Goal: Task Accomplishment & Management: Use online tool/utility

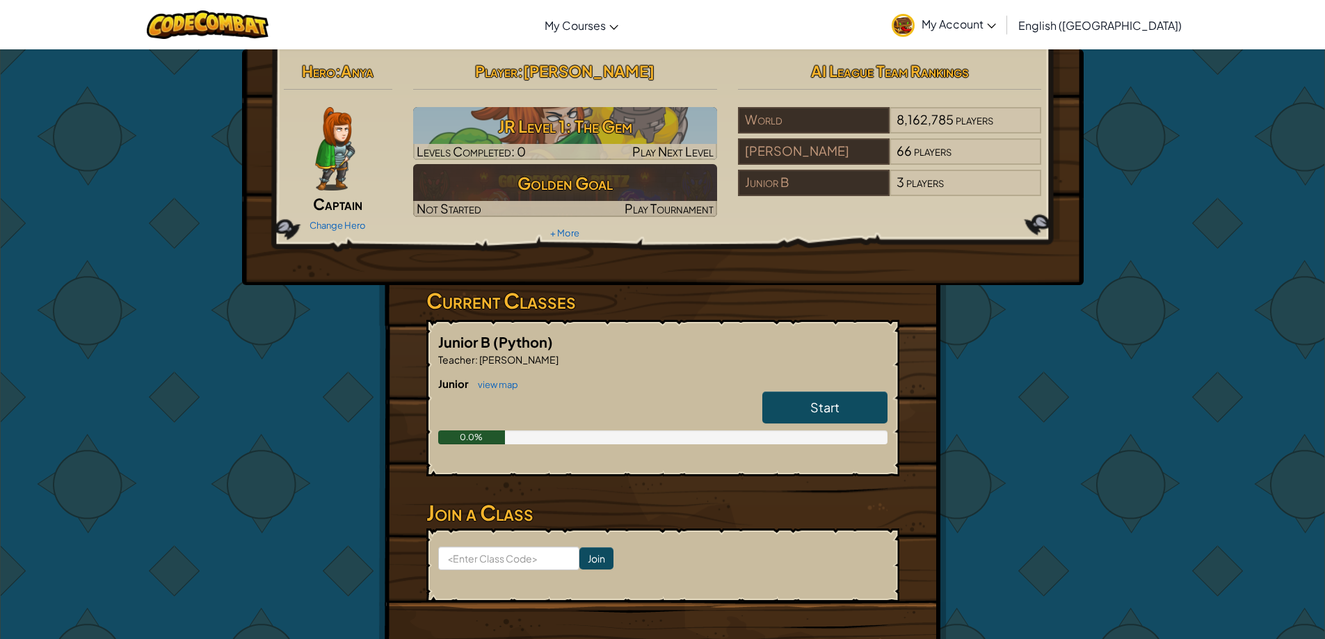
click at [829, 408] on span "Start" at bounding box center [824, 407] width 29 height 16
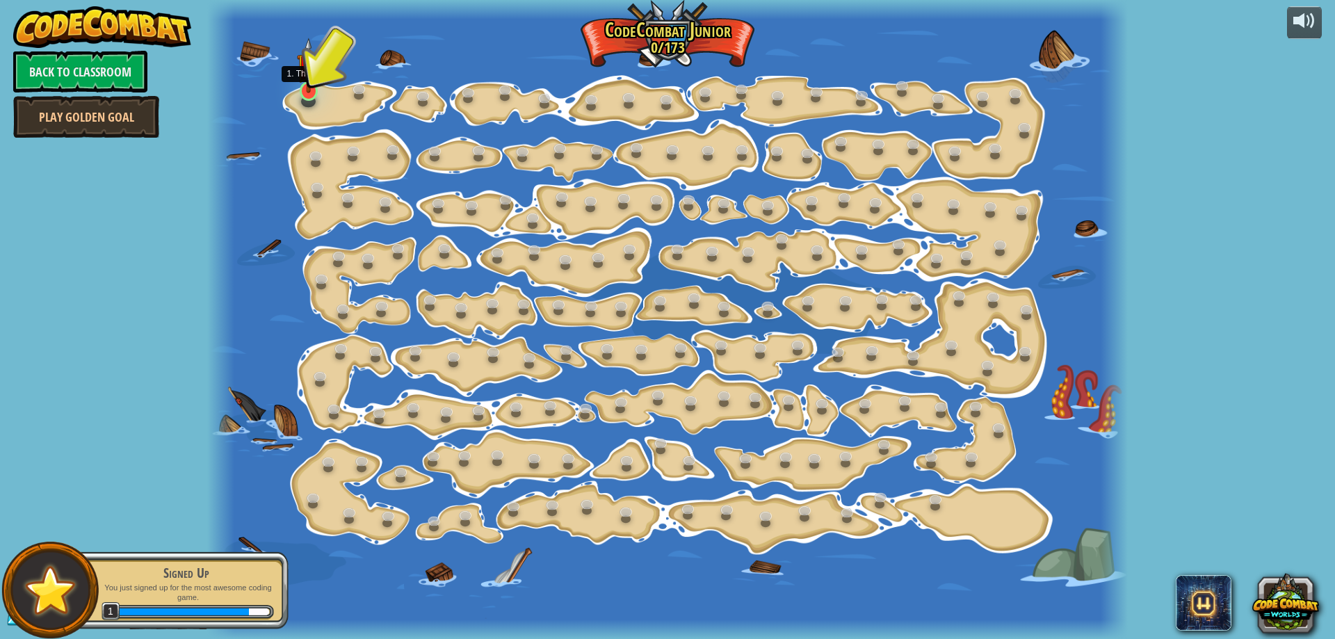
click at [312, 89] on img at bounding box center [309, 66] width 24 height 56
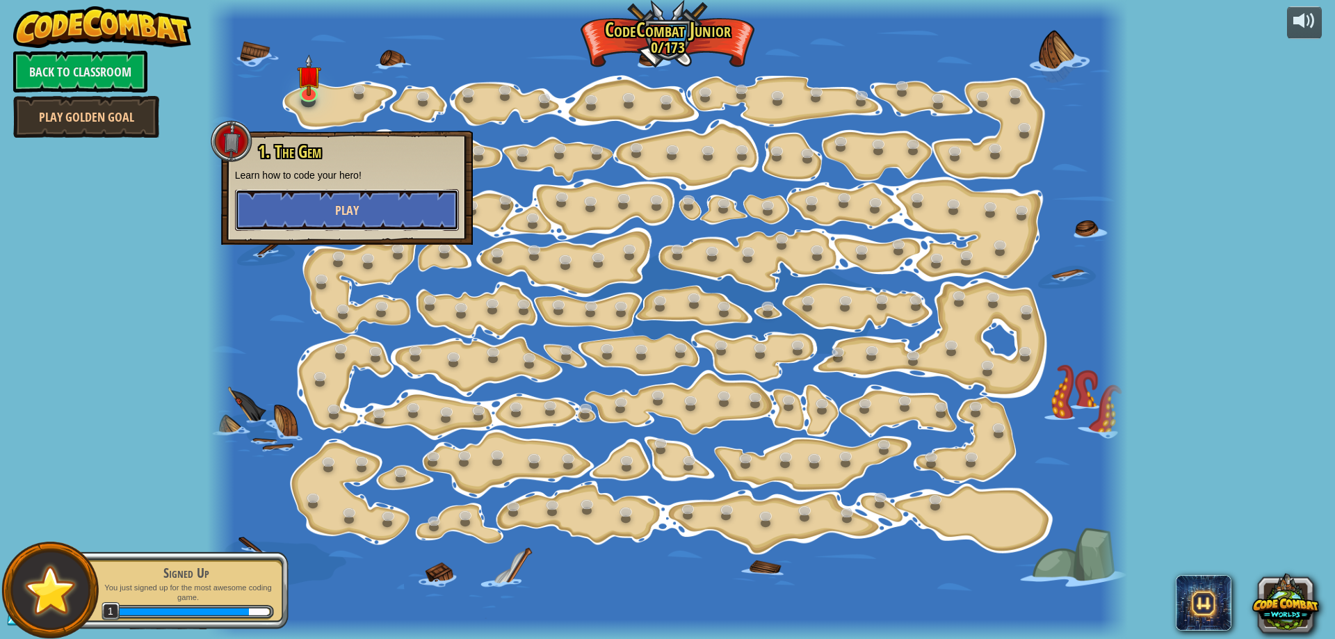
click at [339, 211] on span "Play" at bounding box center [347, 210] width 24 height 17
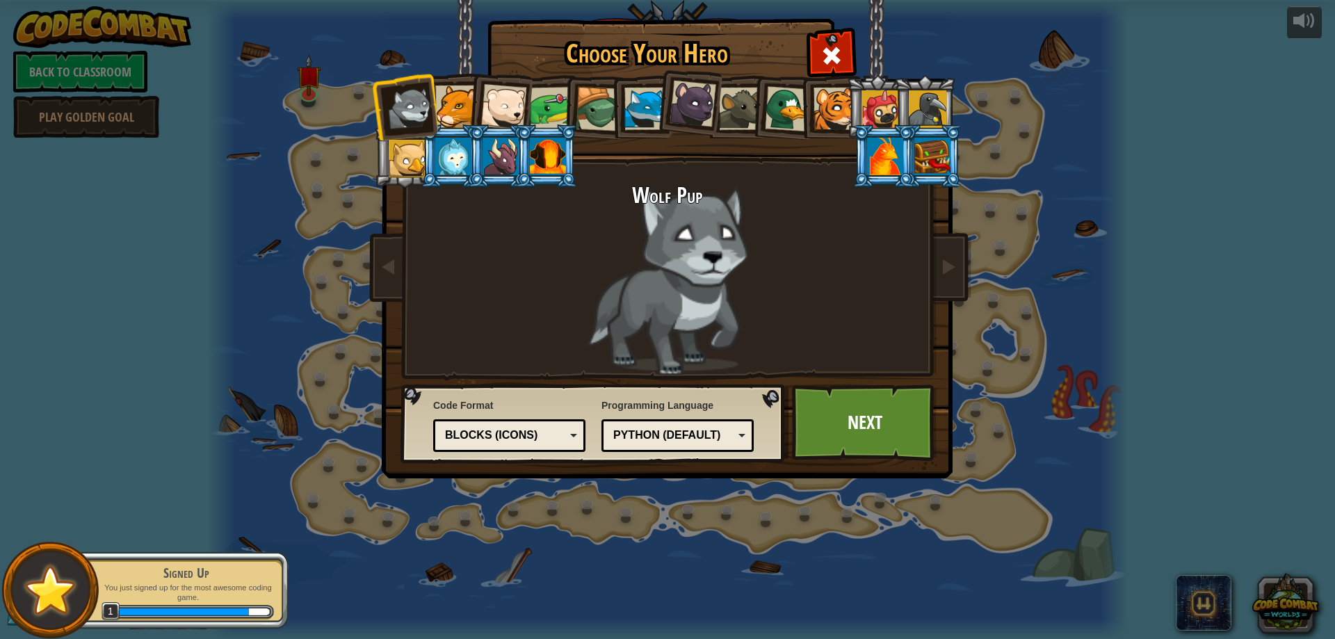
drag, startPoint x: 936, startPoint y: 156, endPoint x: 921, endPoint y: 156, distance: 14.6
click at [921, 156] on div at bounding box center [932, 157] width 36 height 38
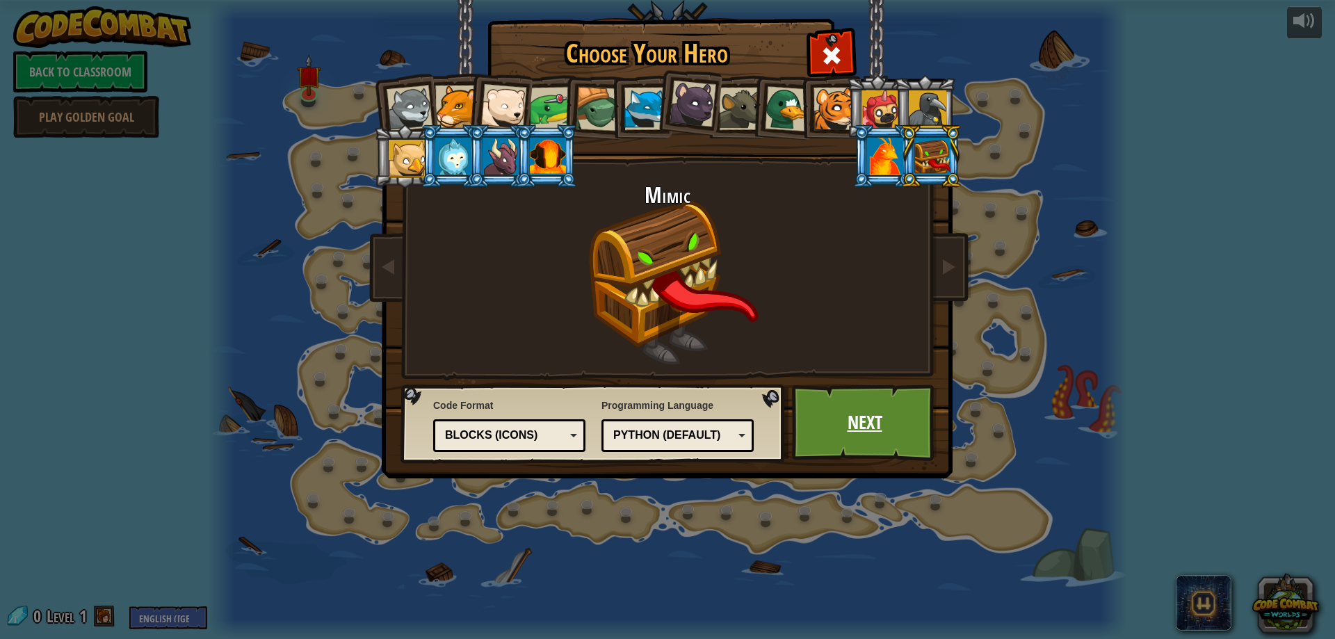
click at [876, 408] on link "Next" at bounding box center [864, 423] width 145 height 76
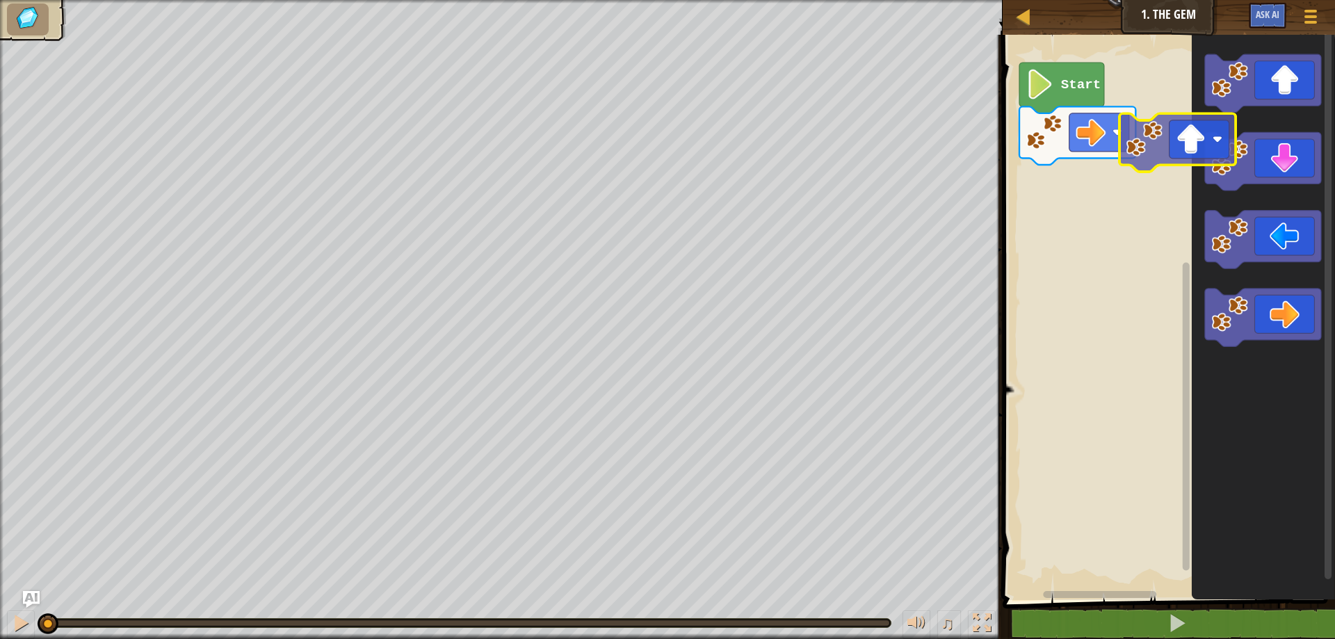
click at [1173, 145] on div "Start" at bounding box center [1167, 314] width 337 height 572
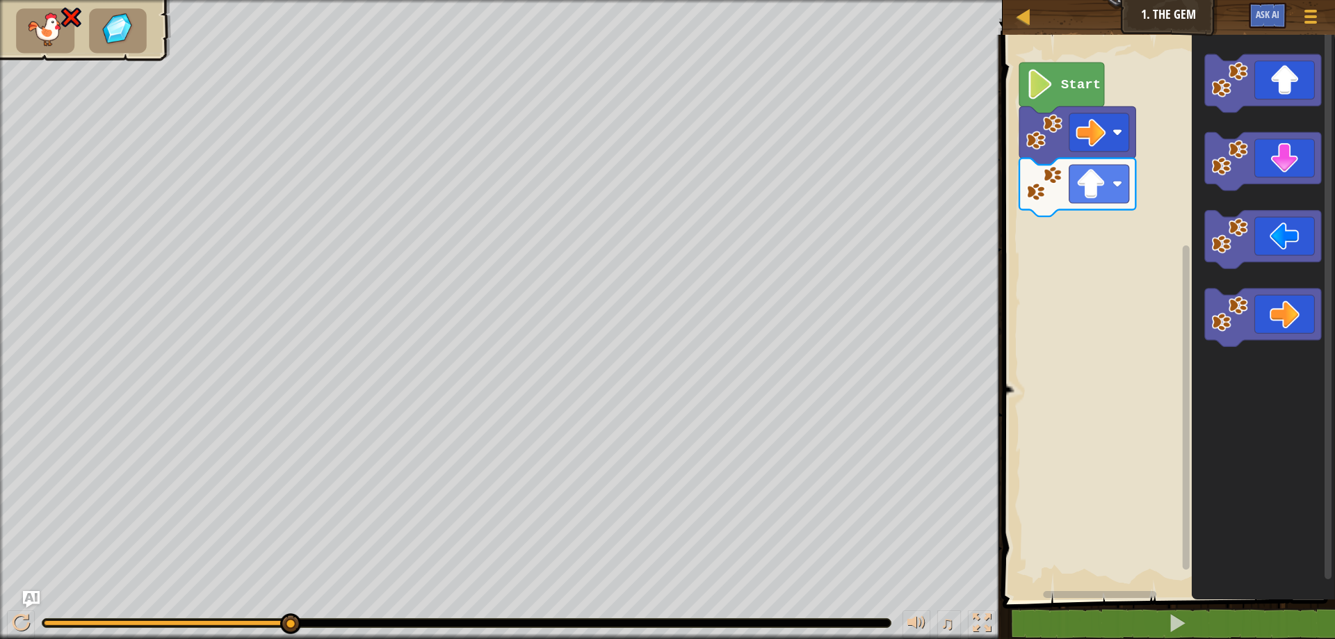
click at [1040, 86] on image "Blockly Workspace" at bounding box center [1040, 85] width 29 height 30
click at [288, 608] on div "♫" at bounding box center [501, 620] width 1003 height 42
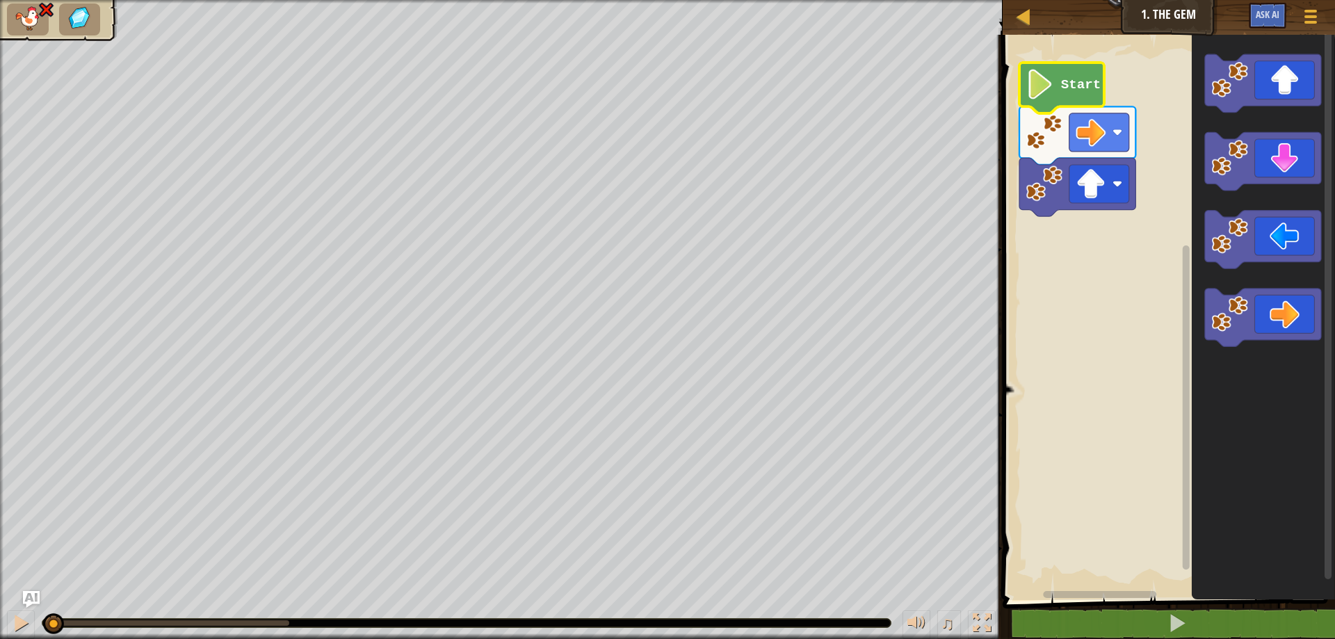
drag, startPoint x: 284, startPoint y: 611, endPoint x: 52, endPoint y: 606, distance: 231.6
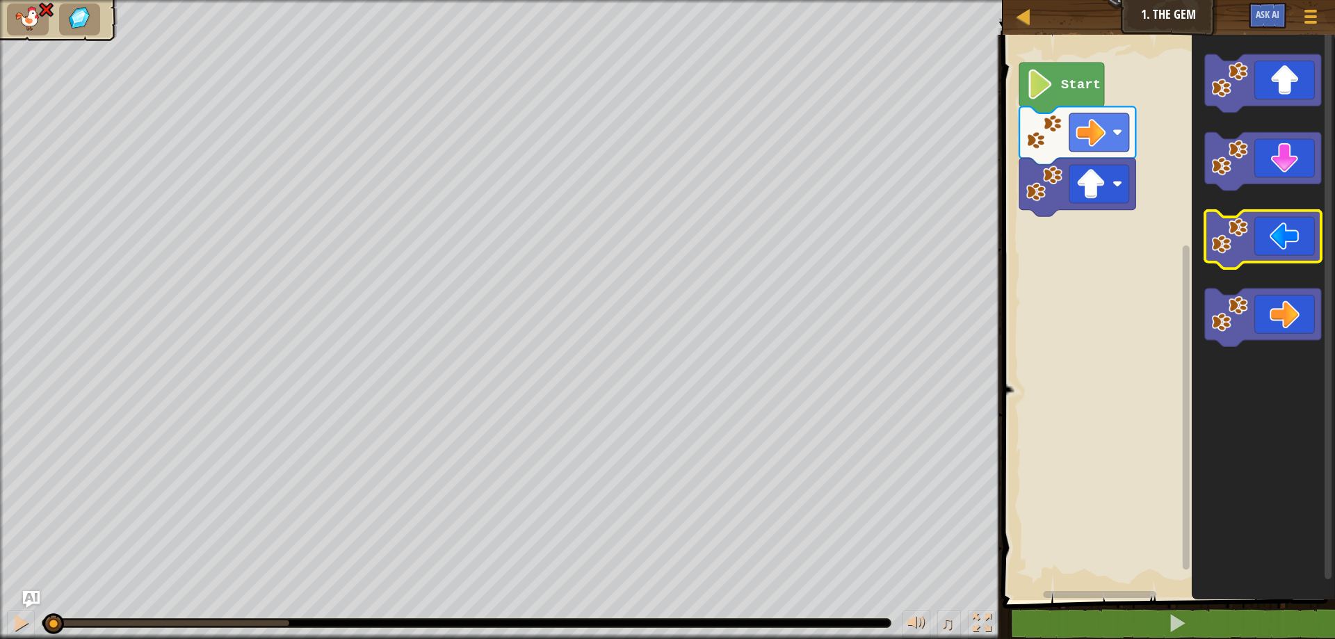
click at [1236, 255] on icon "Blockly Workspace" at bounding box center [1263, 240] width 116 height 58
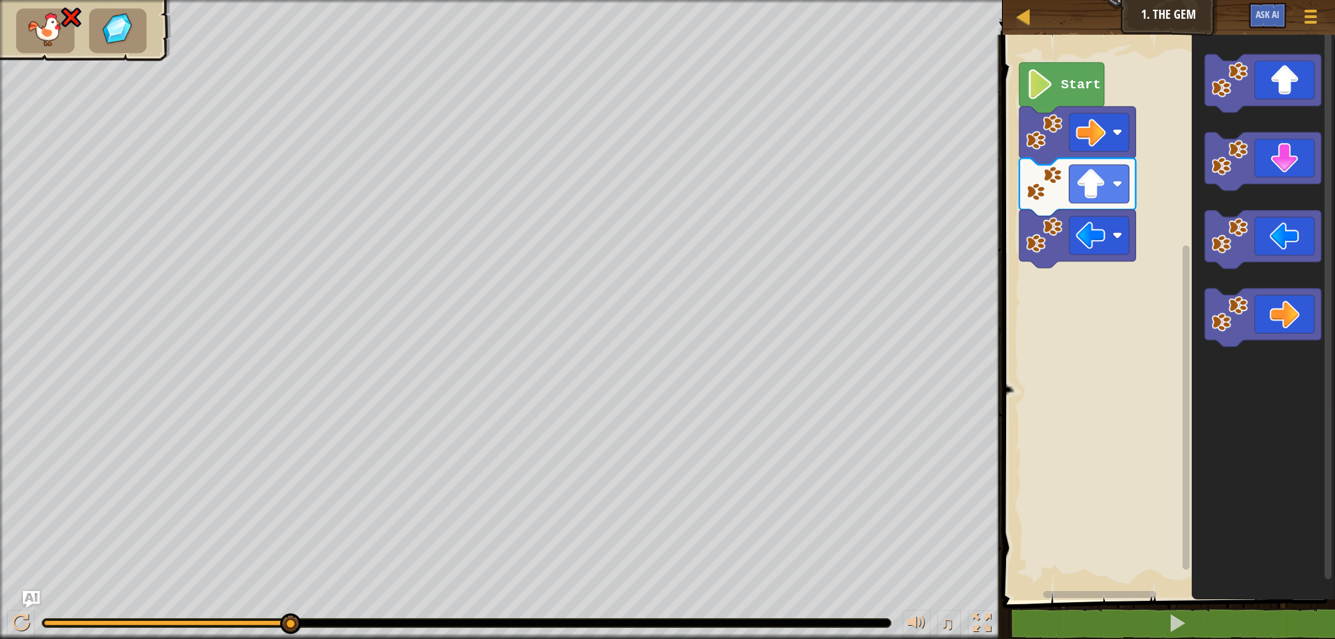
click at [406, 589] on div "♫ Mimic" at bounding box center [667, 319] width 1335 height 639
drag, startPoint x: 282, startPoint y: 625, endPoint x: 335, endPoint y: 622, distance: 52.2
click at [335, 622] on div at bounding box center [466, 623] width 848 height 8
drag, startPoint x: 287, startPoint y: 619, endPoint x: 332, endPoint y: 601, distance: 48.0
click at [332, 600] on div "♫" at bounding box center [501, 620] width 1003 height 42
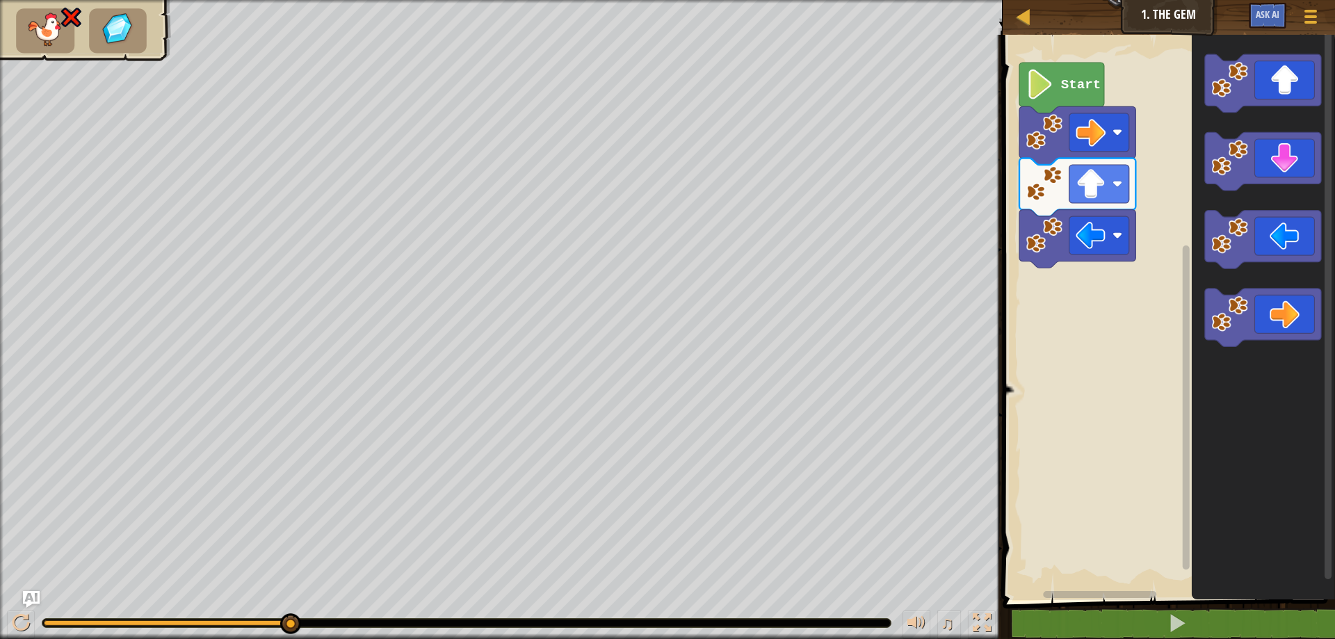
drag, startPoint x: 297, startPoint y: 623, endPoint x: 291, endPoint y: 613, distance: 12.2
drag, startPoint x: 290, startPoint y: 615, endPoint x: 314, endPoint y: 602, distance: 28.0
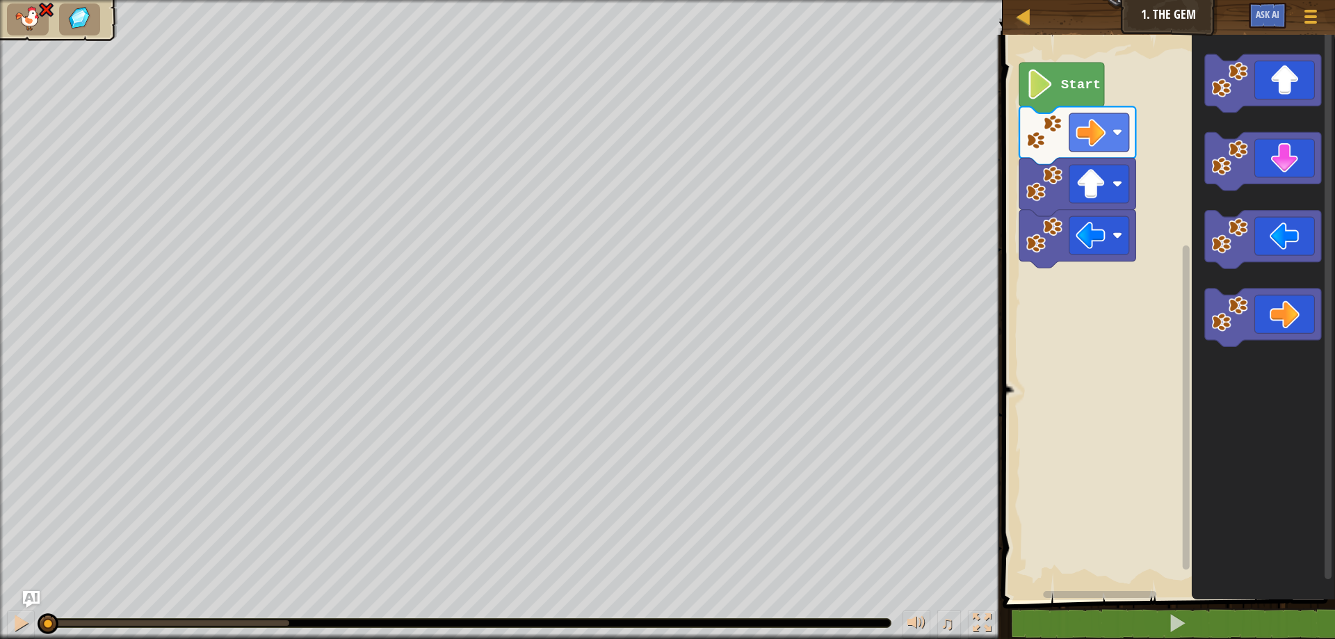
drag, startPoint x: 291, startPoint y: 620, endPoint x: 0, endPoint y: 570, distance: 295.8
click at [0, 570] on div "♫ Mimic" at bounding box center [667, 319] width 1335 height 639
click at [1106, 130] on image "Blockly Workspace" at bounding box center [1091, 133] width 30 height 30
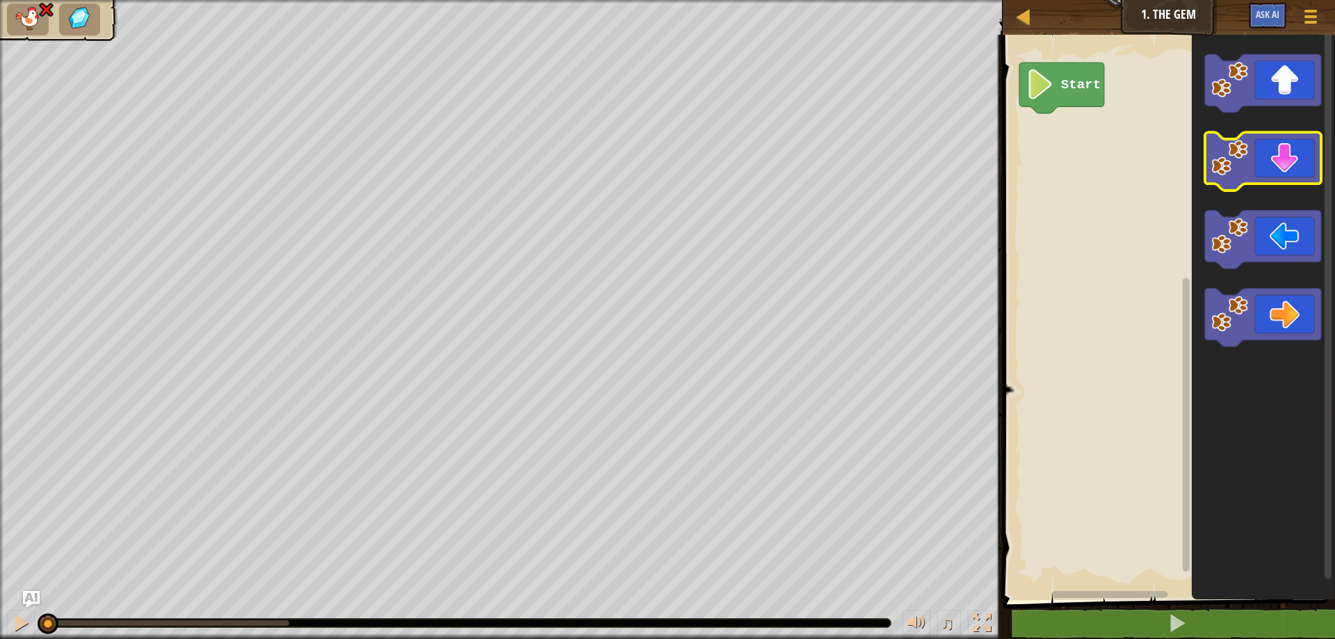
click at [1216, 161] on g "Blockly Workspace" at bounding box center [1263, 200] width 116 height 293
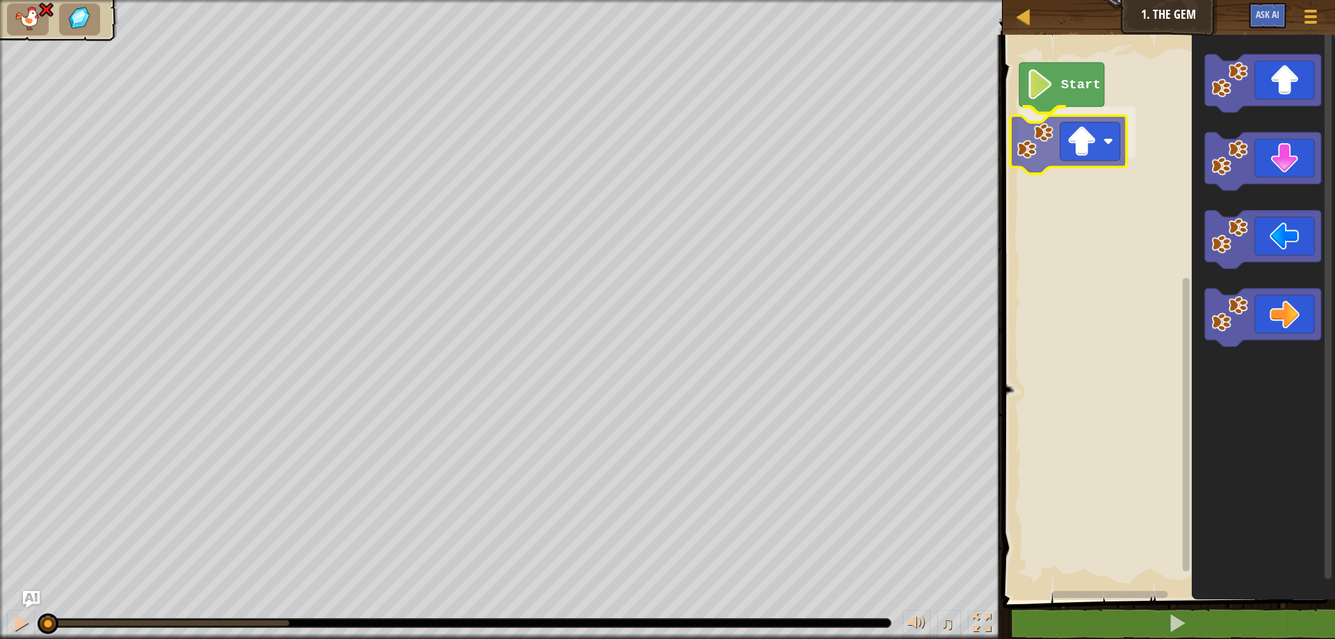
click at [1054, 154] on div "Start" at bounding box center [1167, 314] width 337 height 572
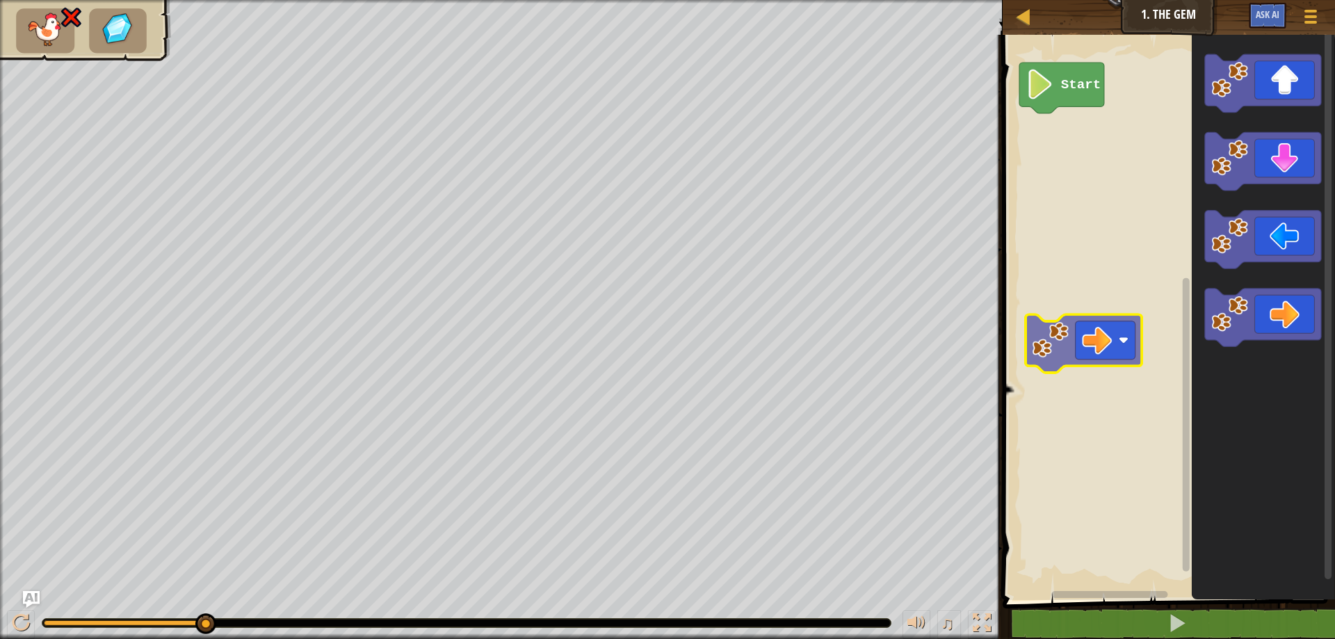
click at [1127, 350] on div "Start" at bounding box center [1167, 314] width 337 height 572
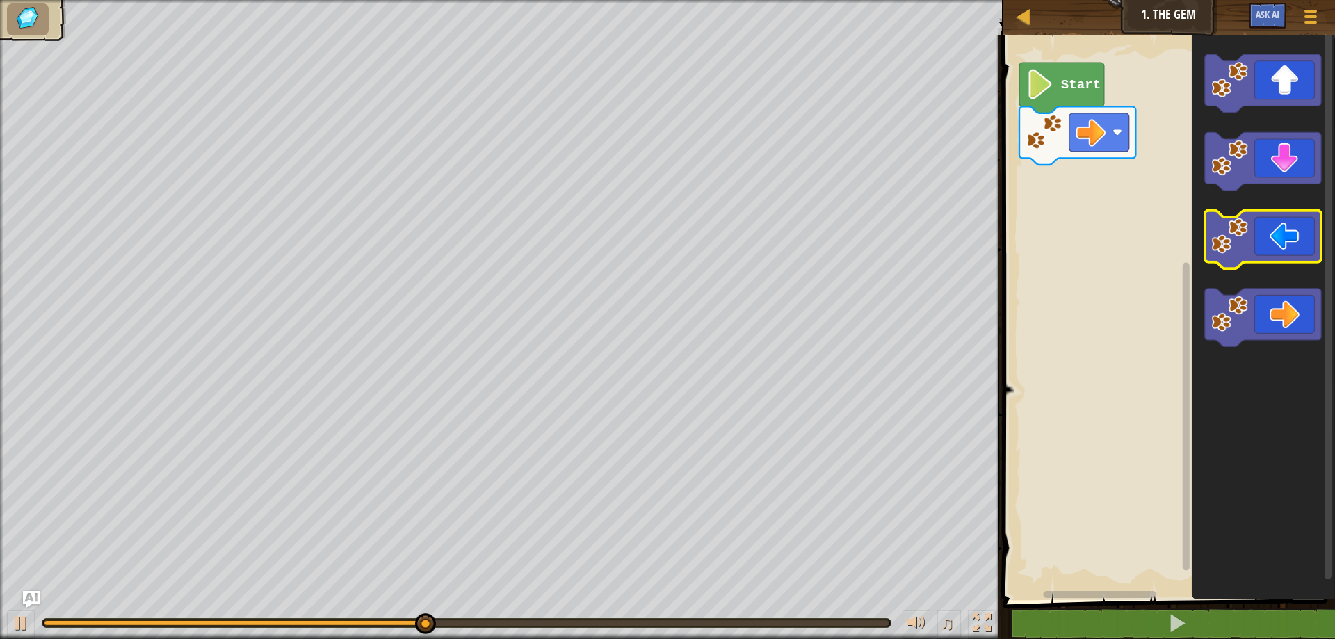
click at [1292, 207] on icon "Blockly Workspace" at bounding box center [1262, 314] width 143 height 572
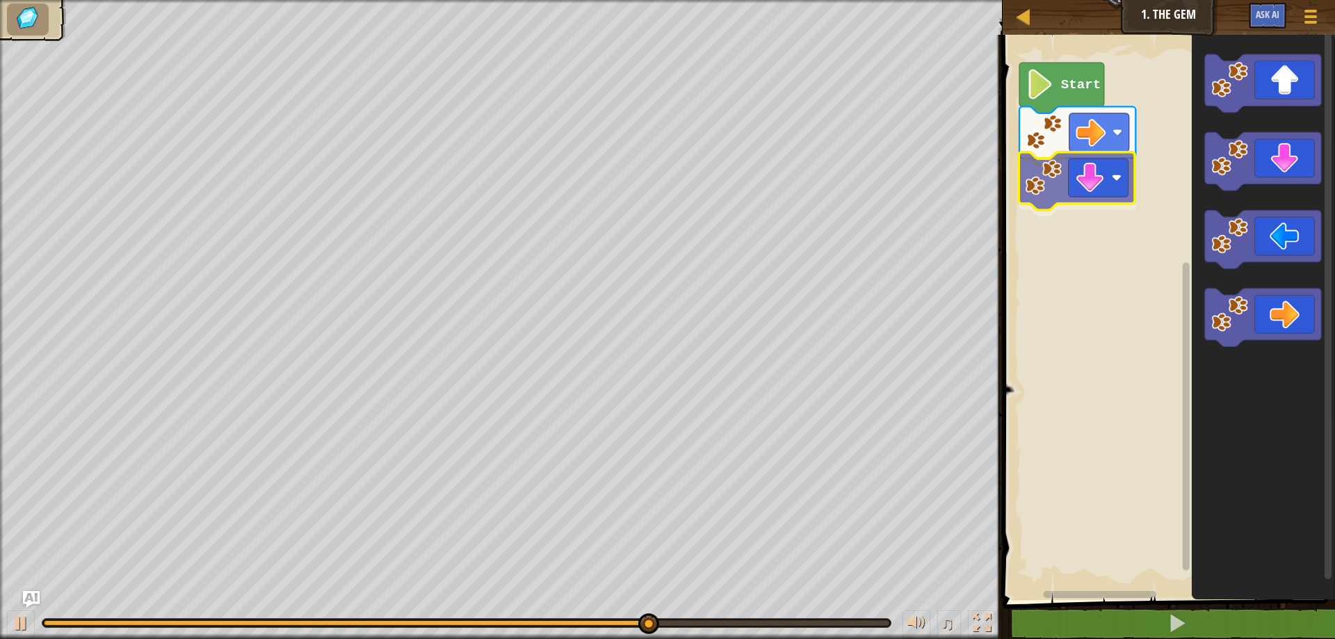
click at [1112, 193] on div "Start" at bounding box center [1167, 314] width 337 height 572
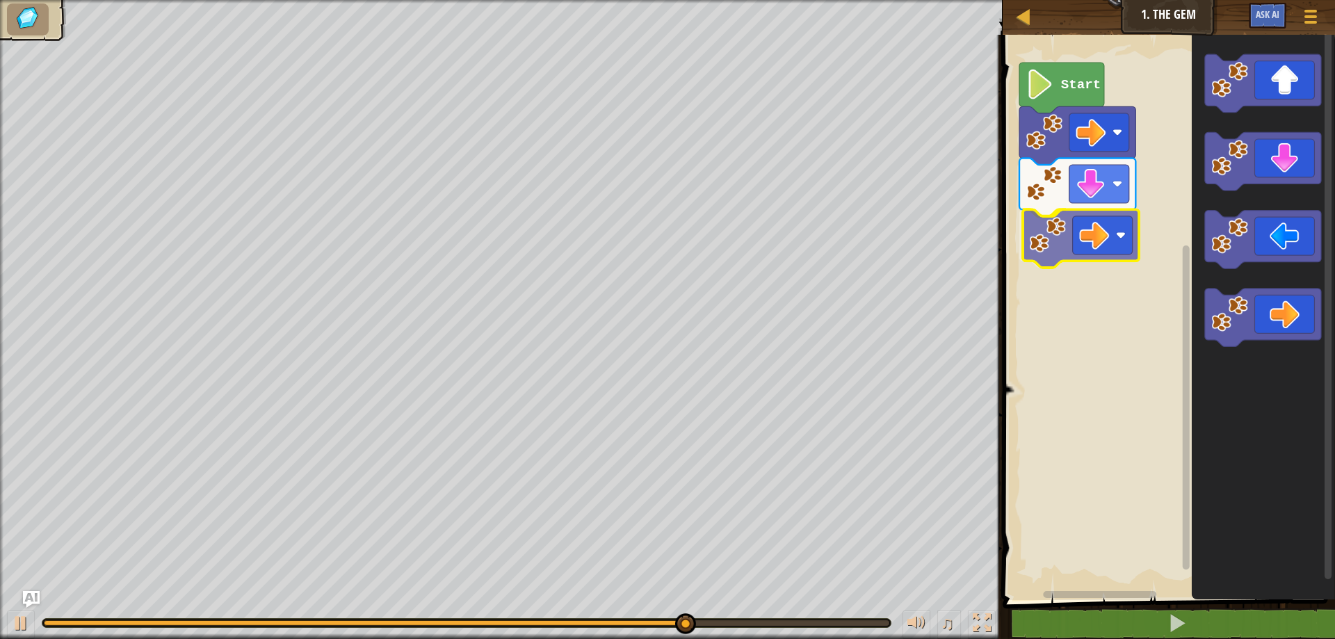
click at [1114, 225] on div "Start" at bounding box center [1167, 314] width 337 height 572
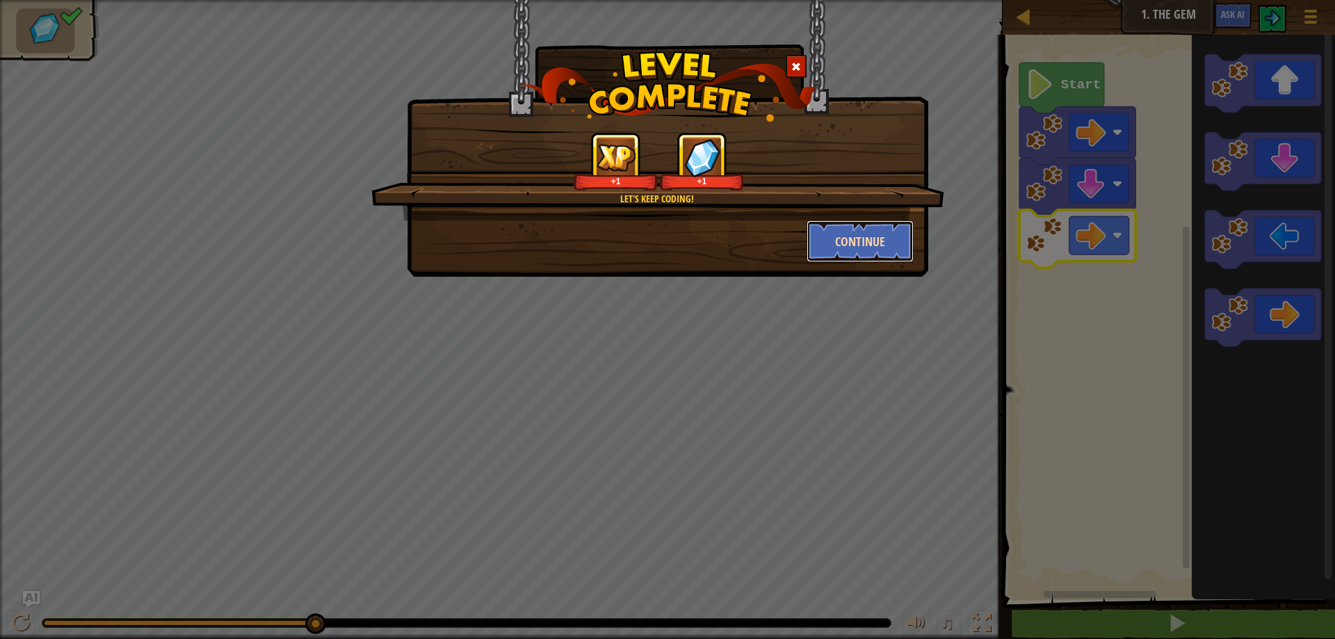
drag, startPoint x: 846, startPoint y: 240, endPoint x: 860, endPoint y: 222, distance: 23.2
click at [860, 222] on button "Continue" at bounding box center [861, 241] width 108 height 42
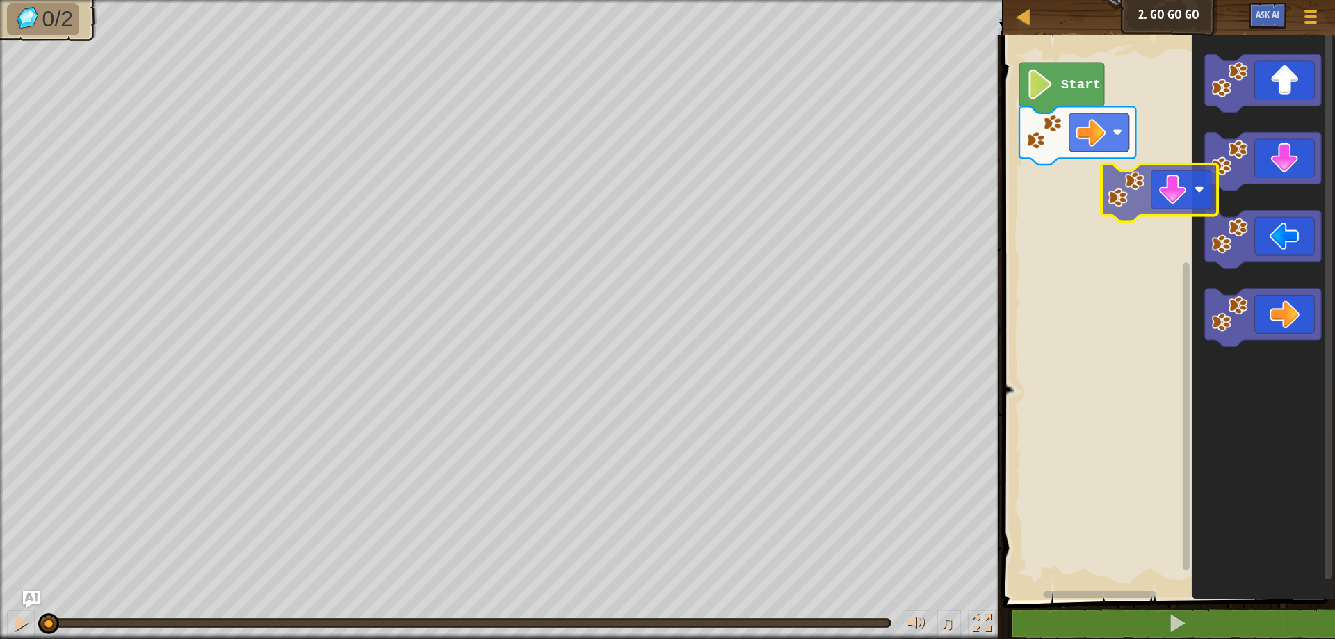
click at [1131, 179] on div "Start" at bounding box center [1167, 314] width 337 height 572
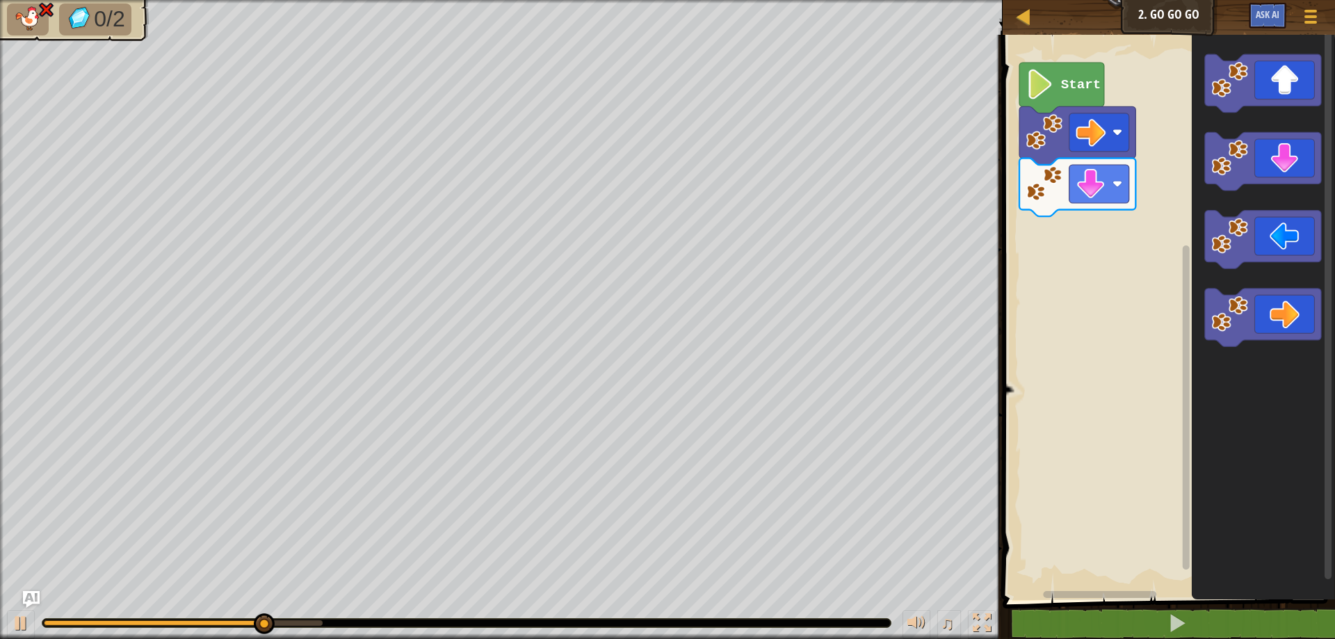
click at [1152, 236] on rect "Blockly Workspace" at bounding box center [1167, 314] width 337 height 572
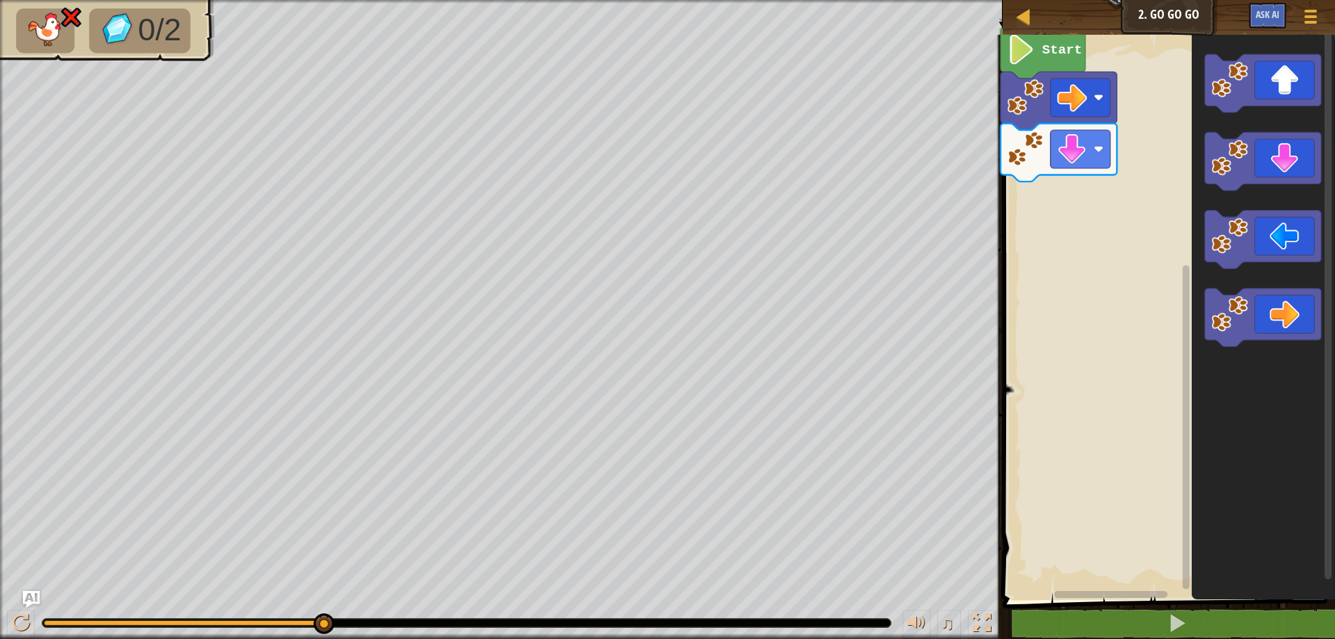
drag, startPoint x: 322, startPoint y: 631, endPoint x: 355, endPoint y: 631, distance: 32.7
drag, startPoint x: 364, startPoint y: 622, endPoint x: 398, endPoint y: 631, distance: 34.4
click at [398, 631] on div "♫" at bounding box center [501, 620] width 1003 height 42
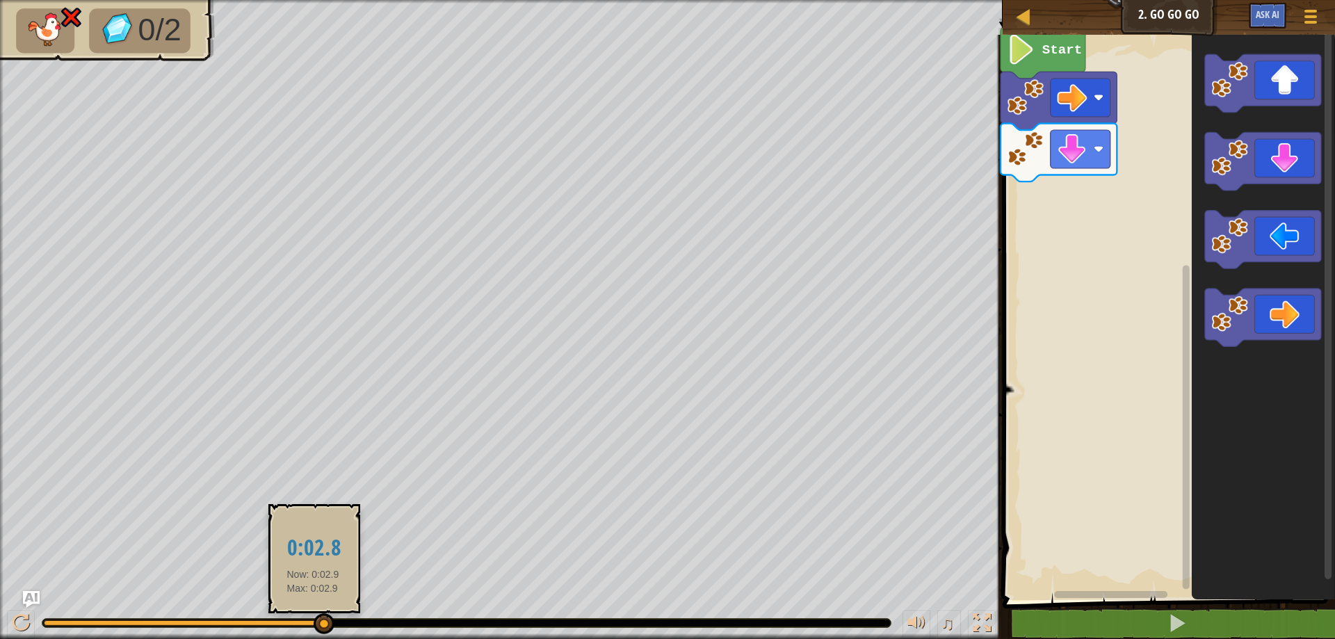
drag, startPoint x: 318, startPoint y: 611, endPoint x: 307, endPoint y: 632, distance: 23.9
click at [307, 632] on div "♫" at bounding box center [501, 620] width 1003 height 42
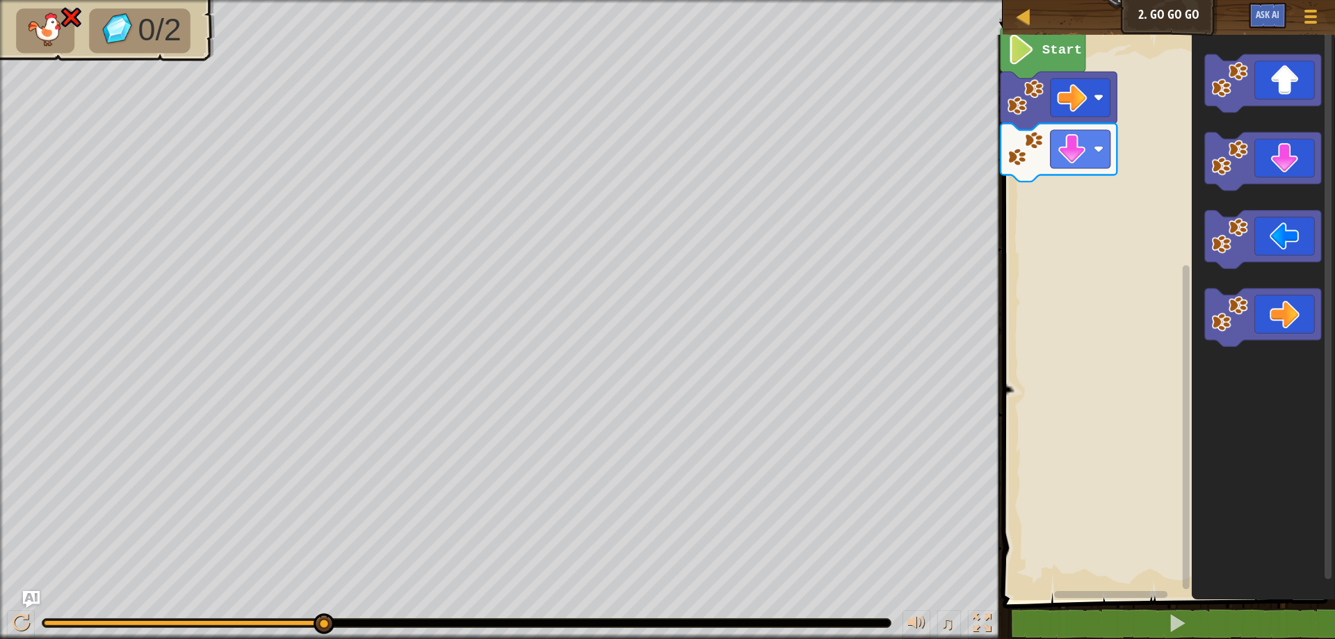
click at [319, 638] on div "♫" at bounding box center [501, 620] width 1003 height 42
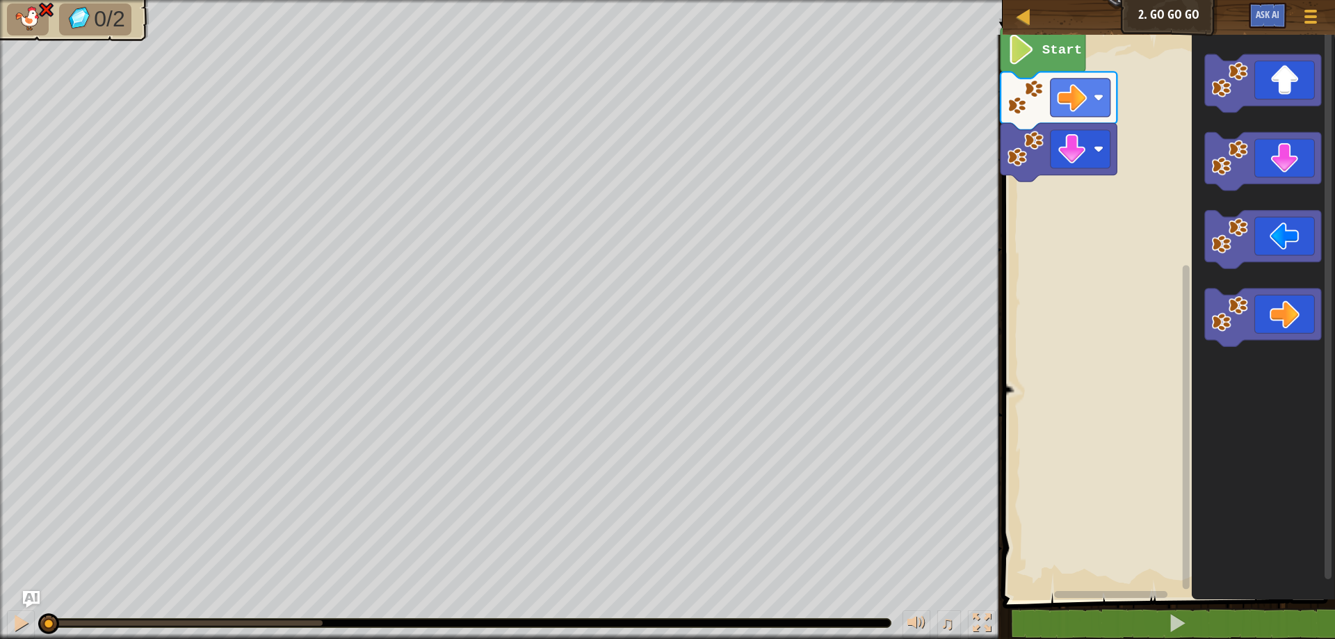
drag, startPoint x: 311, startPoint y: 616, endPoint x: 0, endPoint y: 622, distance: 310.9
click at [0, 622] on div "♫" at bounding box center [501, 620] width 1003 height 42
click at [19, 611] on button at bounding box center [21, 625] width 28 height 29
click at [12, 615] on div at bounding box center [21, 623] width 18 height 18
click at [13, 615] on div at bounding box center [21, 623] width 18 height 18
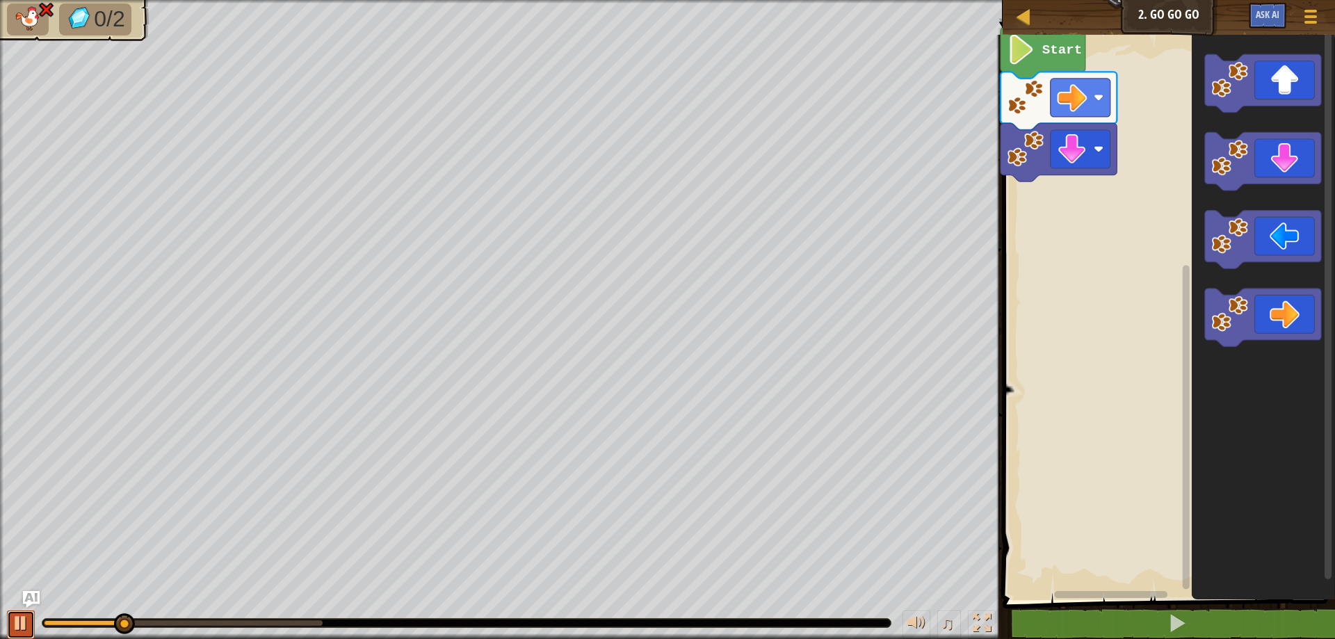
click at [13, 615] on div at bounding box center [21, 623] width 18 height 18
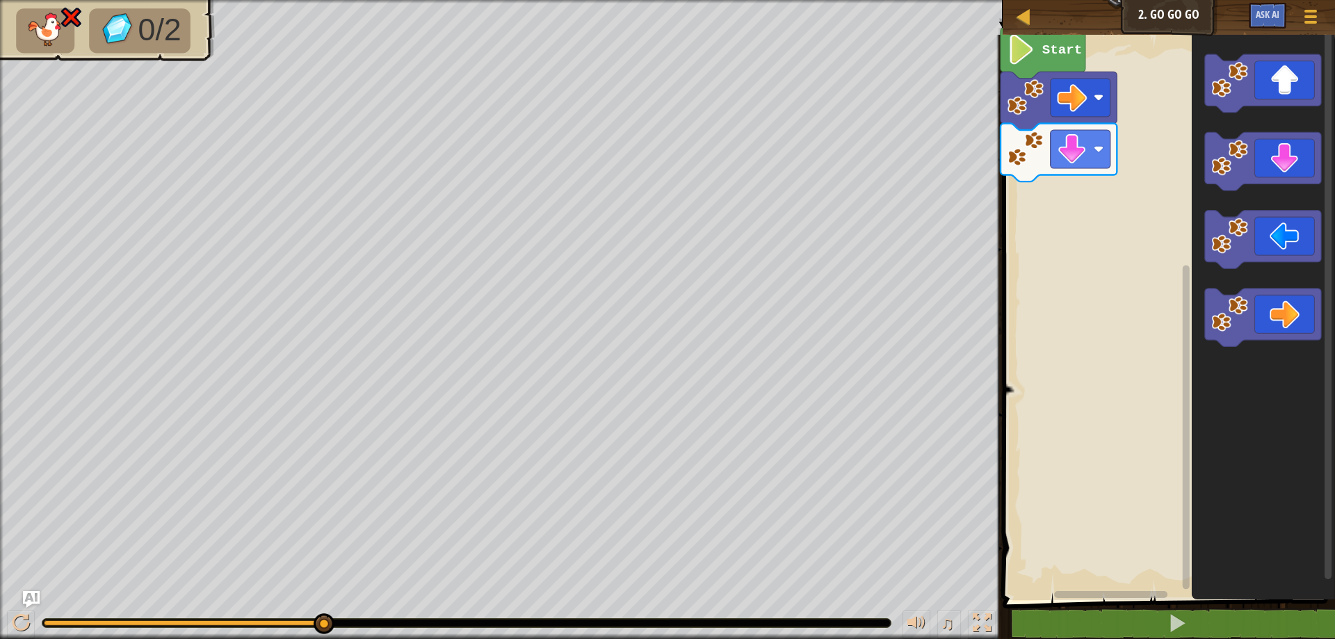
drag, startPoint x: 143, startPoint y: 624, endPoint x: 382, endPoint y: 623, distance: 239.2
click at [382, 623] on div at bounding box center [466, 623] width 848 height 8
drag, startPoint x: 319, startPoint y: 630, endPoint x: 329, endPoint y: 631, distance: 10.5
click at [329, 631] on div at bounding box center [324, 623] width 21 height 21
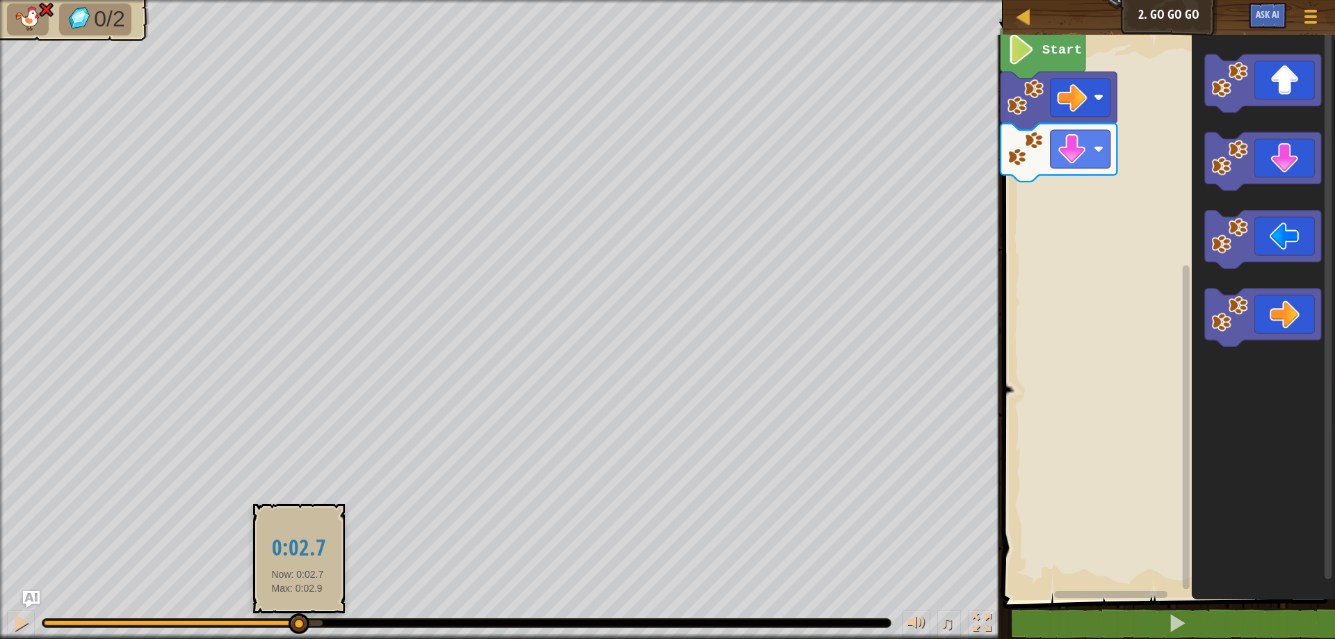
drag, startPoint x: 323, startPoint y: 624, endPoint x: 296, endPoint y: 625, distance: 26.5
click at [296, 625] on div at bounding box center [299, 623] width 21 height 21
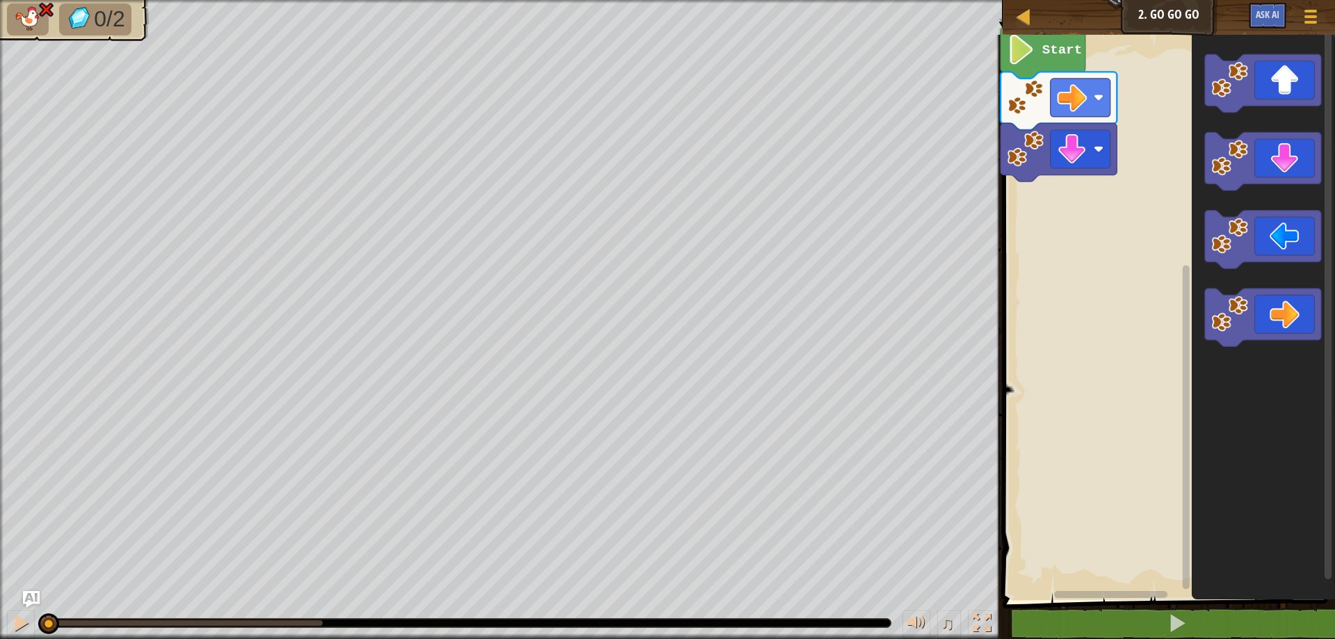
drag, startPoint x: 296, startPoint y: 625, endPoint x: 0, endPoint y: 647, distance: 297.0
click at [0, 0] on html "Map Junior 2. Go Go Go Game Menu Ask AI 1 ההההההההההההההההההההההההההההההההההההה…" at bounding box center [667, 0] width 1335 height 0
click at [83, 19] on img at bounding box center [79, 18] width 29 height 25
click at [82, 17] on img at bounding box center [79, 18] width 29 height 25
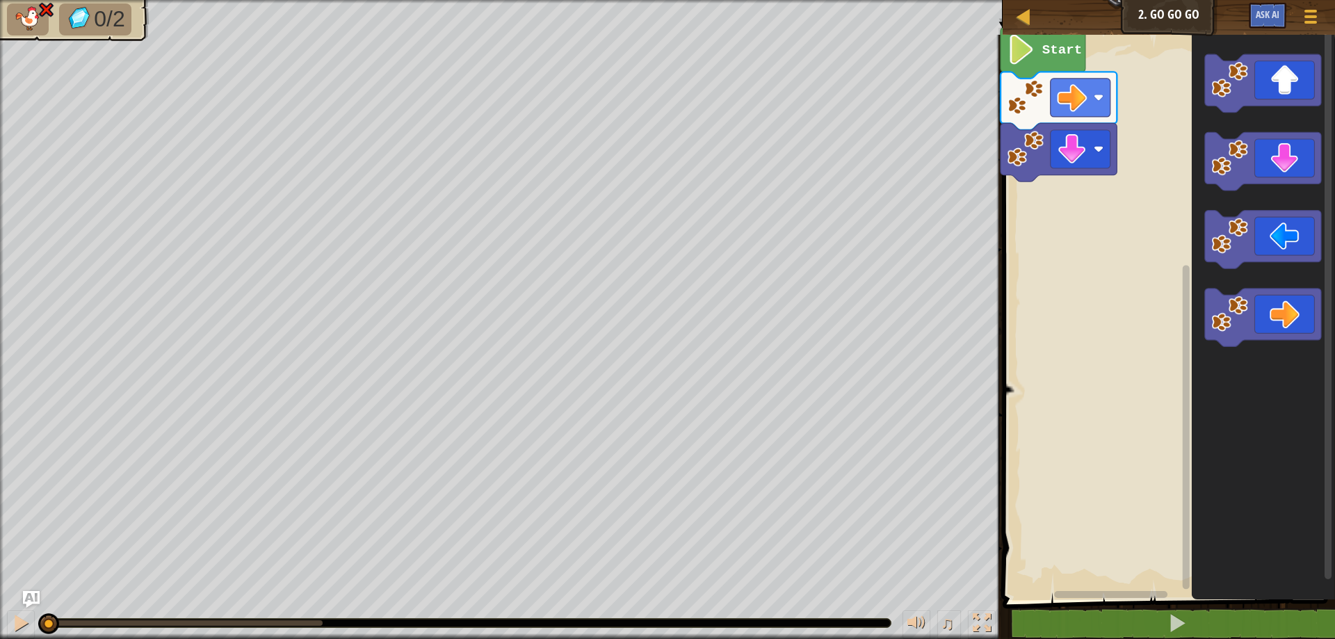
click at [82, 17] on img at bounding box center [79, 18] width 29 height 25
click at [87, 18] on img at bounding box center [79, 18] width 29 height 25
click at [1064, 21] on div "Map Junior 2. Go Go Go Game Menu Ask AI" at bounding box center [1169, 17] width 332 height 35
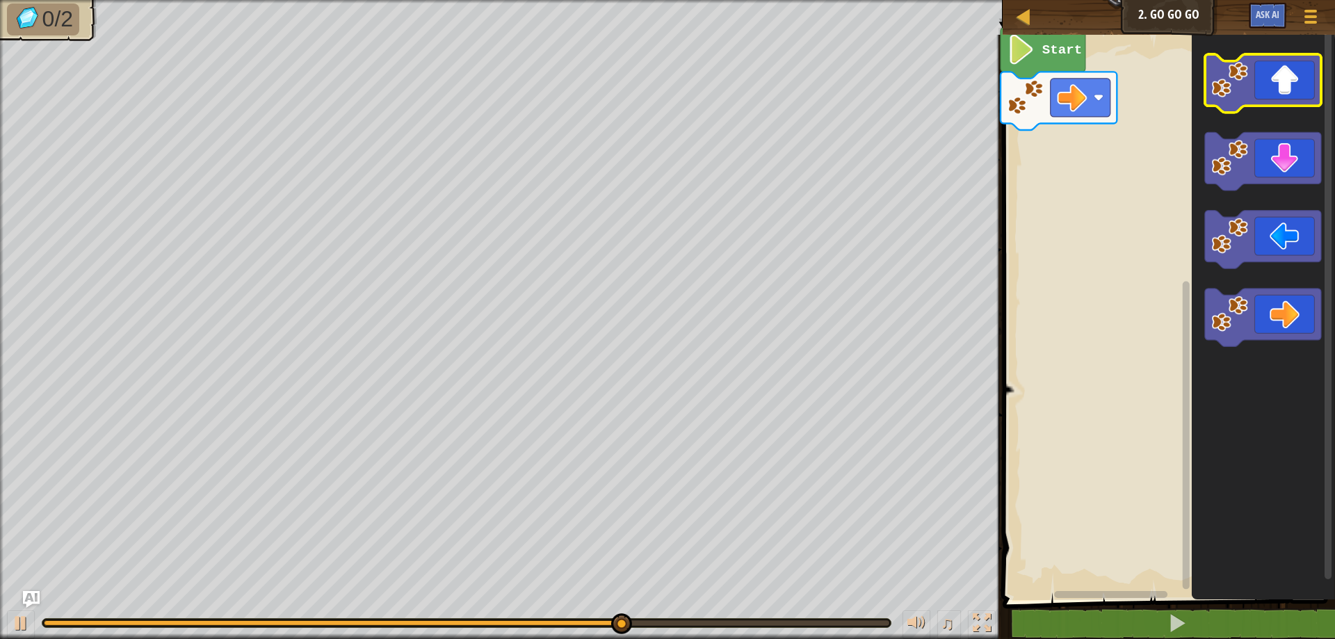
click at [1261, 87] on icon "Blockly Workspace" at bounding box center [1263, 83] width 116 height 58
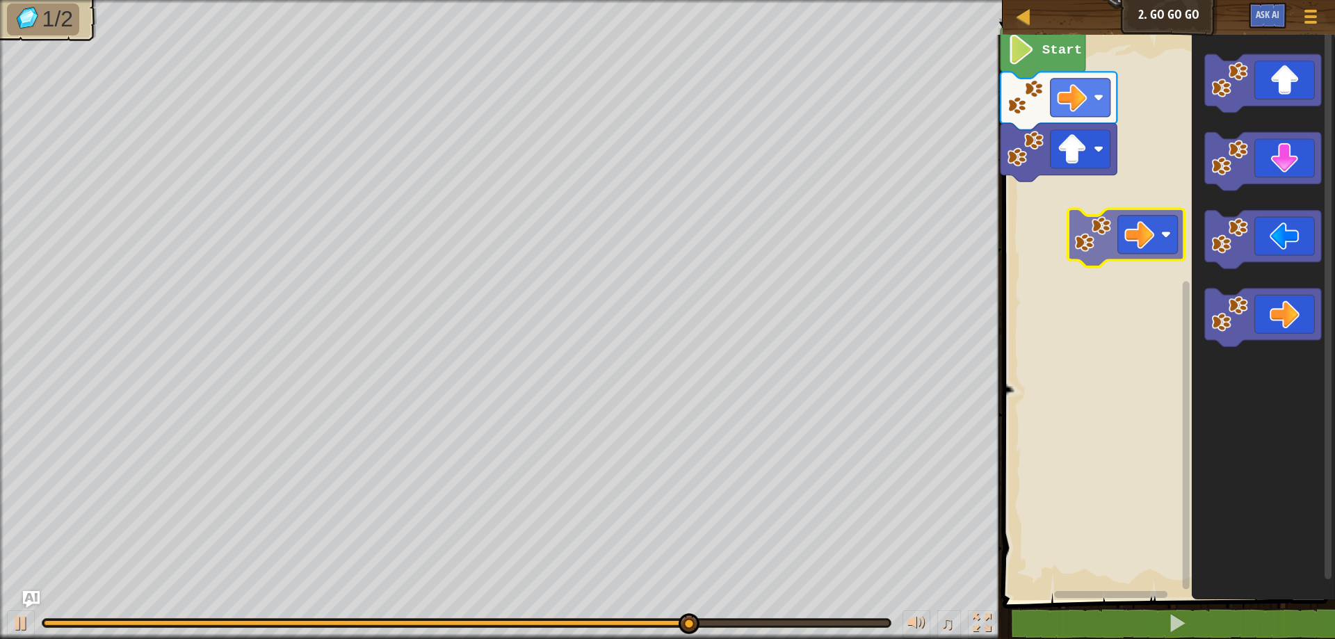
click at [1098, 207] on div "Start" at bounding box center [1167, 314] width 337 height 572
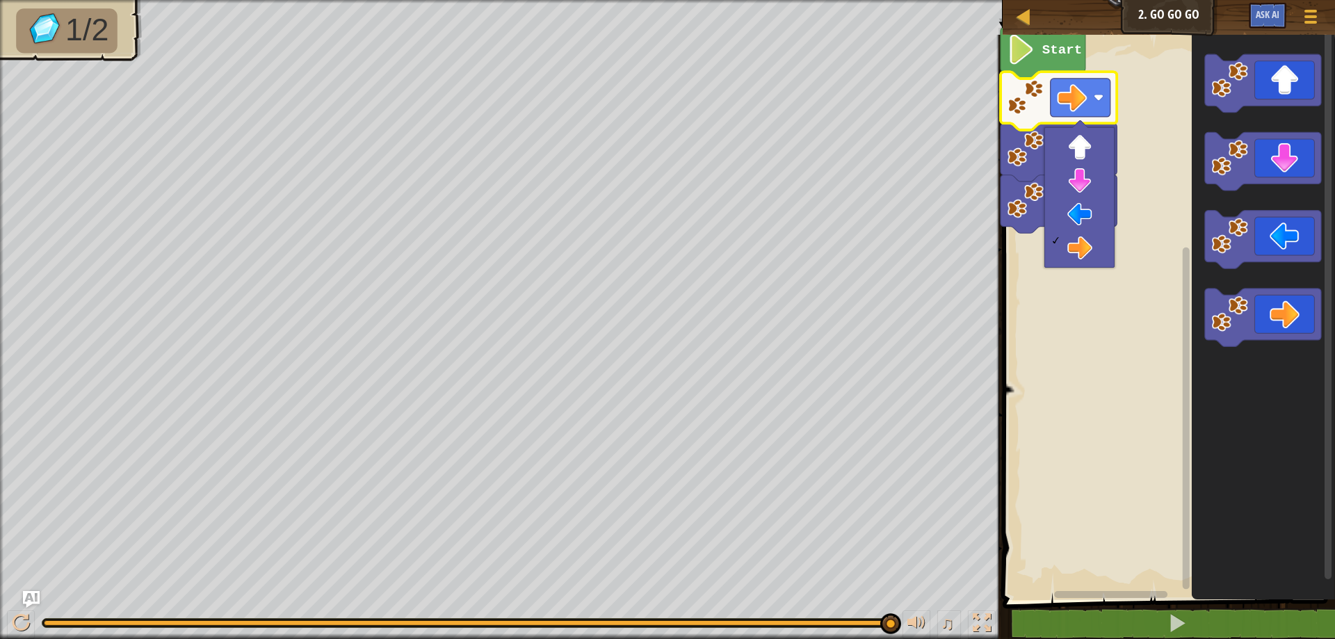
click at [1091, 129] on div at bounding box center [1080, 197] width 70 height 140
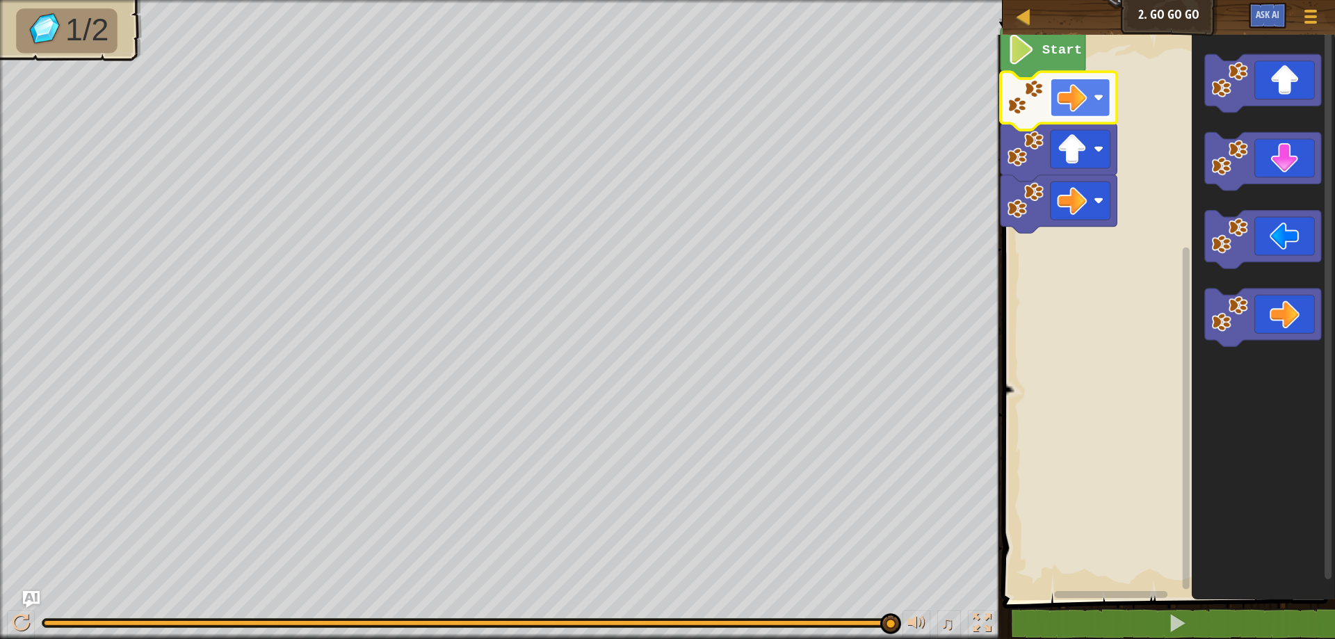
click at [1069, 100] on image "Blockly Workspace" at bounding box center [1072, 98] width 30 height 30
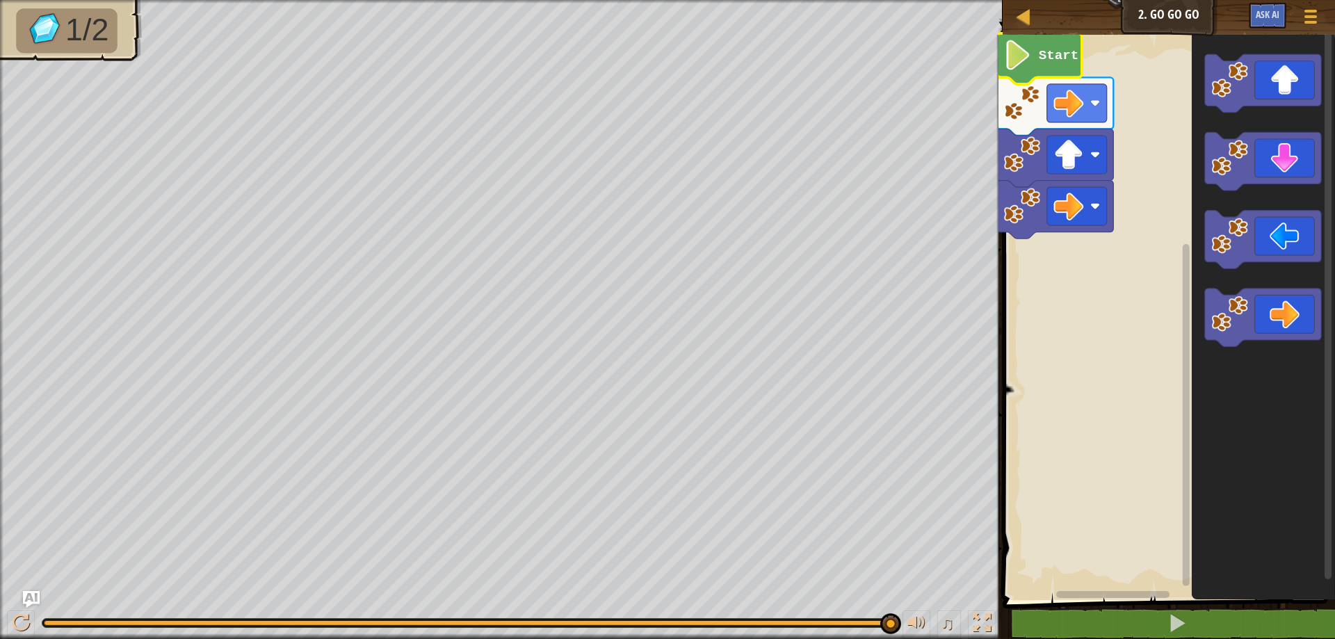
click at [1020, 52] on image "Blockly Workspace" at bounding box center [1018, 55] width 29 height 30
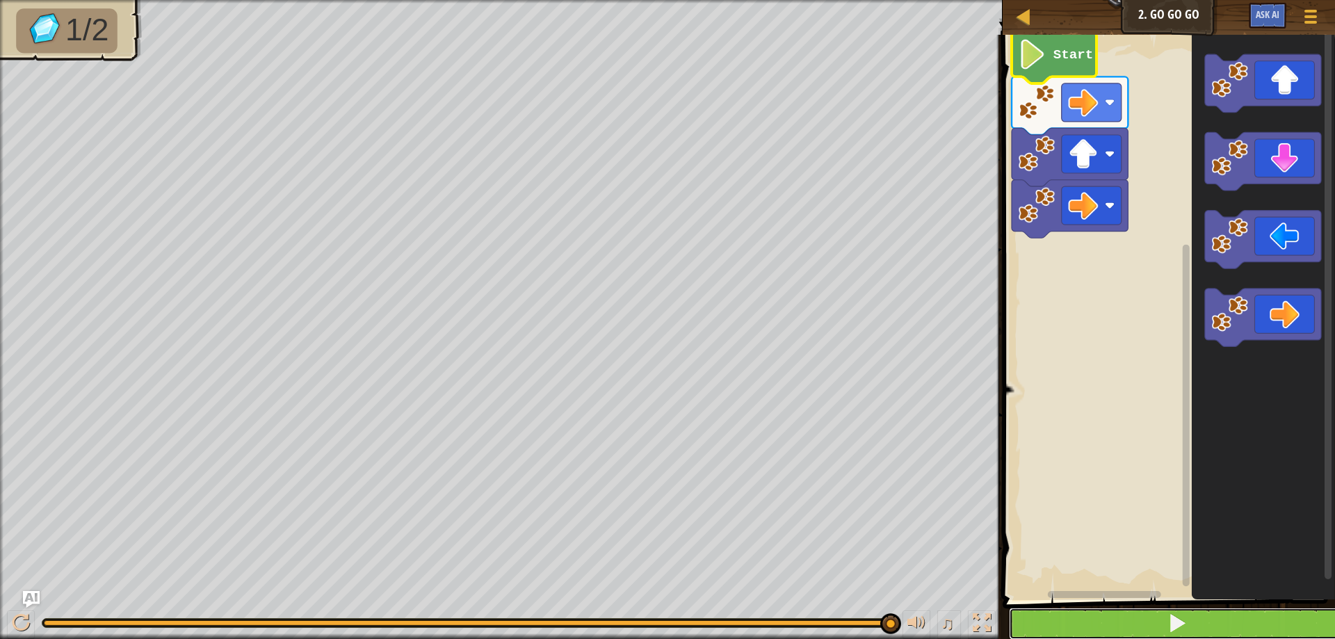
click at [1109, 616] on button at bounding box center [1177, 624] width 337 height 32
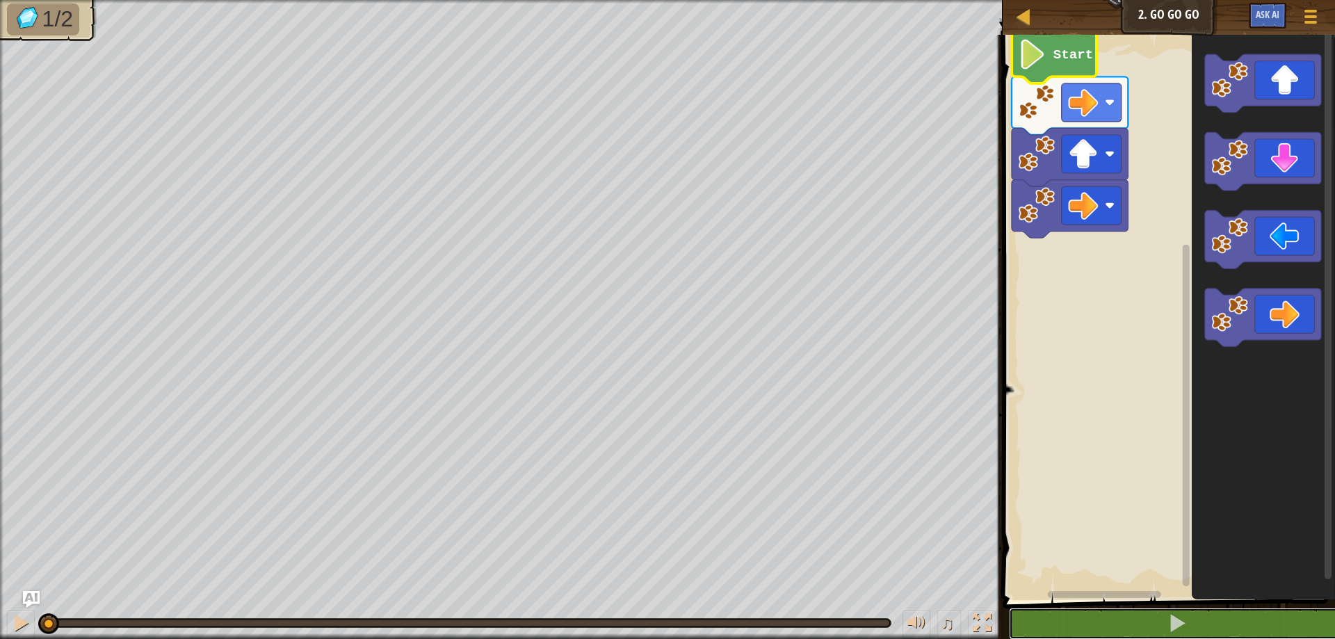
drag, startPoint x: 878, startPoint y: 622, endPoint x: 0, endPoint y: 666, distance: 878.8
click at [0, 0] on html "Map Junior 2. Go Go Go Game Menu Ask AI 1 ההההההההההההההההההההההההההההההההההההה…" at bounding box center [667, 0] width 1335 height 0
click at [1009, 608] on button at bounding box center [1177, 624] width 337 height 32
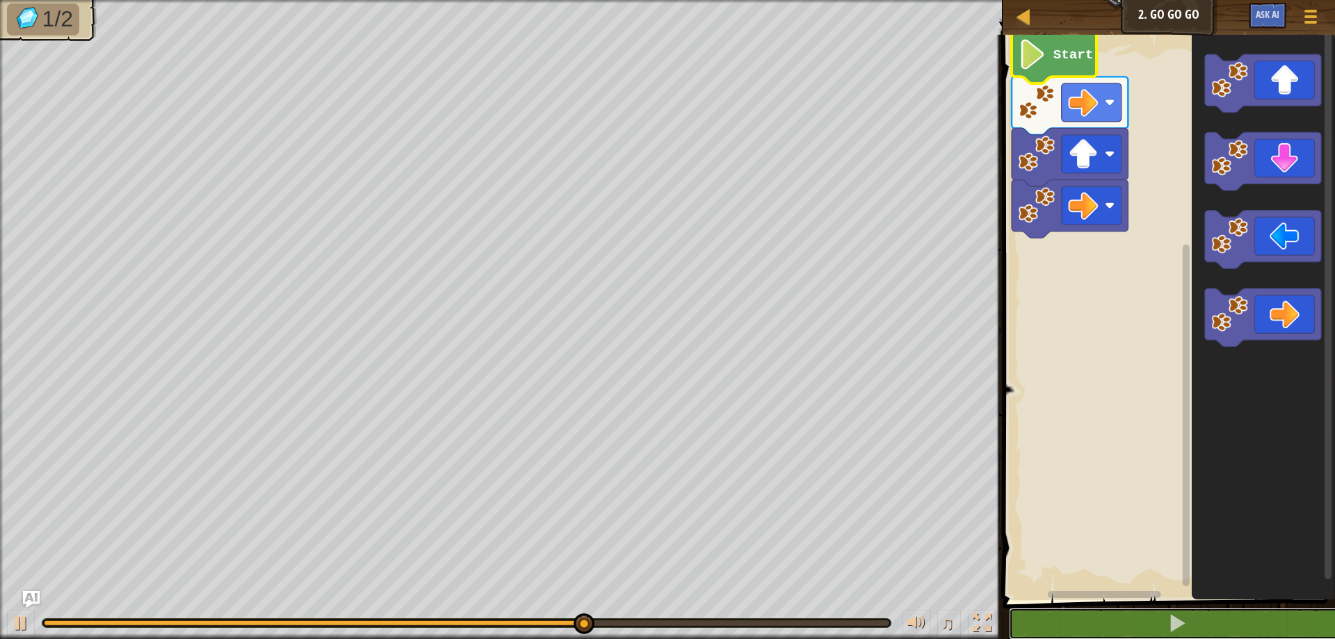
click at [1009, 608] on button at bounding box center [1177, 624] width 337 height 32
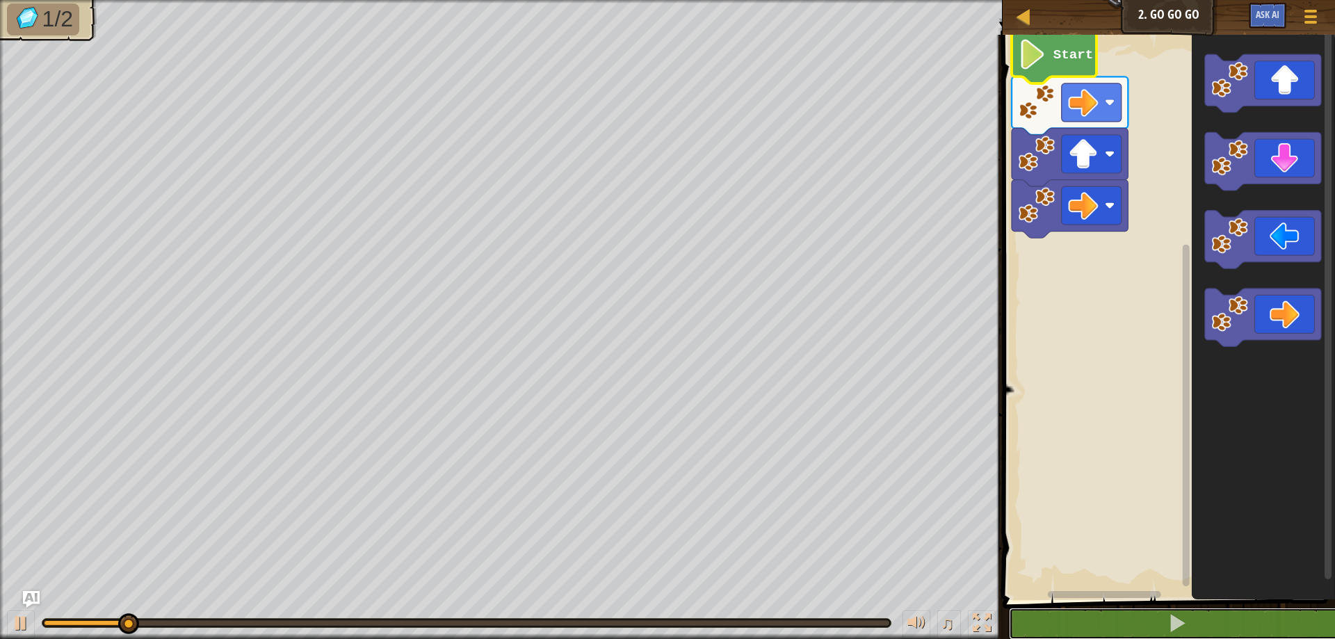
click at [1009, 608] on button at bounding box center [1177, 624] width 337 height 32
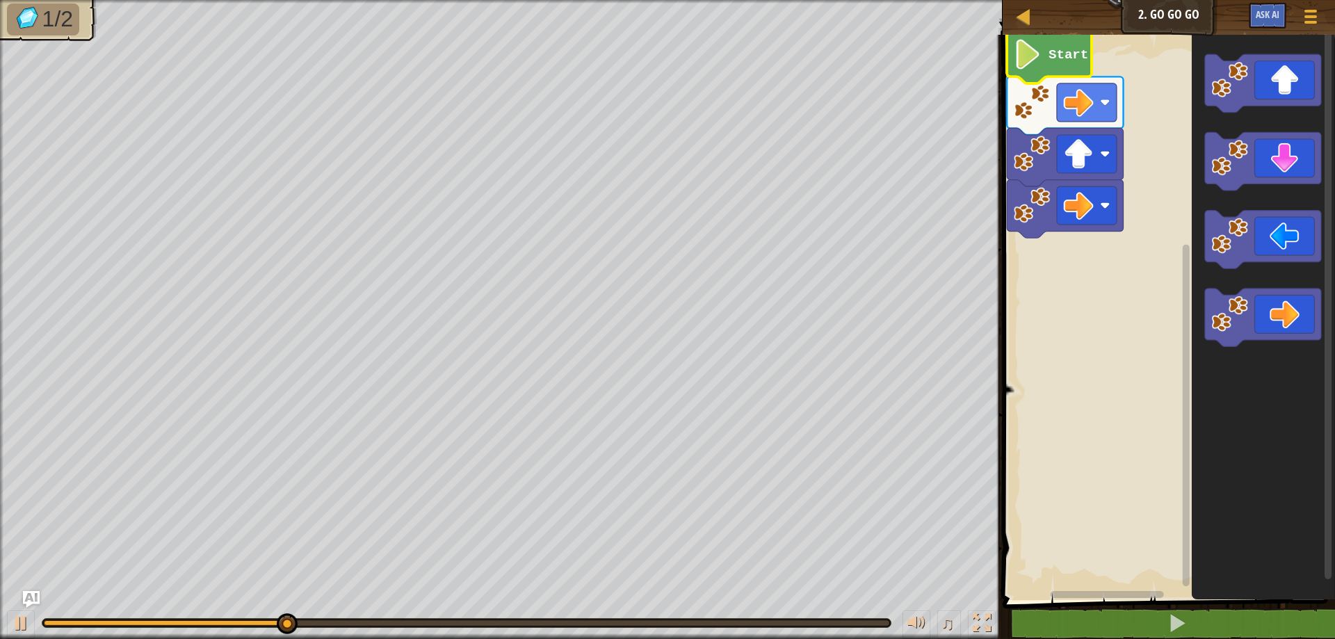
click at [1132, 596] on rect "Blockly Workspace" at bounding box center [1107, 594] width 113 height 7
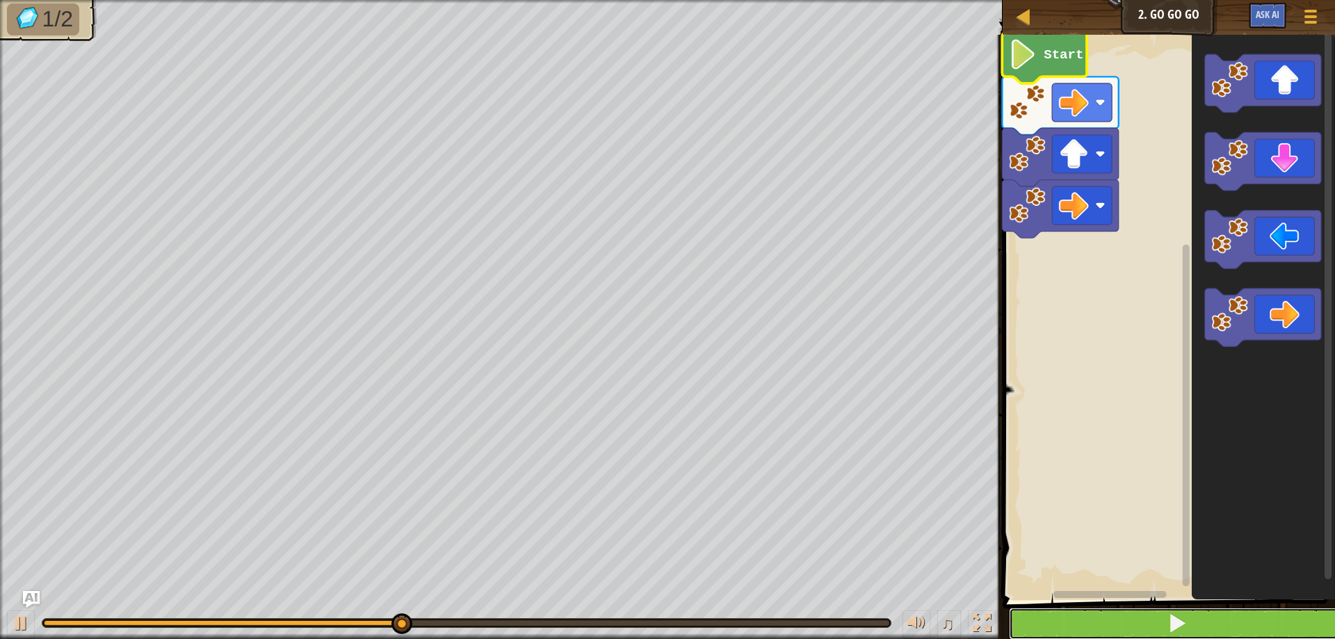
click at [1136, 634] on button at bounding box center [1177, 624] width 337 height 32
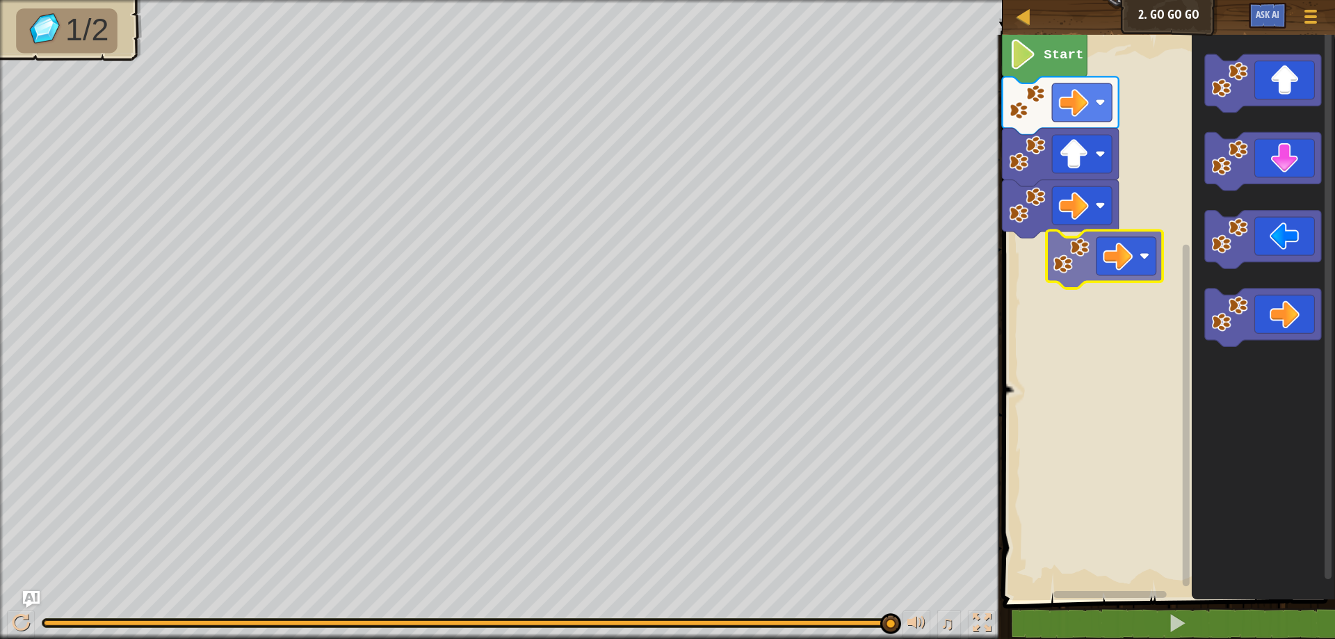
click at [1035, 280] on div "Start" at bounding box center [1167, 314] width 337 height 572
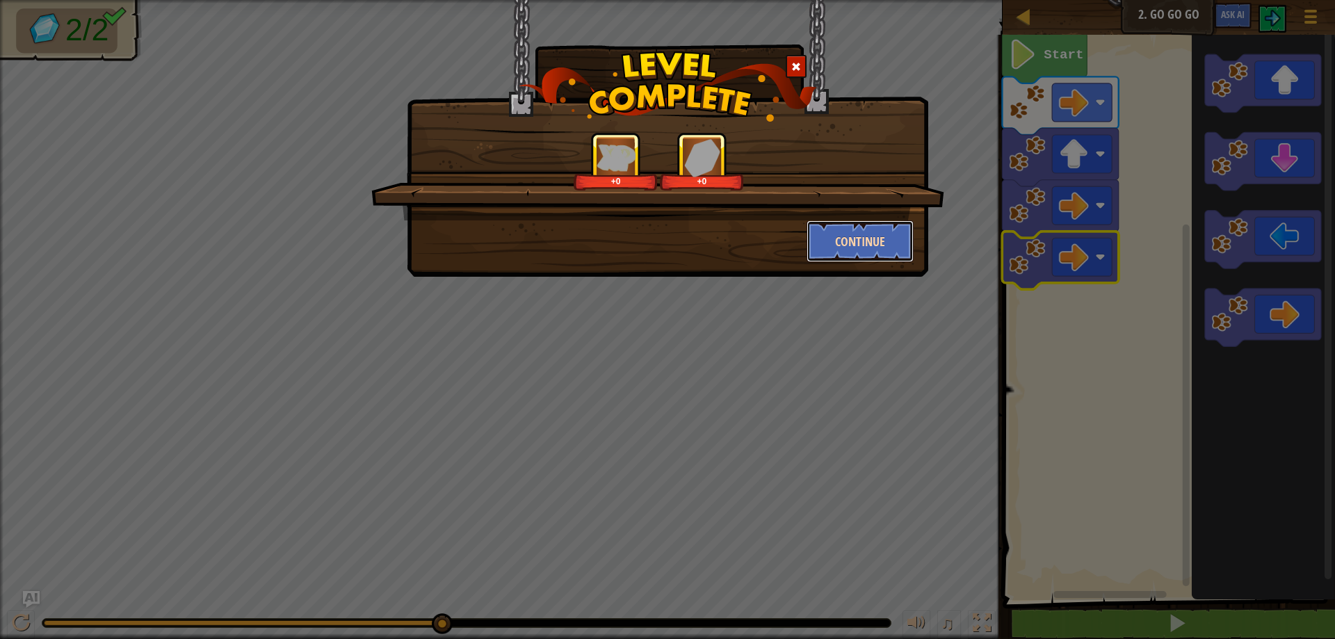
click at [859, 243] on button "Continue" at bounding box center [861, 241] width 108 height 42
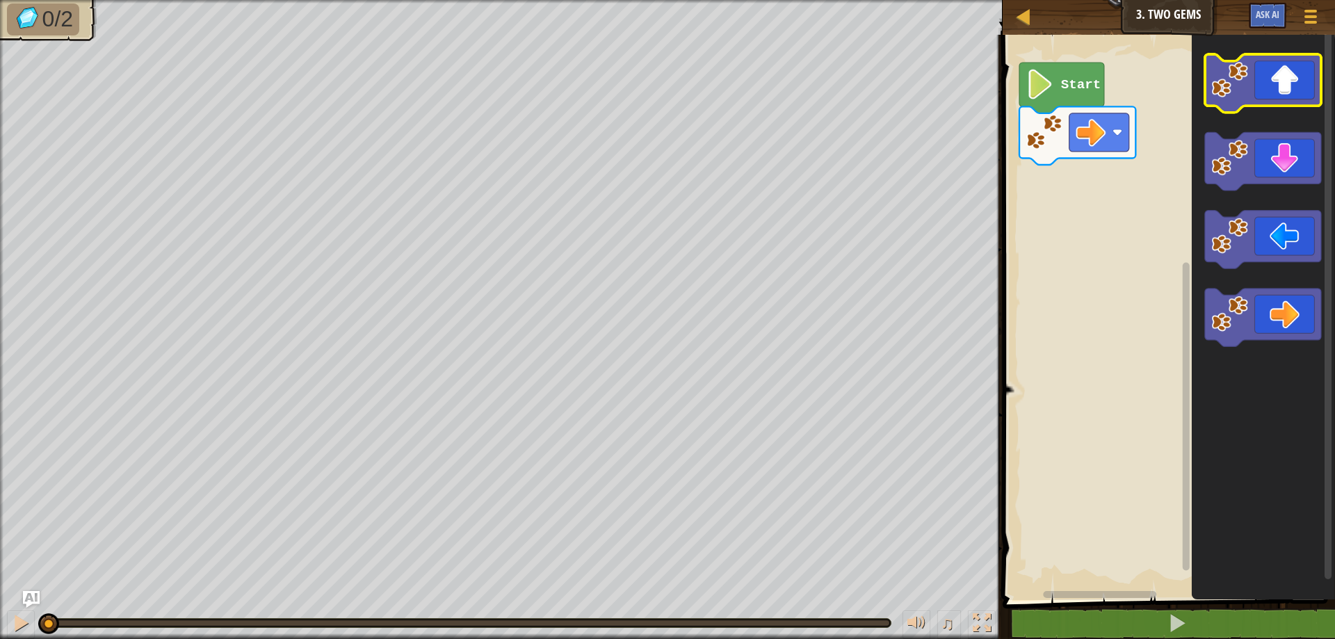
click at [1237, 104] on icon "Blockly Workspace" at bounding box center [1263, 83] width 116 height 58
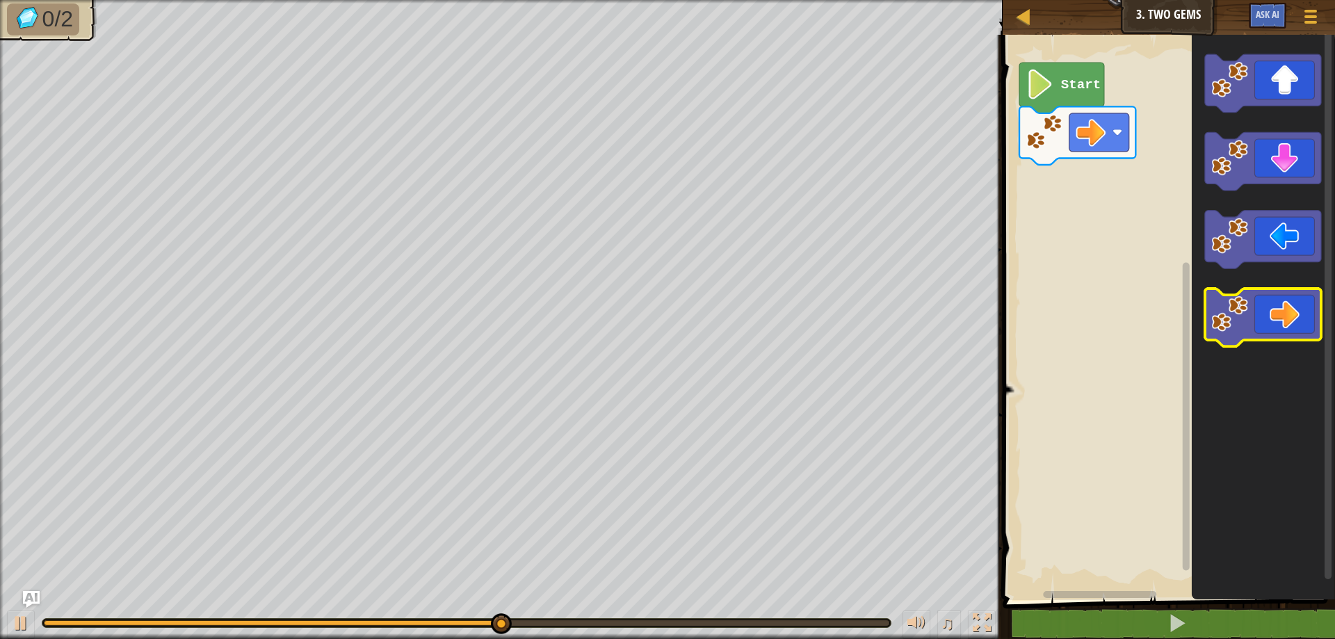
click at [1262, 323] on icon "Blockly Workspace" at bounding box center [1263, 318] width 116 height 58
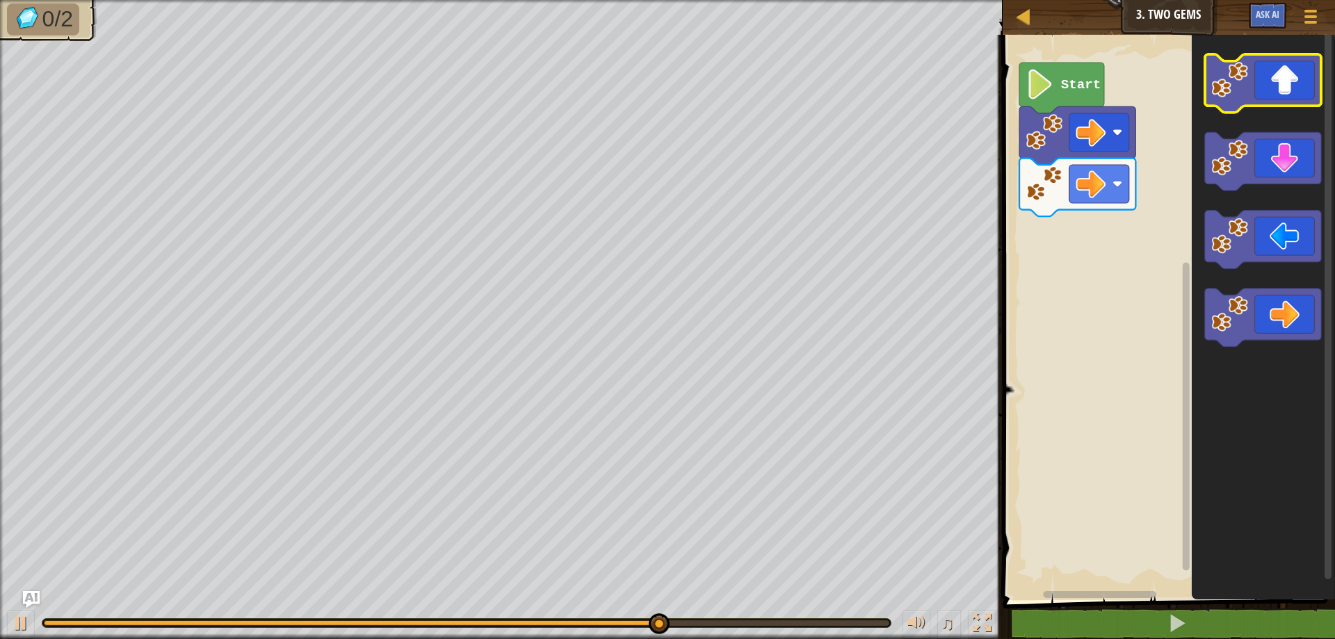
click at [1285, 101] on icon "Blockly Workspace" at bounding box center [1263, 83] width 116 height 58
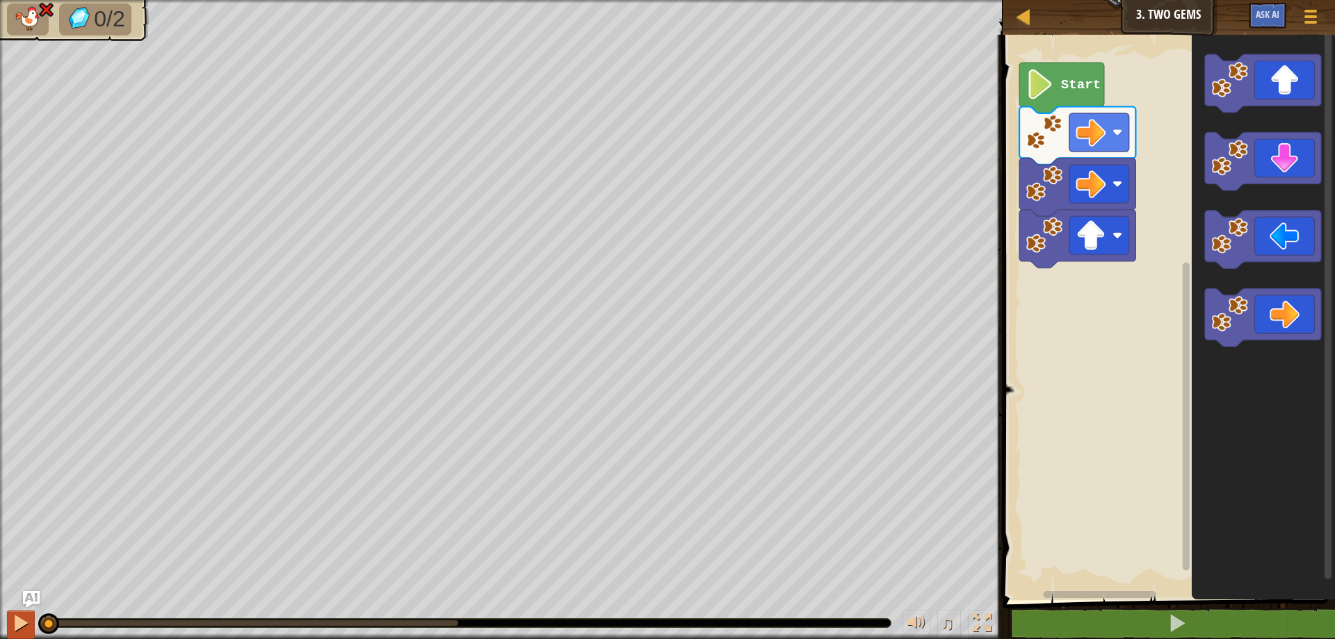
drag, startPoint x: 455, startPoint y: 633, endPoint x: 24, endPoint y: 637, distance: 431.2
click at [24, 637] on div "♫" at bounding box center [501, 620] width 1003 height 42
click at [15, 617] on div at bounding box center [21, 623] width 18 height 18
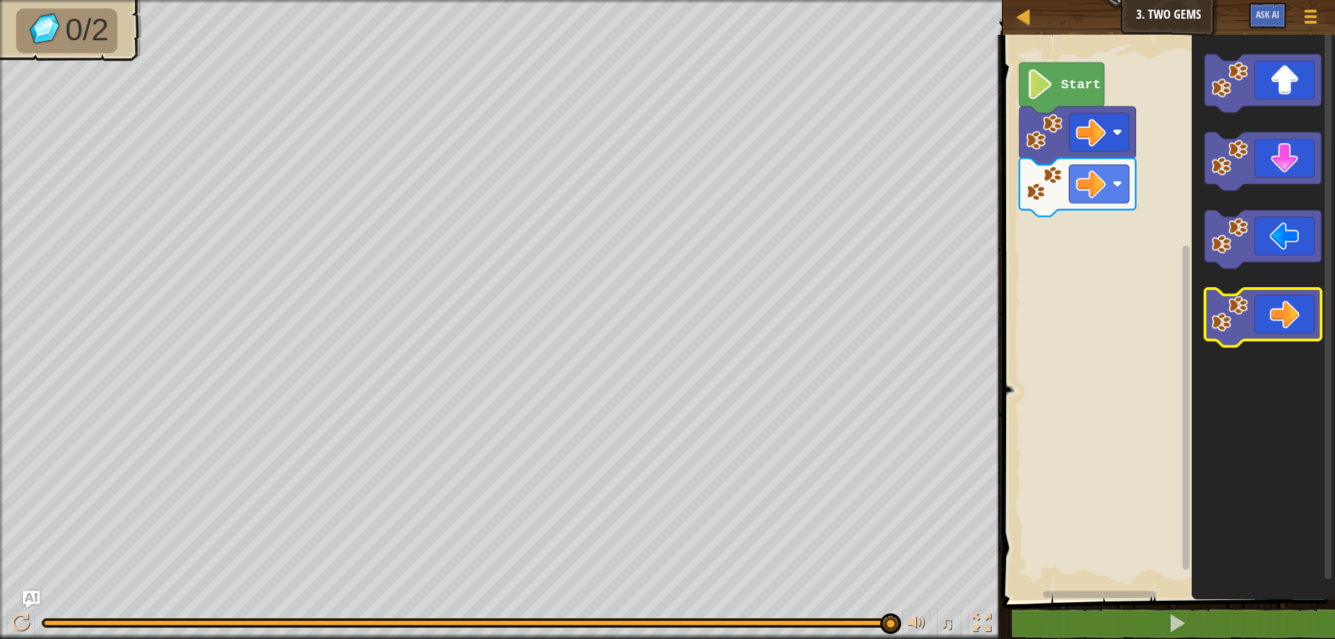
click at [1255, 316] on icon "Blockly Workspace" at bounding box center [1263, 318] width 116 height 58
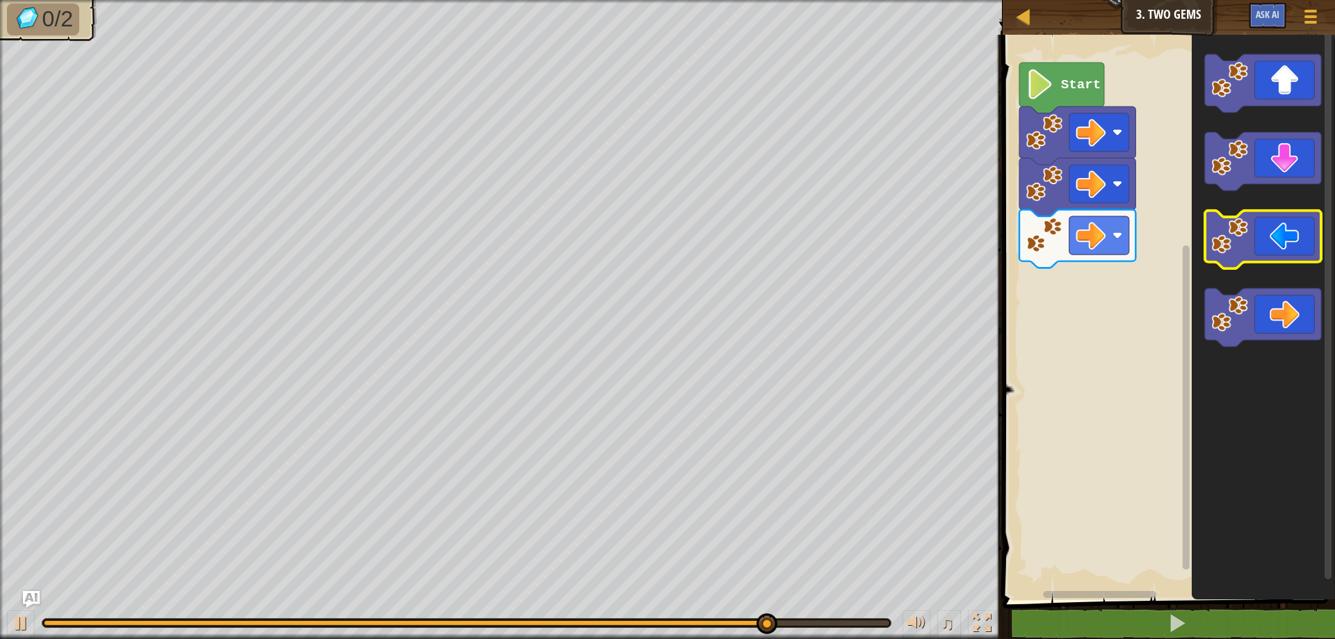
click at [1250, 250] on icon "Blockly Workspace" at bounding box center [1263, 240] width 116 height 58
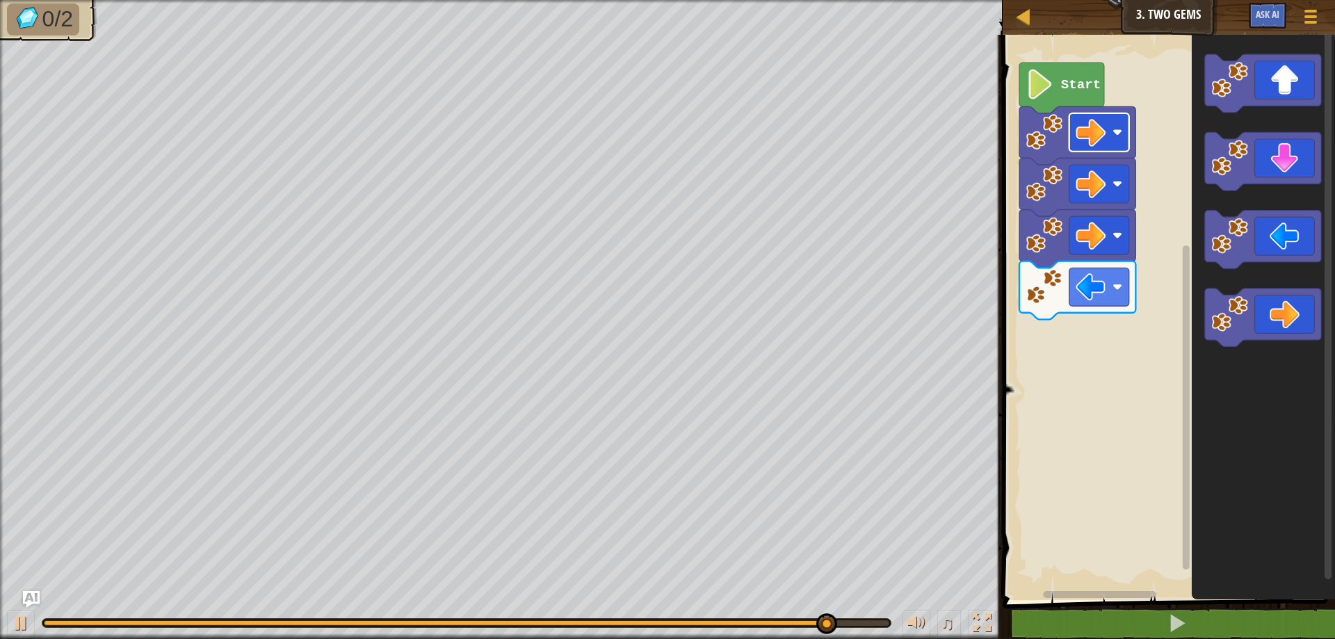
click at [1083, 139] on image "Blockly Workspace" at bounding box center [1091, 133] width 30 height 30
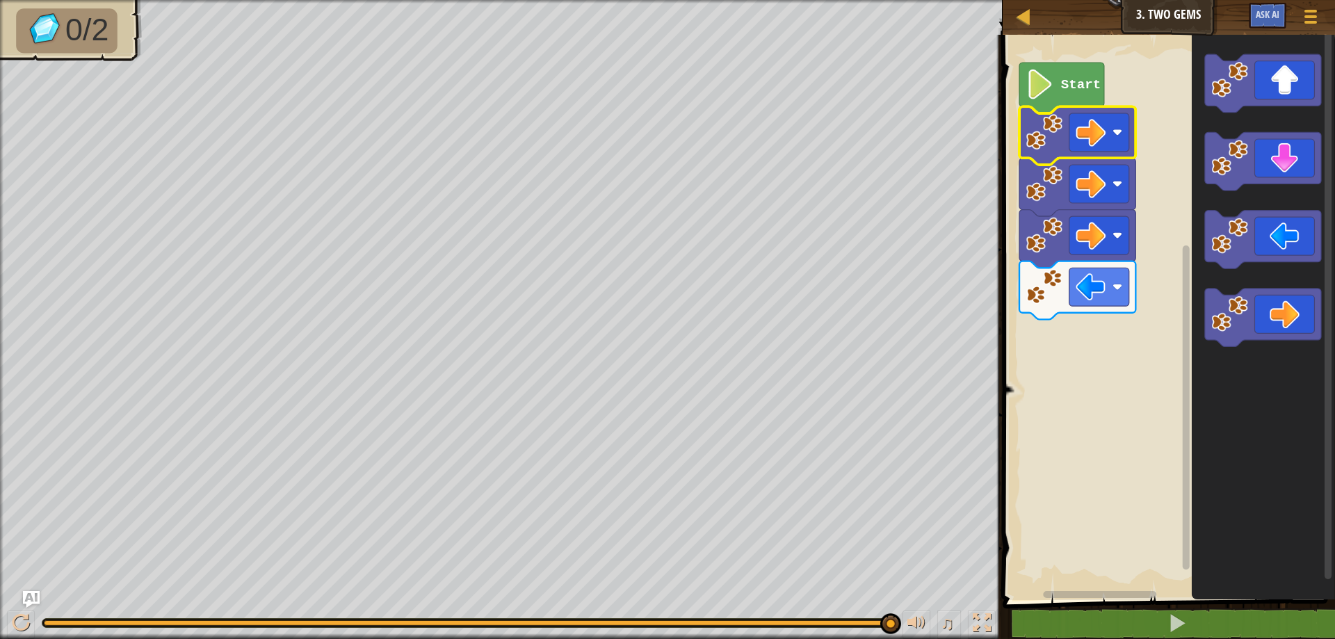
click at [1097, 277] on image "Blockly Workspace" at bounding box center [1091, 287] width 30 height 30
click at [1095, 261] on icon "Blockly Workspace" at bounding box center [1078, 290] width 116 height 58
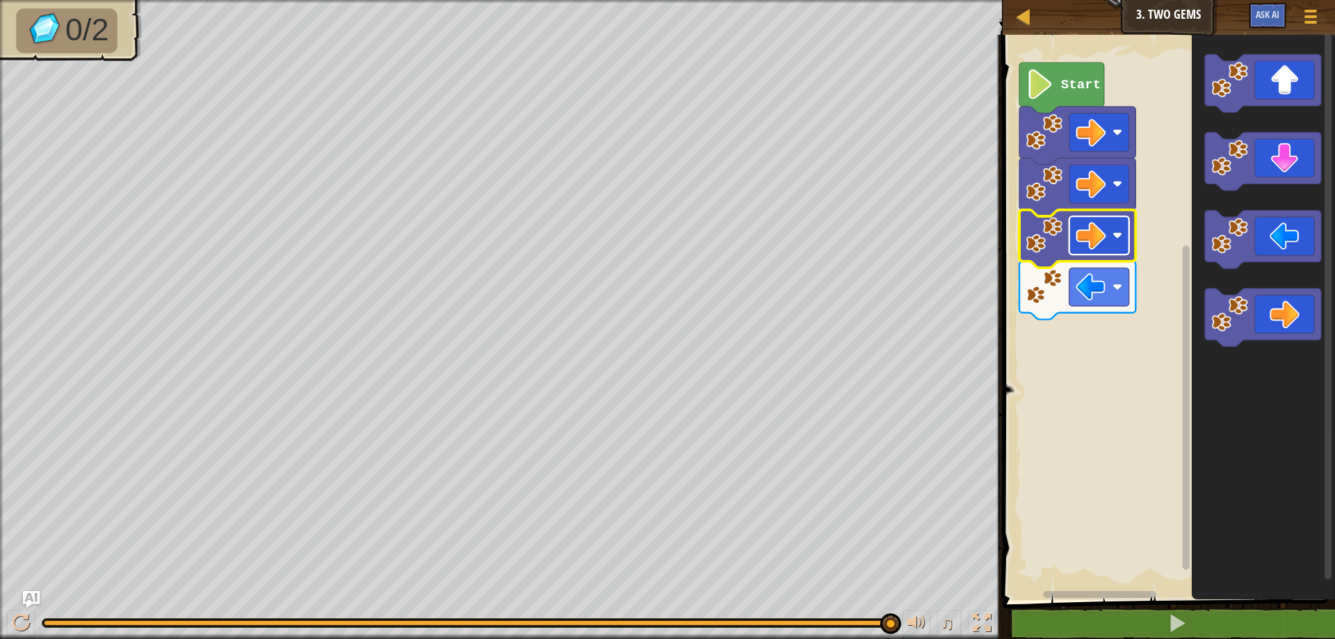
click at [1087, 232] on image "Blockly Workspace" at bounding box center [1091, 235] width 30 height 30
click at [1086, 231] on image "Blockly Workspace" at bounding box center [1091, 235] width 30 height 30
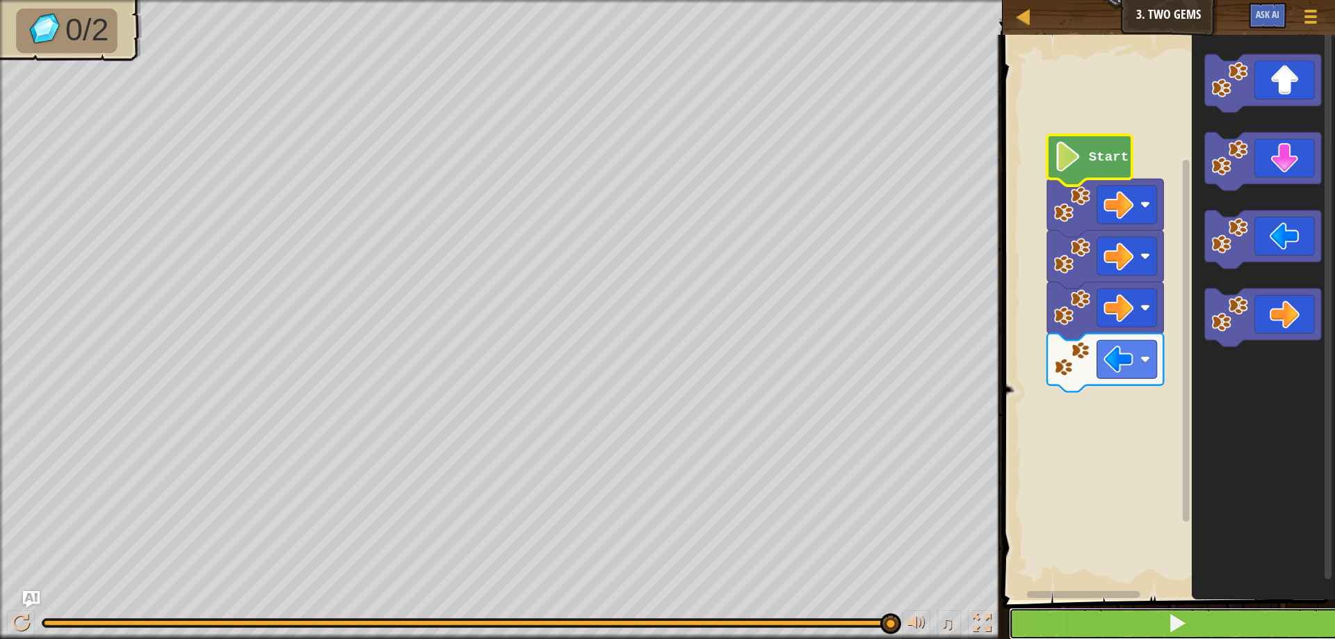
click at [1106, 629] on button at bounding box center [1177, 624] width 337 height 32
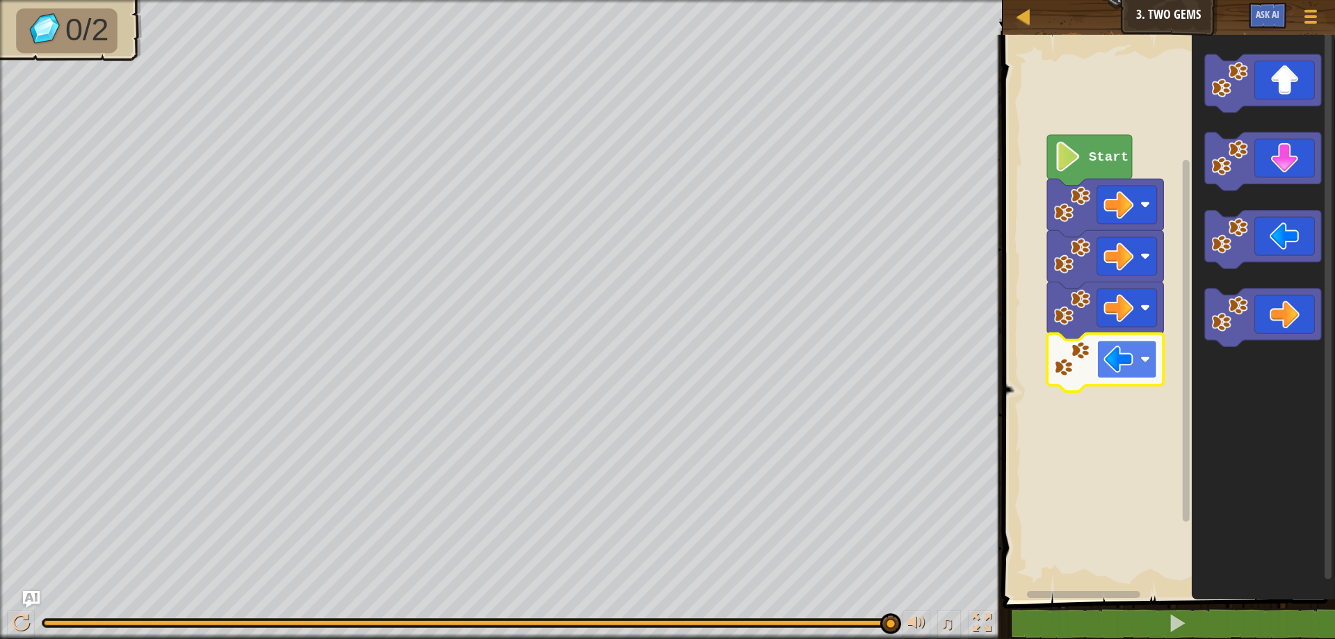
click at [1123, 353] on image "Blockly Workspace" at bounding box center [1119, 359] width 30 height 30
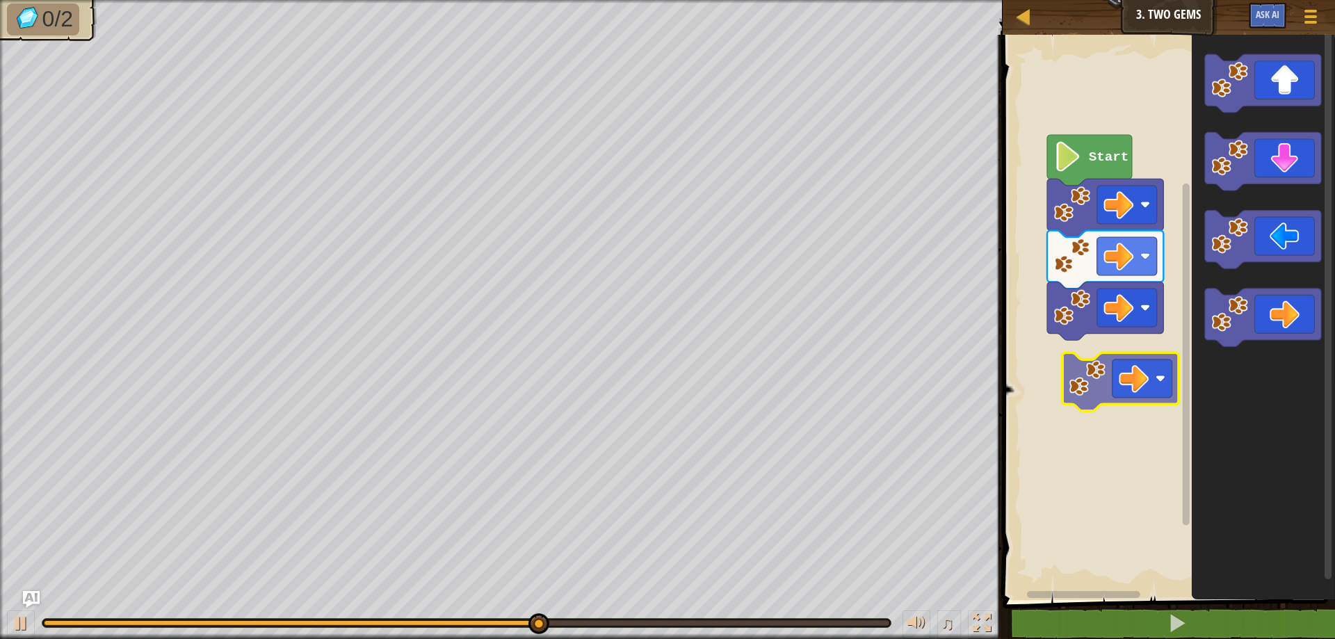
click at [1151, 388] on div "Start" at bounding box center [1167, 314] width 337 height 572
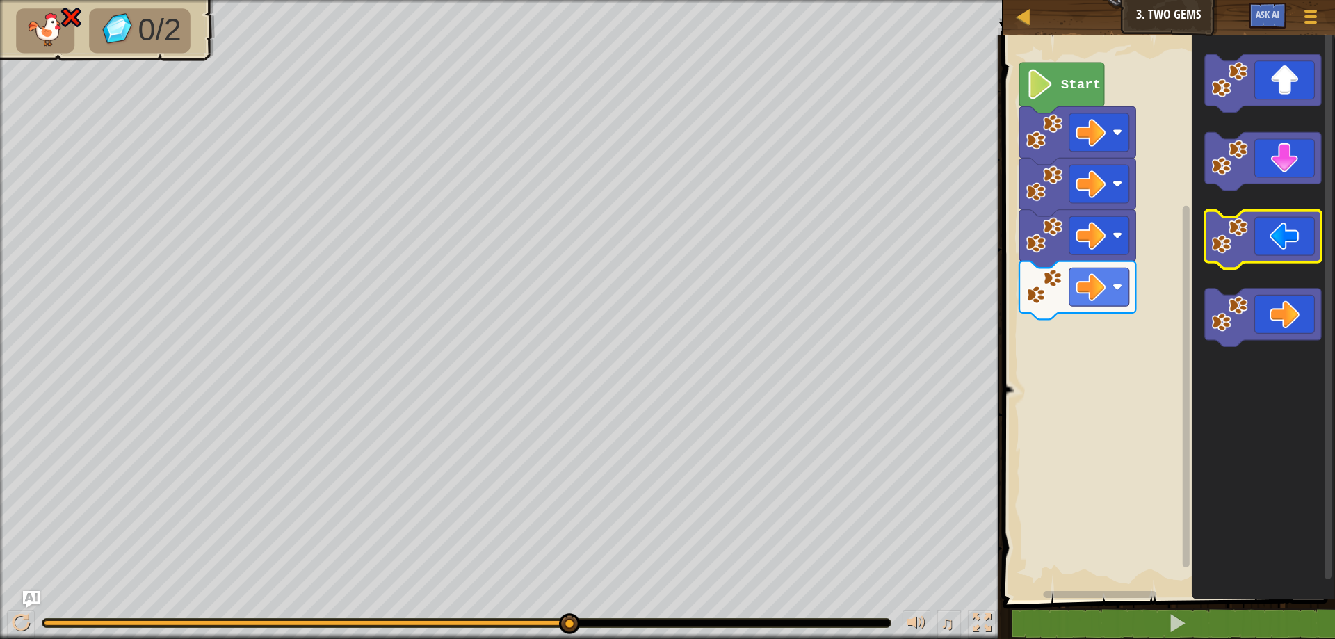
click at [1282, 216] on g "Blockly Workspace" at bounding box center [1263, 200] width 116 height 293
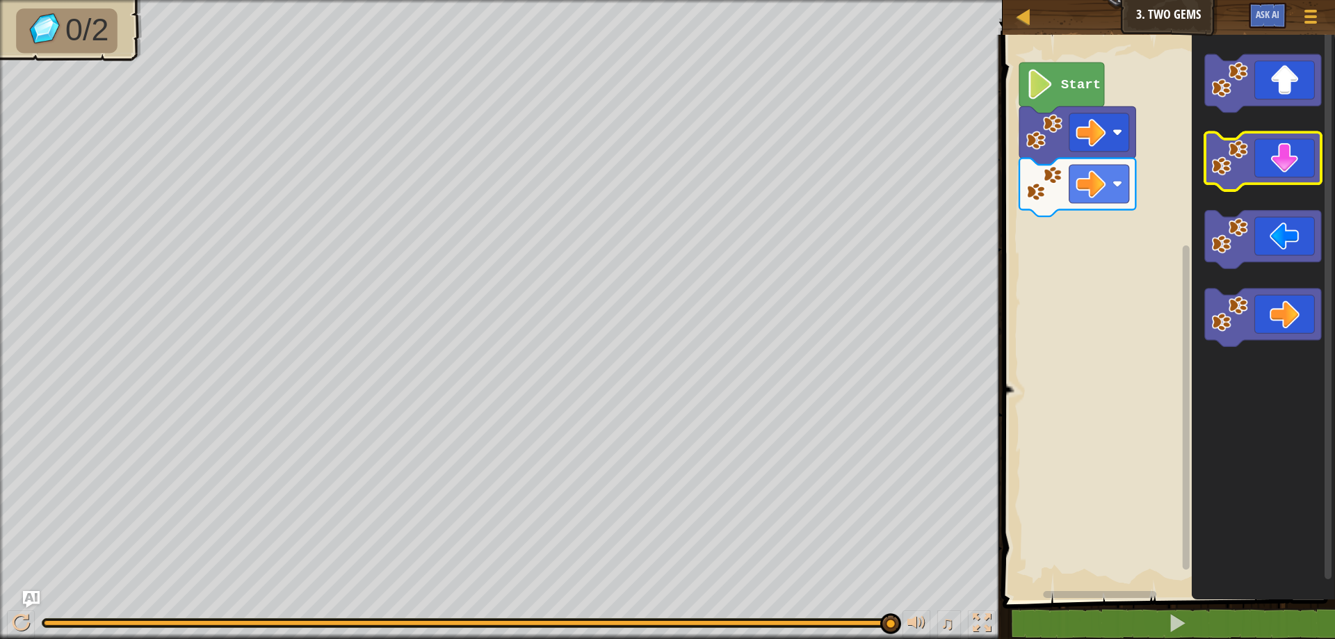
click at [1286, 153] on icon "Blockly Workspace" at bounding box center [1263, 162] width 116 height 58
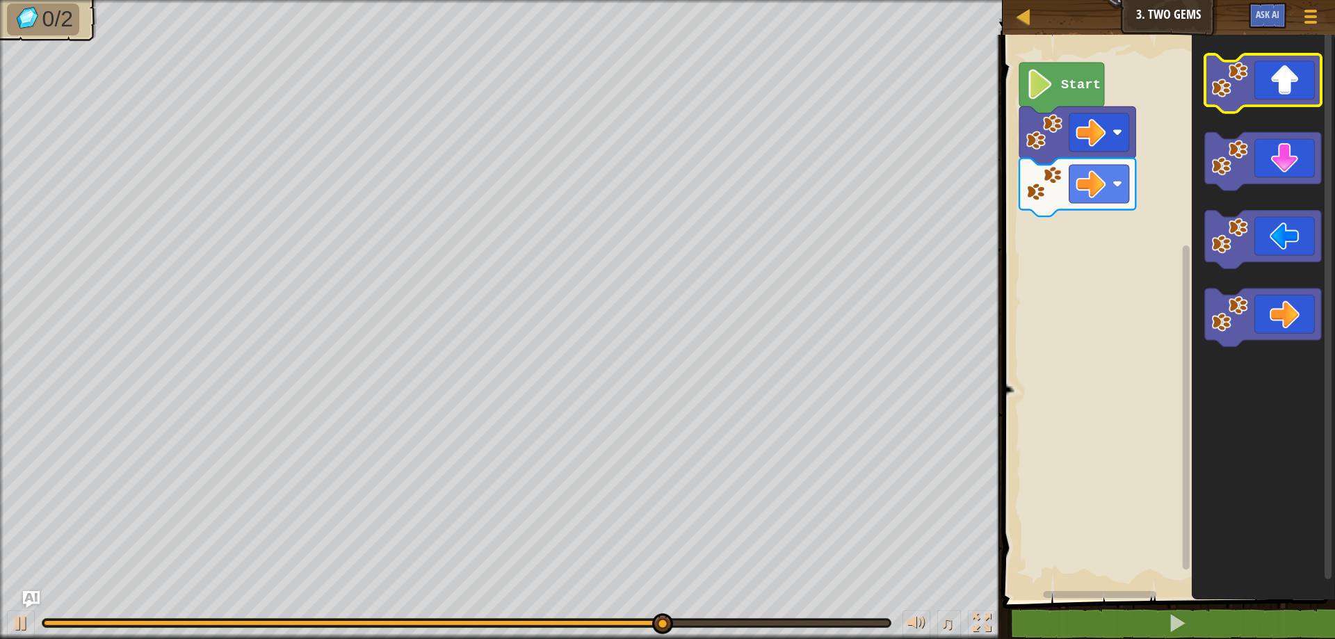
click at [1239, 98] on icon "Blockly Workspace" at bounding box center [1263, 83] width 116 height 58
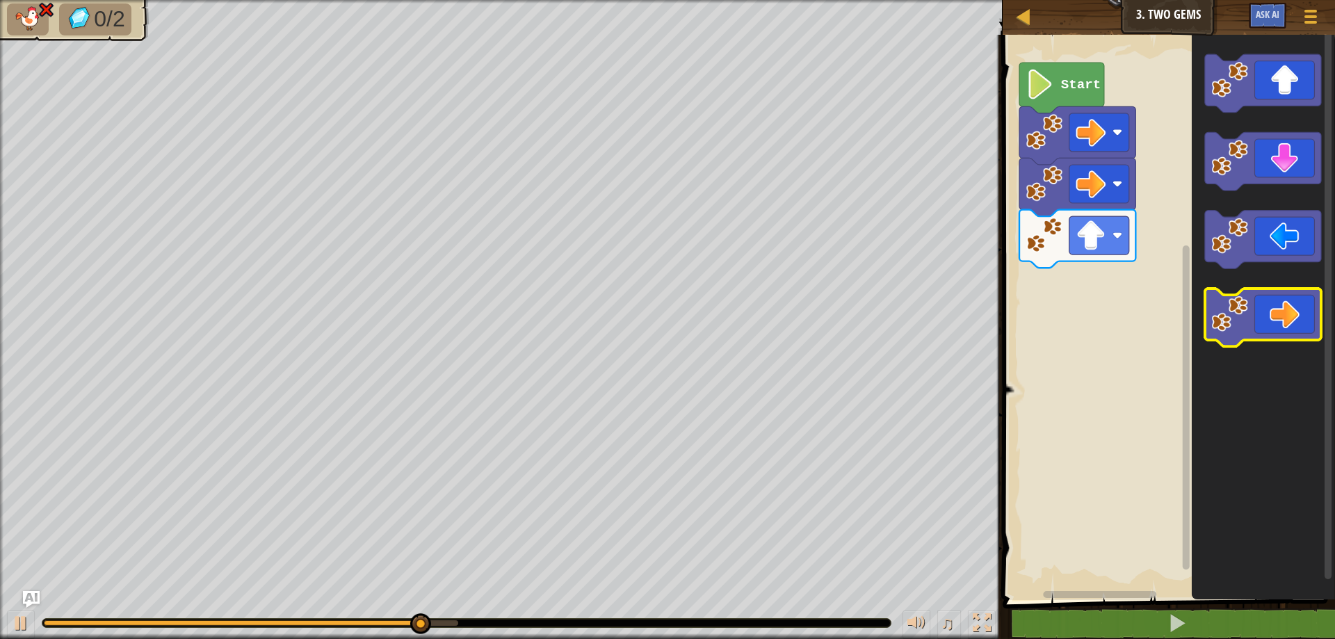
click at [1223, 321] on image "Blockly Workspace" at bounding box center [1229, 314] width 37 height 37
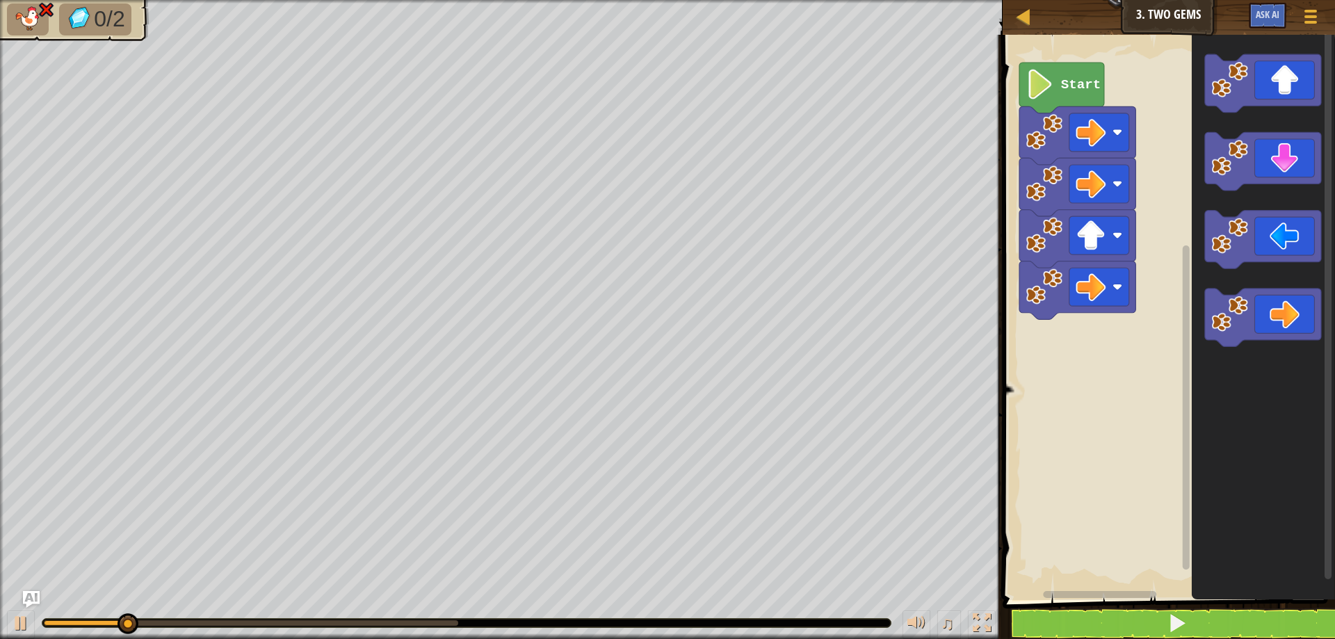
click at [761, 330] on div "Map Junior 3. Two Gems Game Menu Ask AI 1 ההההההההההההההההההההההההההההההההההההה…" at bounding box center [667, 319] width 1335 height 639
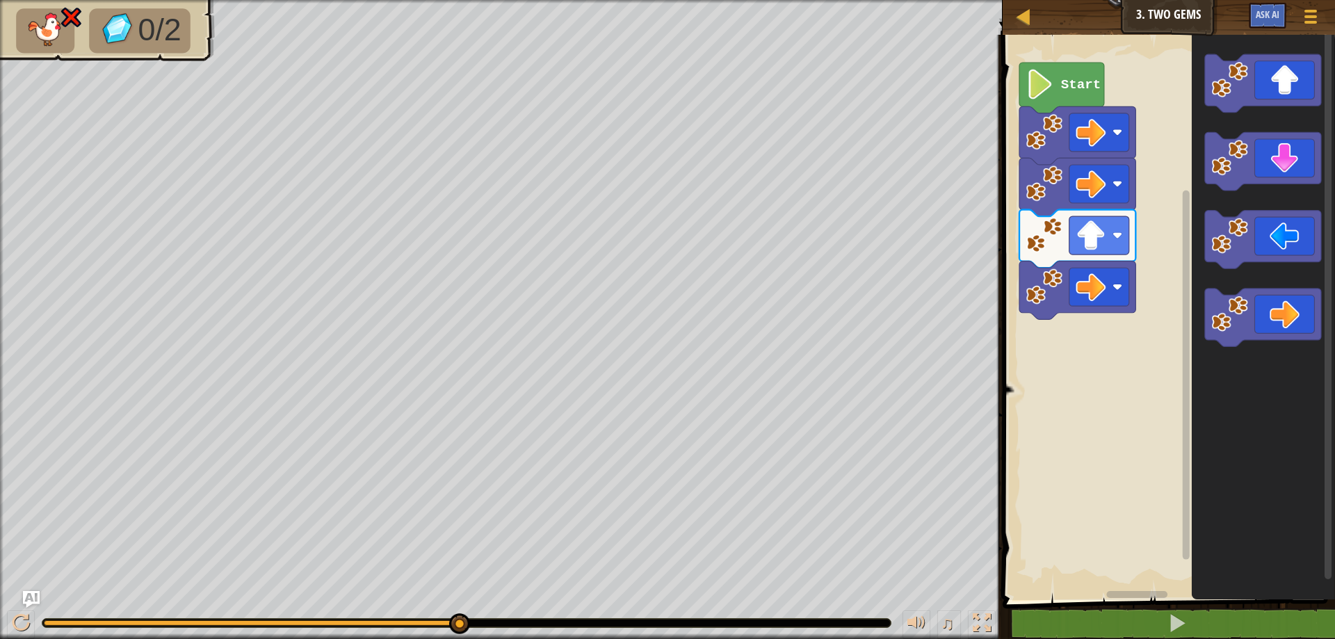
drag, startPoint x: 458, startPoint y: 620, endPoint x: 524, endPoint y: 630, distance: 66.2
click at [524, 630] on div "♫" at bounding box center [501, 620] width 1003 height 42
drag, startPoint x: 458, startPoint y: 635, endPoint x: 466, endPoint y: 637, distance: 8.6
click at [466, 637] on div "♫" at bounding box center [501, 620] width 1003 height 42
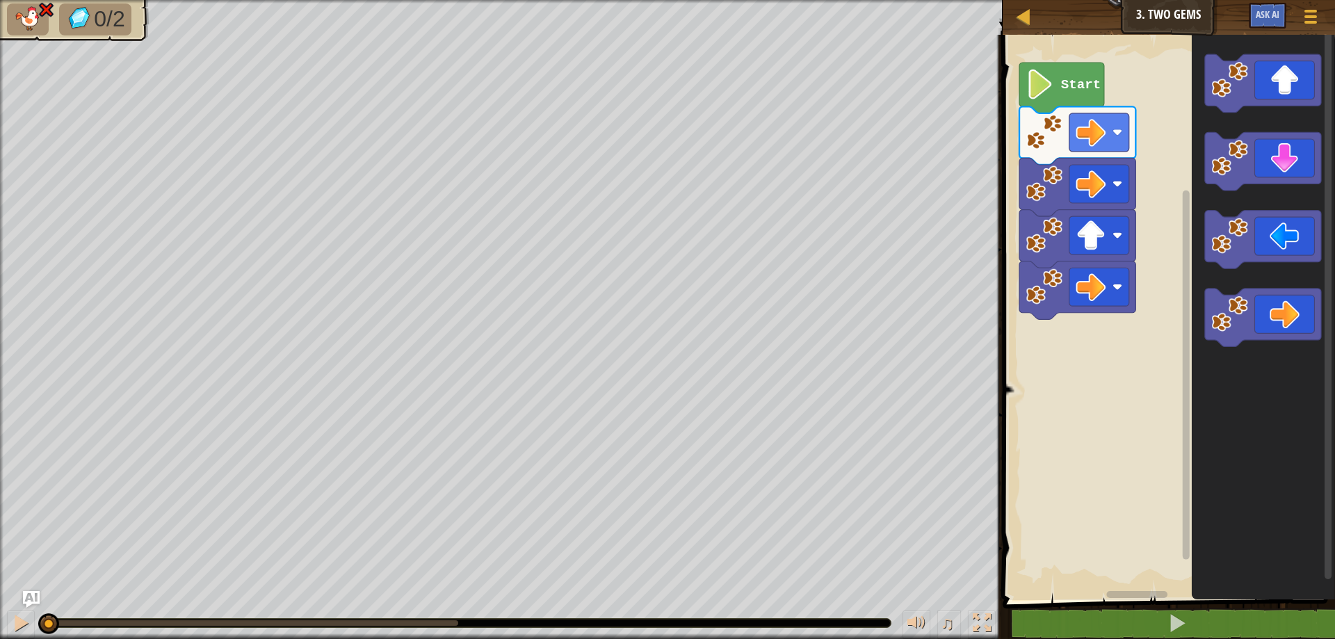
drag, startPoint x: 453, startPoint y: 627, endPoint x: 7, endPoint y: 661, distance: 447.7
click at [7, 0] on html "Map Junior 3. Two Gems Game Menu Ask AI 1 ההההההההההההההההההההההההההההההההההההה…" at bounding box center [667, 0] width 1335 height 0
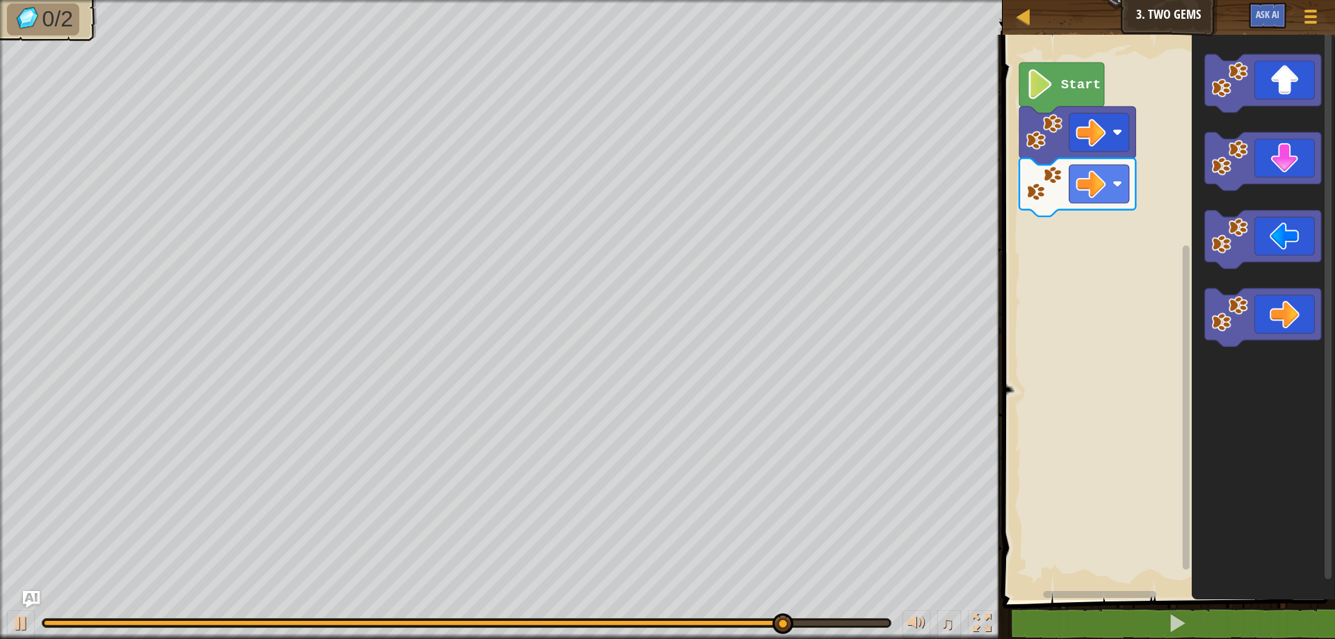
click at [1169, 433] on div "Start" at bounding box center [1167, 314] width 337 height 572
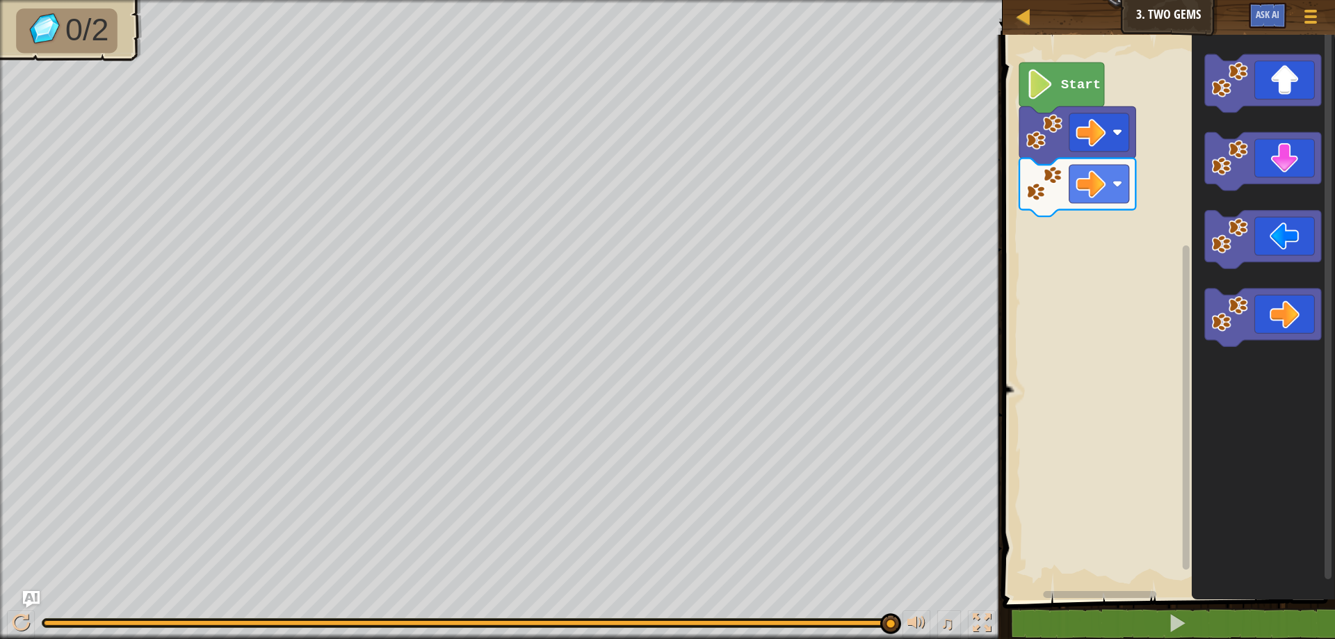
click at [1214, 325] on g "Blockly Workspace" at bounding box center [1263, 318] width 116 height 58
click at [1153, 311] on div "Start" at bounding box center [1167, 314] width 337 height 572
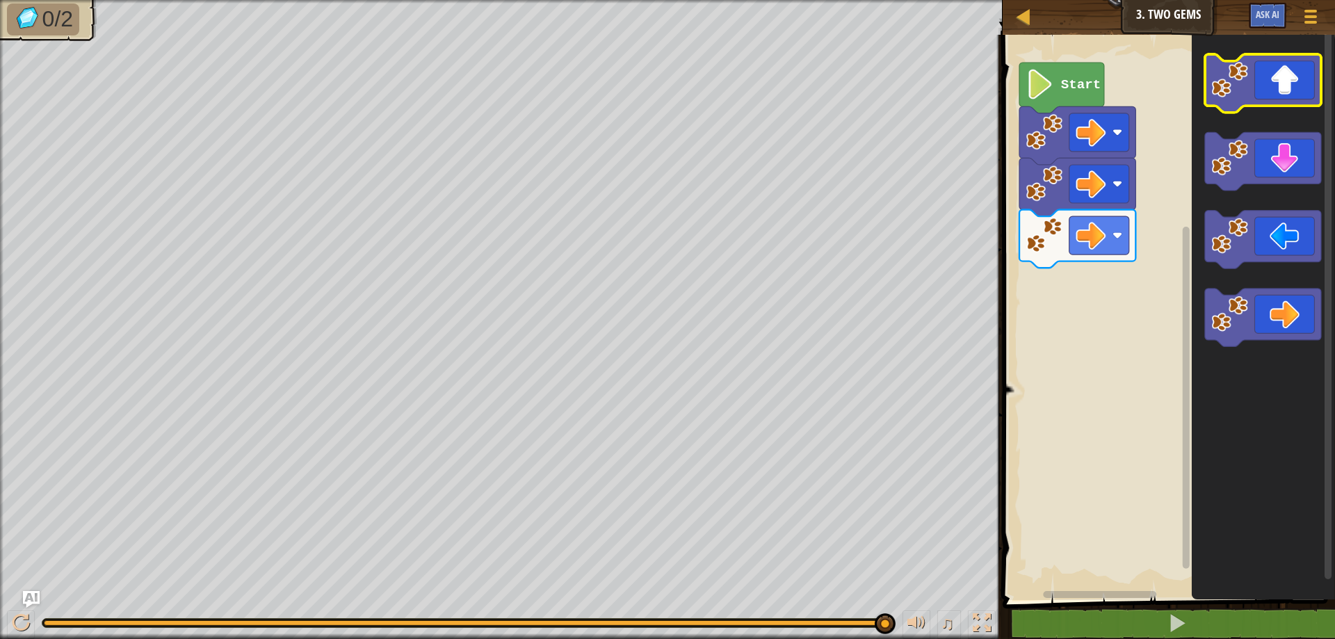
click at [1227, 94] on image "Blockly Workspace" at bounding box center [1229, 79] width 37 height 37
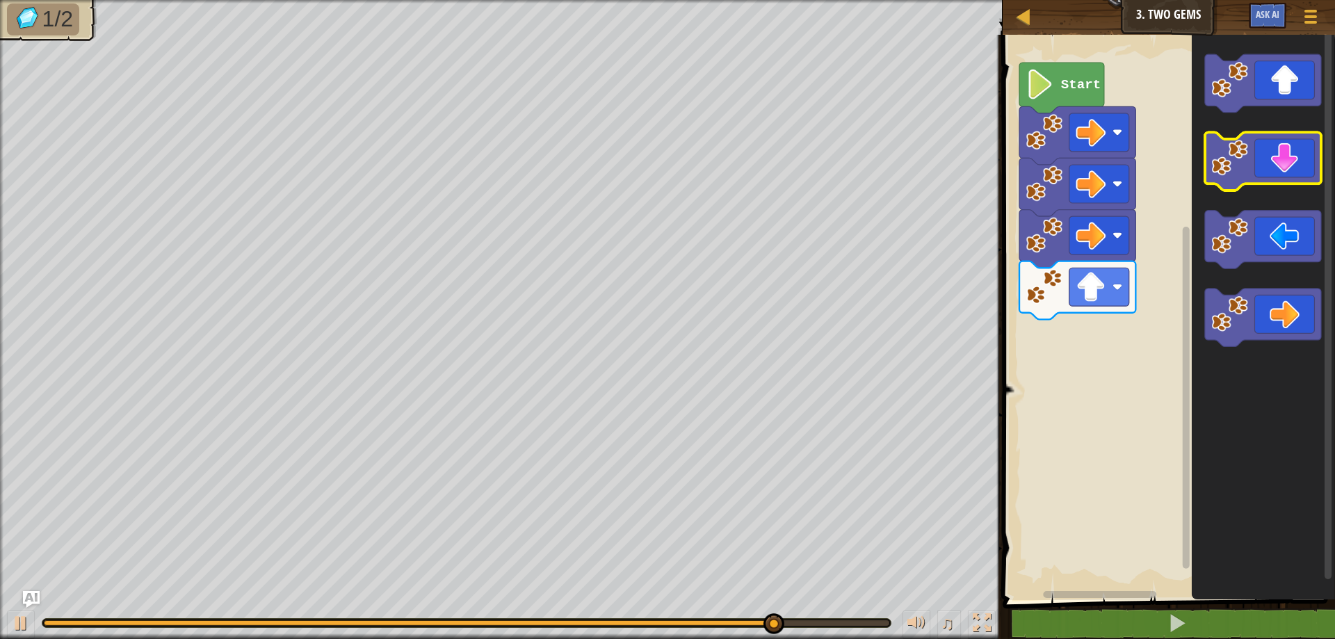
click at [1278, 171] on icon "Blockly Workspace" at bounding box center [1263, 162] width 116 height 58
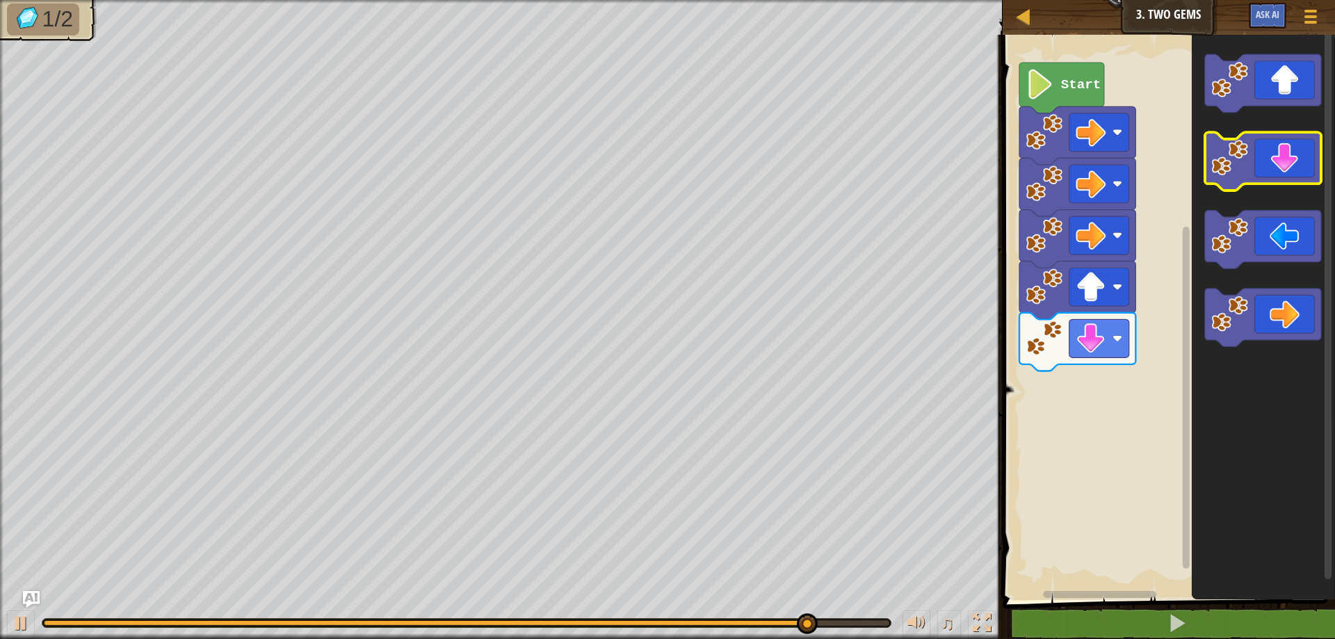
click at [1259, 177] on icon "Blockly Workspace" at bounding box center [1263, 162] width 116 height 58
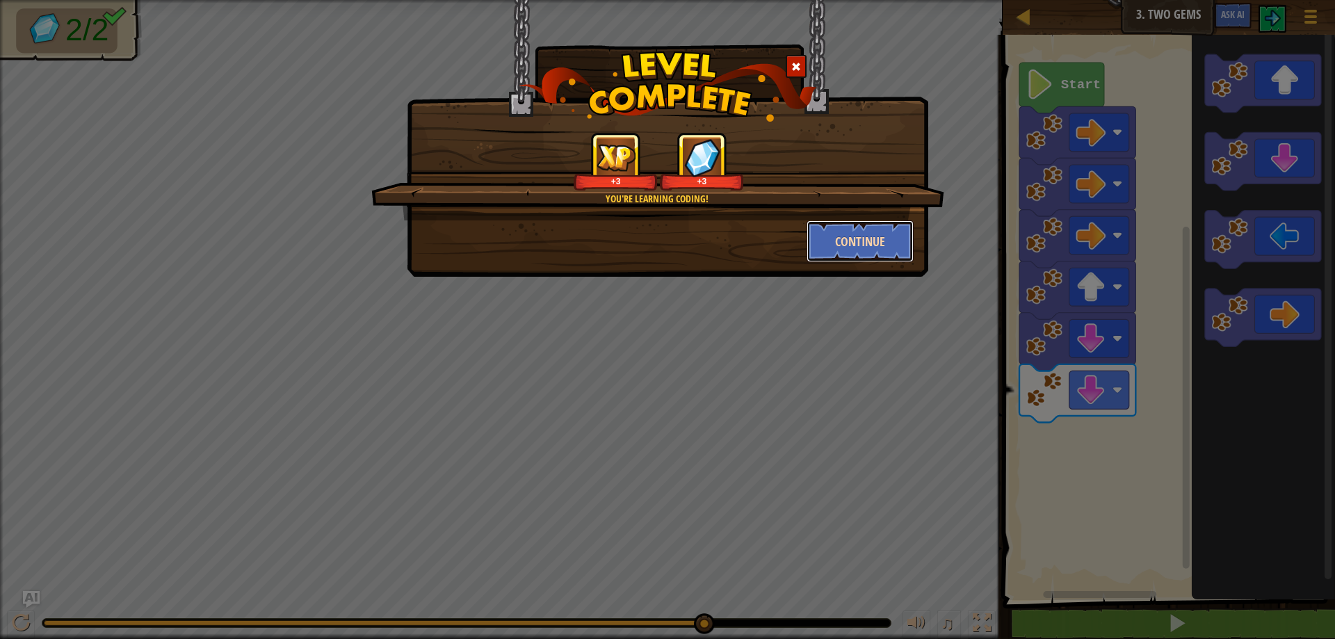
click at [841, 243] on button "Continue" at bounding box center [861, 241] width 108 height 42
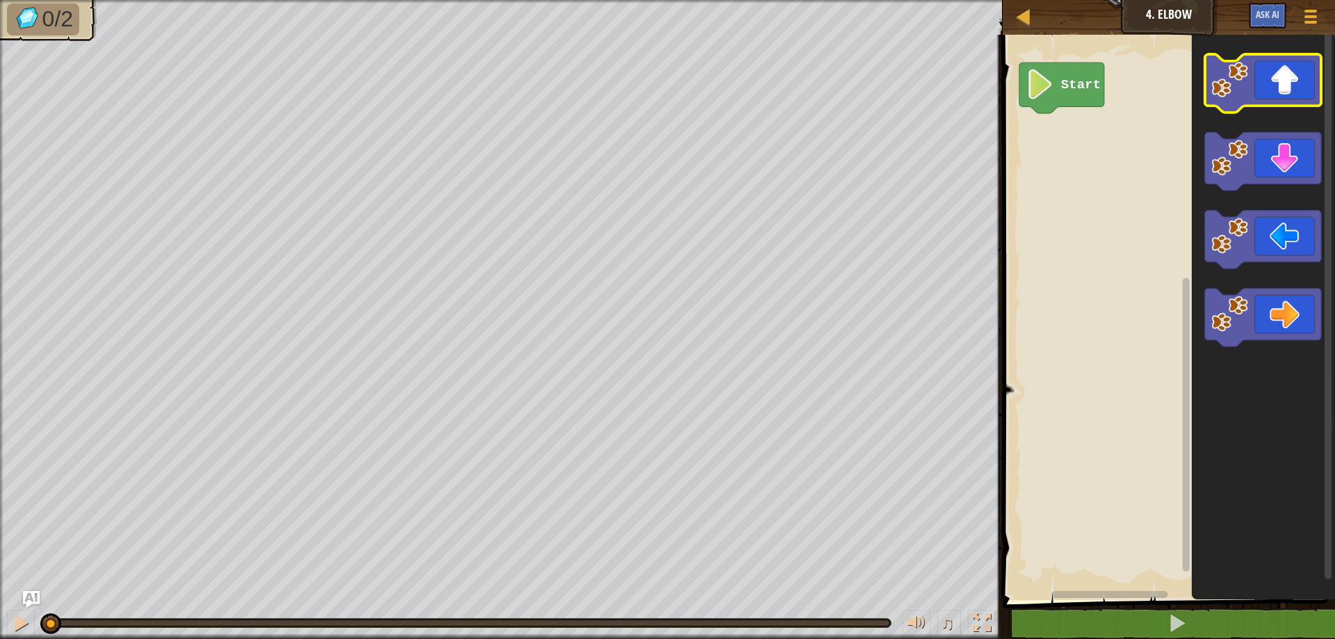
click at [1271, 87] on icon "Blockly Workspace" at bounding box center [1263, 83] width 116 height 58
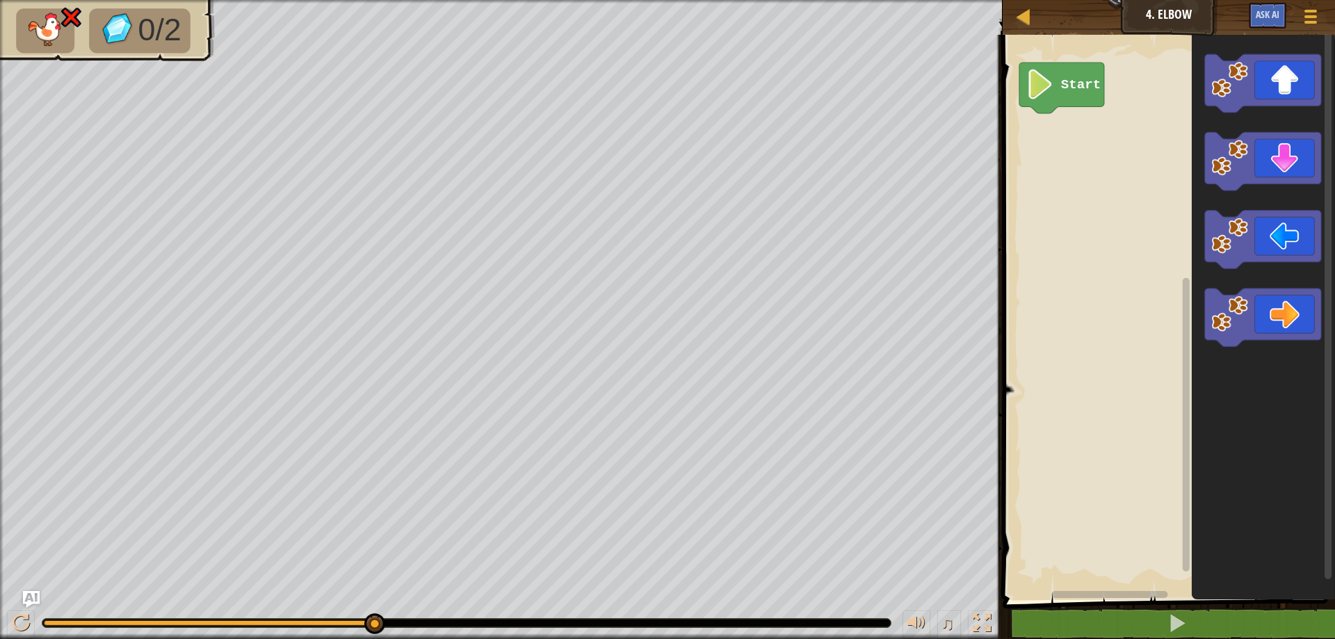
click at [619, 182] on div "Map Junior 4. Elbow Game Menu Ask AI 1 הההההההההההההההההההההההההההההההההההההההה…" at bounding box center [667, 319] width 1335 height 639
drag, startPoint x: 366, startPoint y: 613, endPoint x: 377, endPoint y: 619, distance: 12.2
click at [369, 611] on div "♫" at bounding box center [501, 620] width 1003 height 42
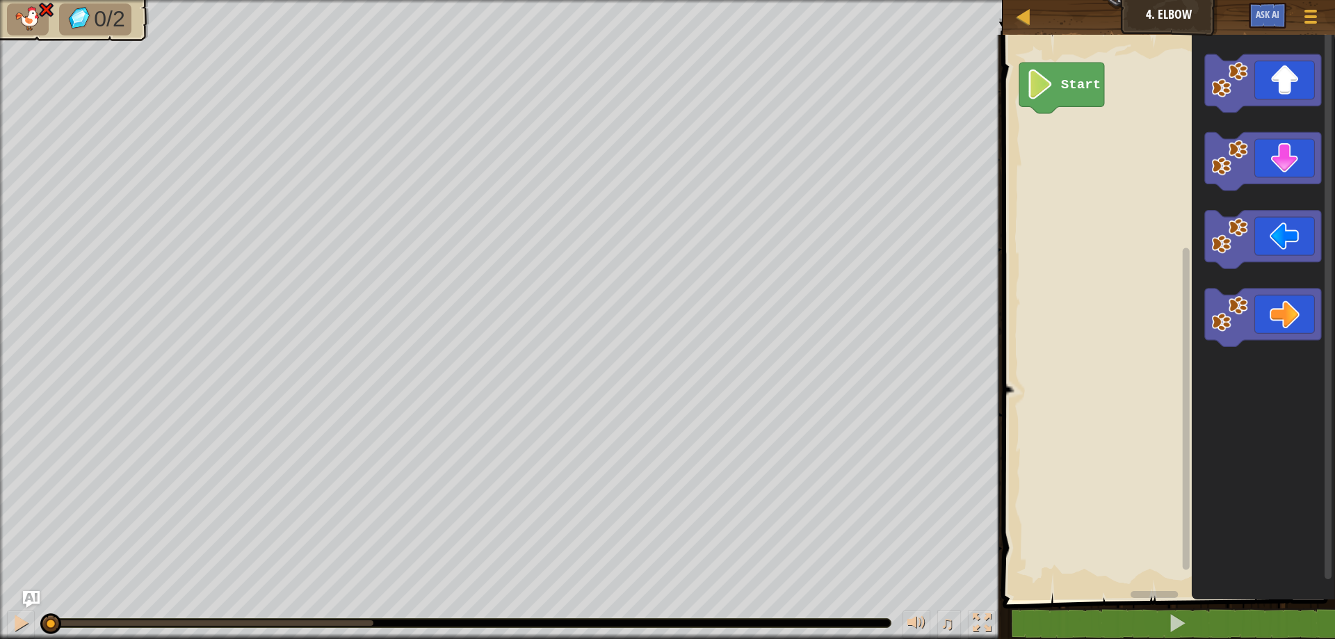
drag, startPoint x: 376, startPoint y: 619, endPoint x: 0, endPoint y: 666, distance: 379.2
click at [0, 0] on html "Map Junior 4. Elbow Game Menu Ask AI 1 הההההההההההההההההההההההההההההההההההההההה…" at bounding box center [667, 0] width 1335 height 0
click at [1038, 92] on image "Blockly Workspace" at bounding box center [1040, 85] width 29 height 30
click at [1034, 92] on image "Blockly Workspace" at bounding box center [1040, 85] width 29 height 30
click at [1033, 91] on image "Blockly Workspace" at bounding box center [1040, 85] width 29 height 30
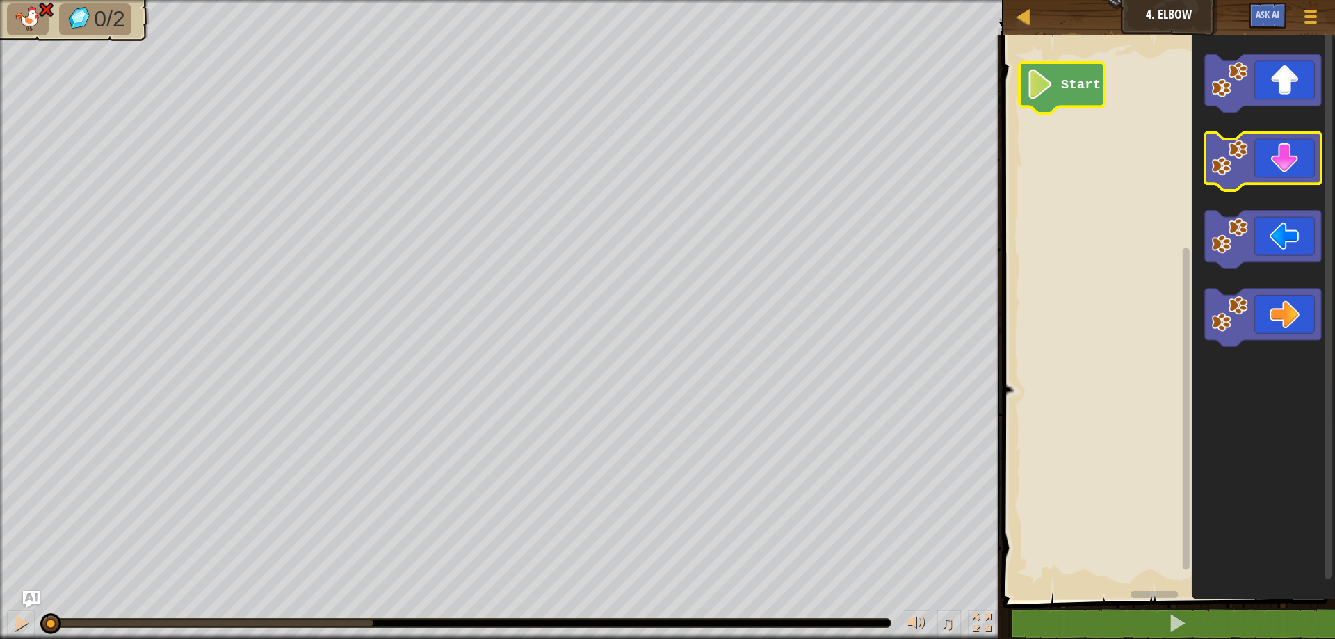
click at [1278, 160] on icon "Blockly Workspace" at bounding box center [1263, 162] width 116 height 58
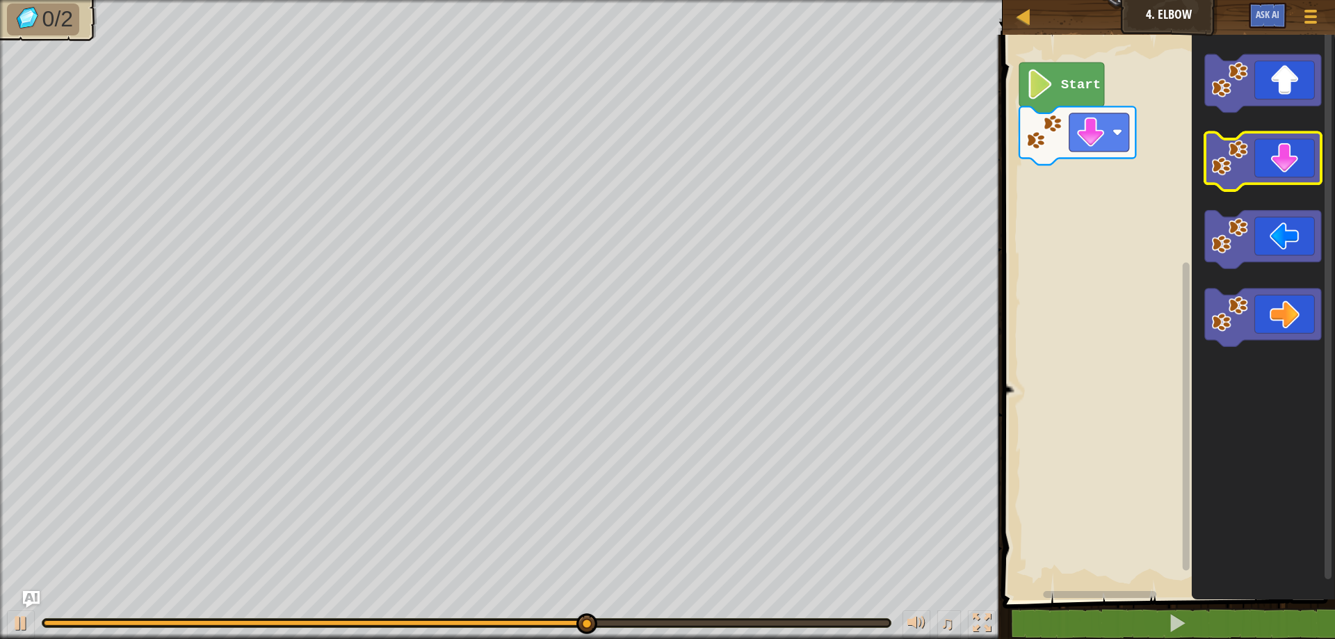
click at [1267, 167] on icon "Blockly Workspace" at bounding box center [1263, 162] width 116 height 58
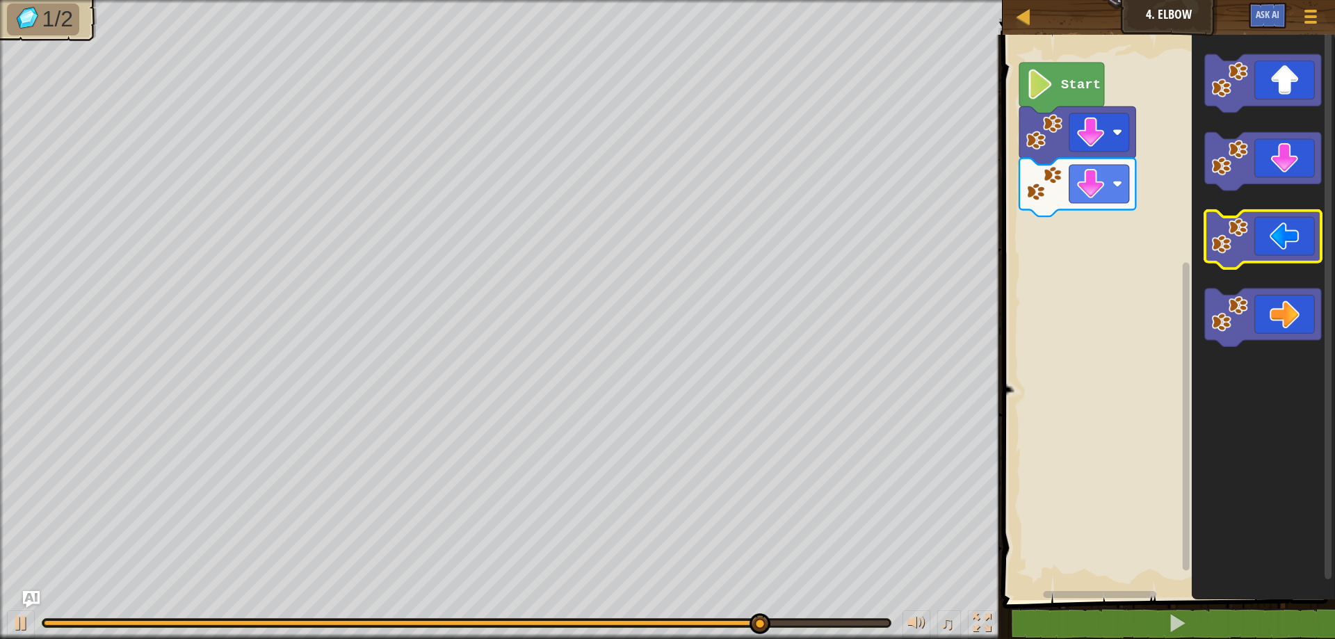
click at [1291, 243] on icon "Blockly Workspace" at bounding box center [1263, 240] width 116 height 58
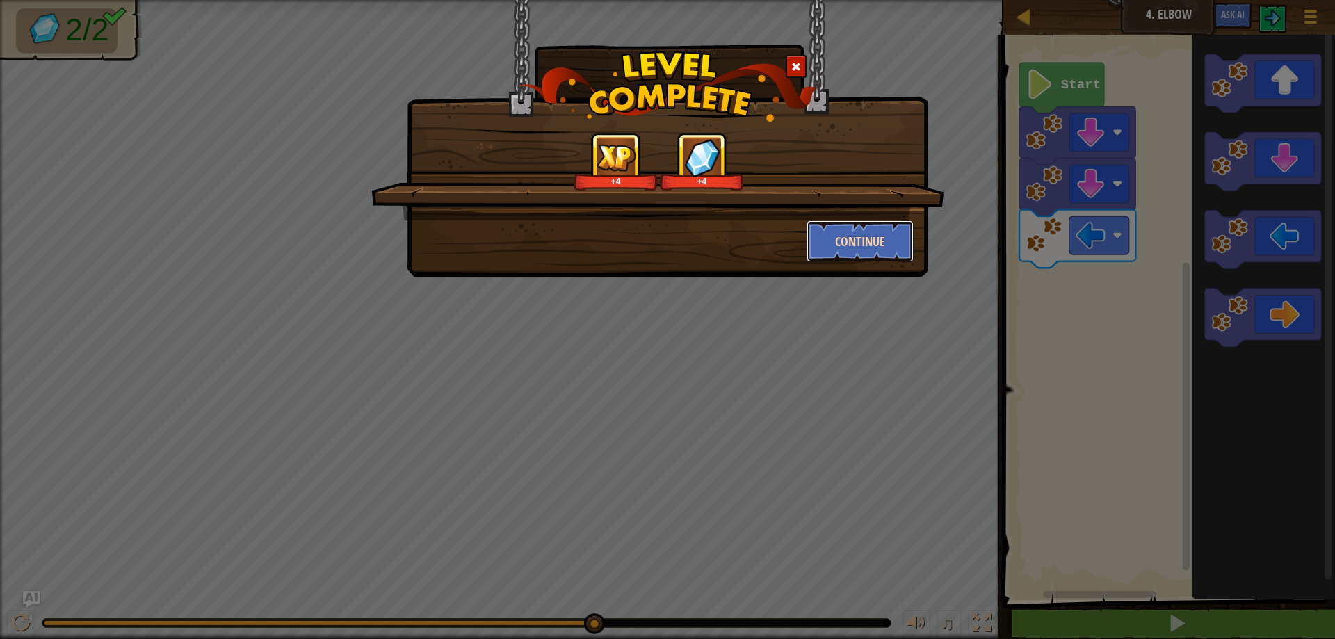
click at [860, 235] on button "Continue" at bounding box center [861, 241] width 108 height 42
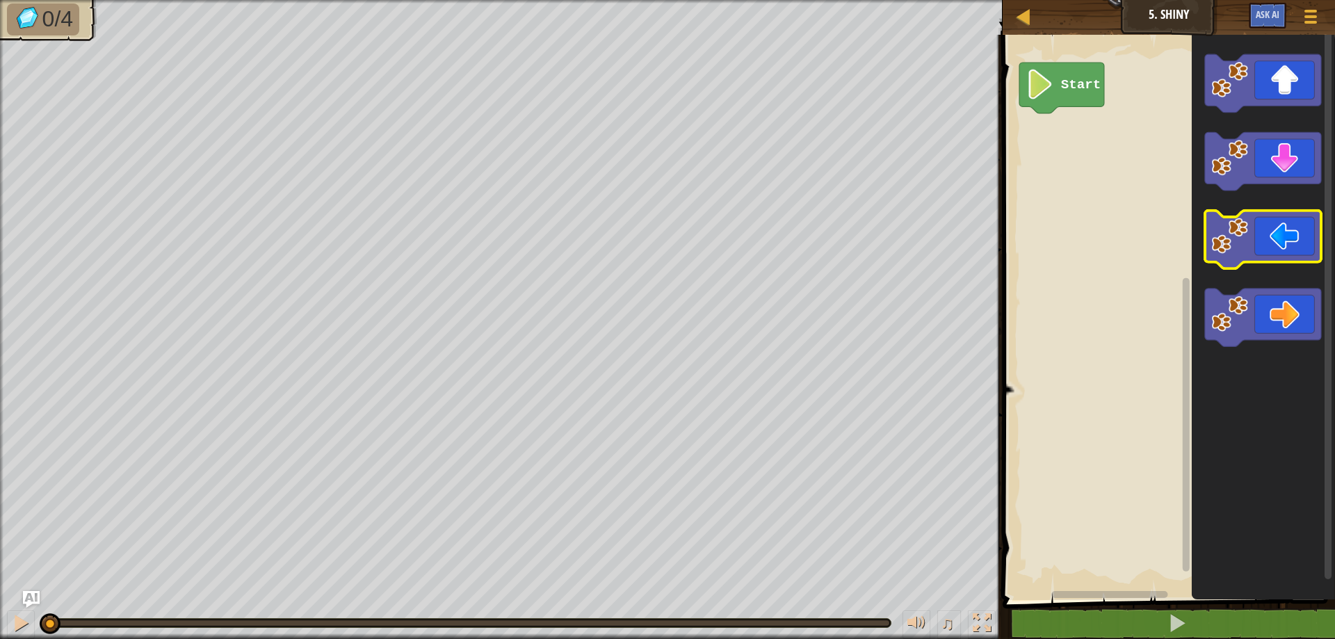
click at [1280, 240] on icon "Blockly Workspace" at bounding box center [1263, 240] width 116 height 58
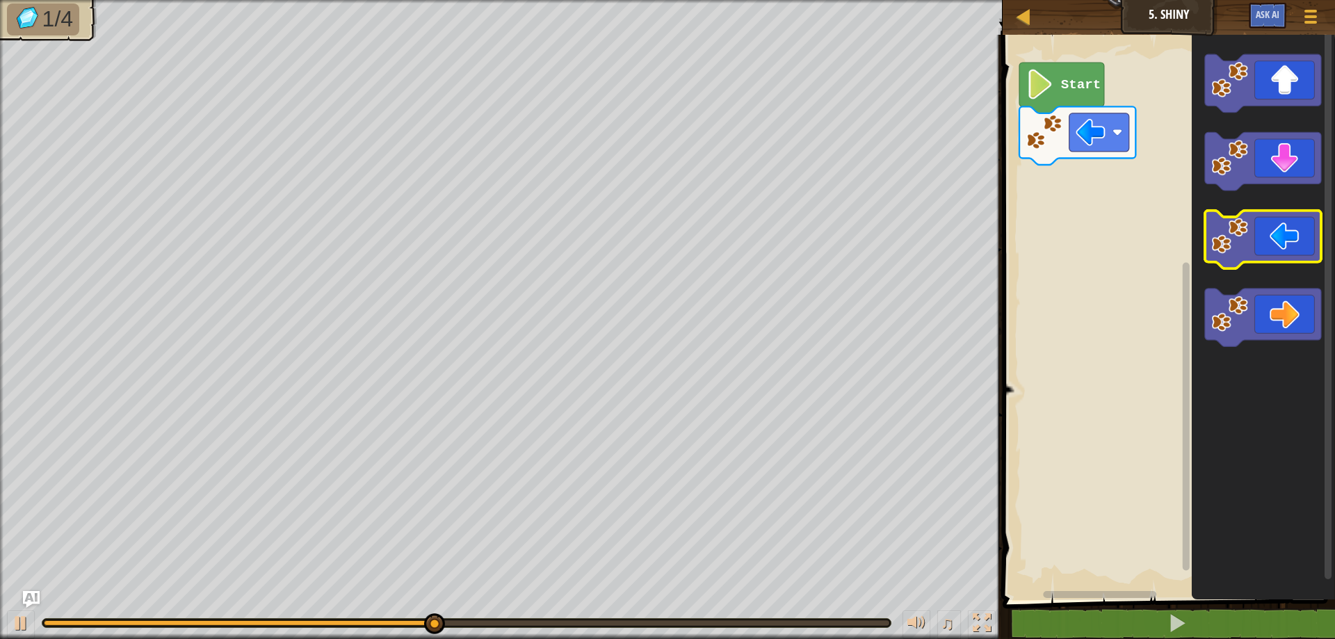
click at [1284, 227] on icon "Blockly Workspace" at bounding box center [1263, 240] width 116 height 58
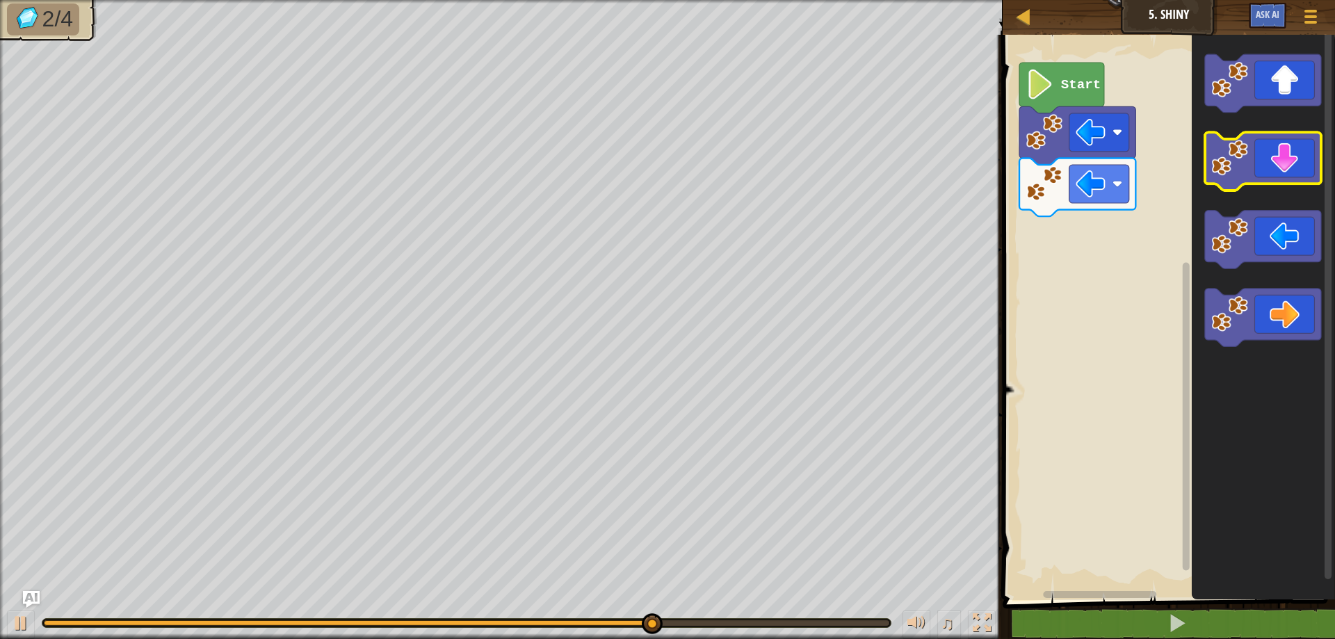
click at [1267, 144] on icon "Blockly Workspace" at bounding box center [1263, 162] width 116 height 58
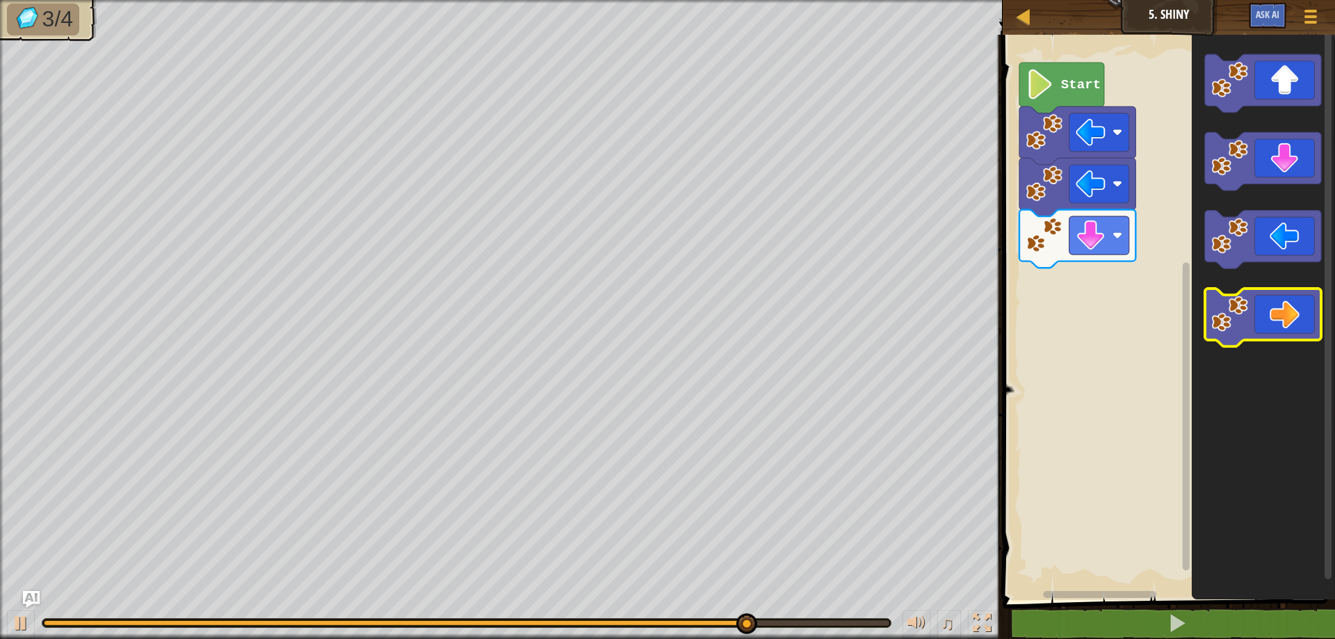
click at [1249, 307] on icon "Blockly Workspace" at bounding box center [1263, 318] width 116 height 58
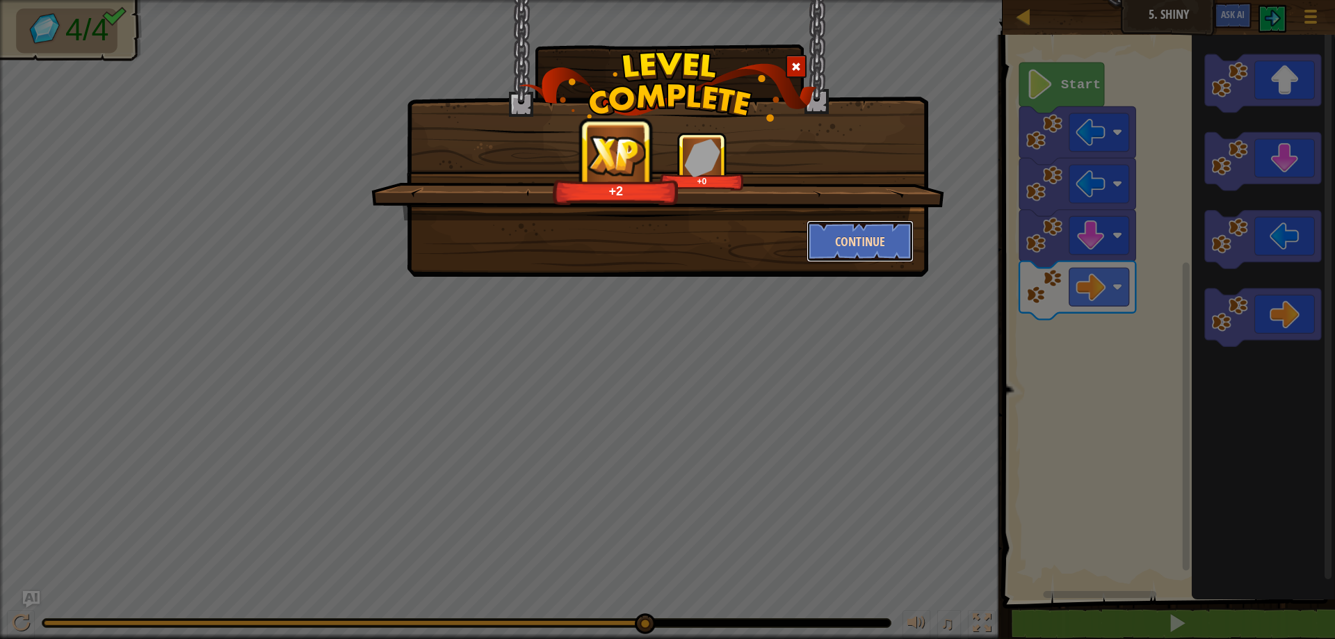
click at [848, 229] on button "Continue" at bounding box center [861, 241] width 108 height 42
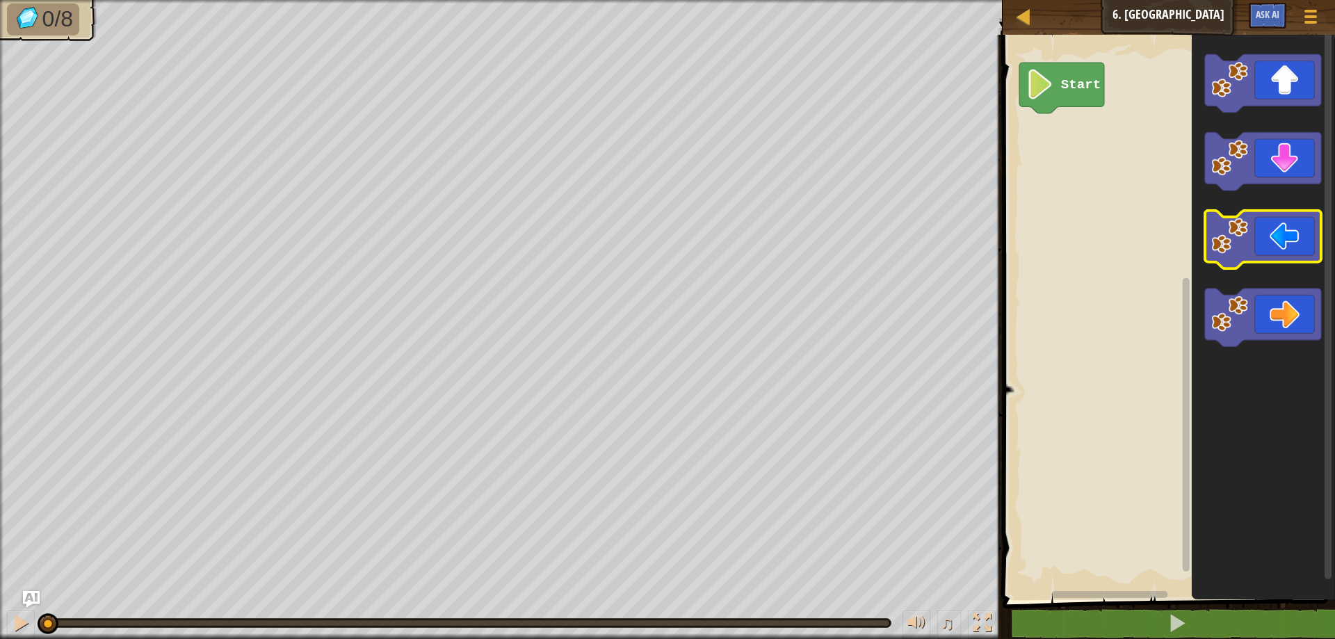
click at [1259, 248] on icon "Blockly Workspace" at bounding box center [1263, 240] width 116 height 58
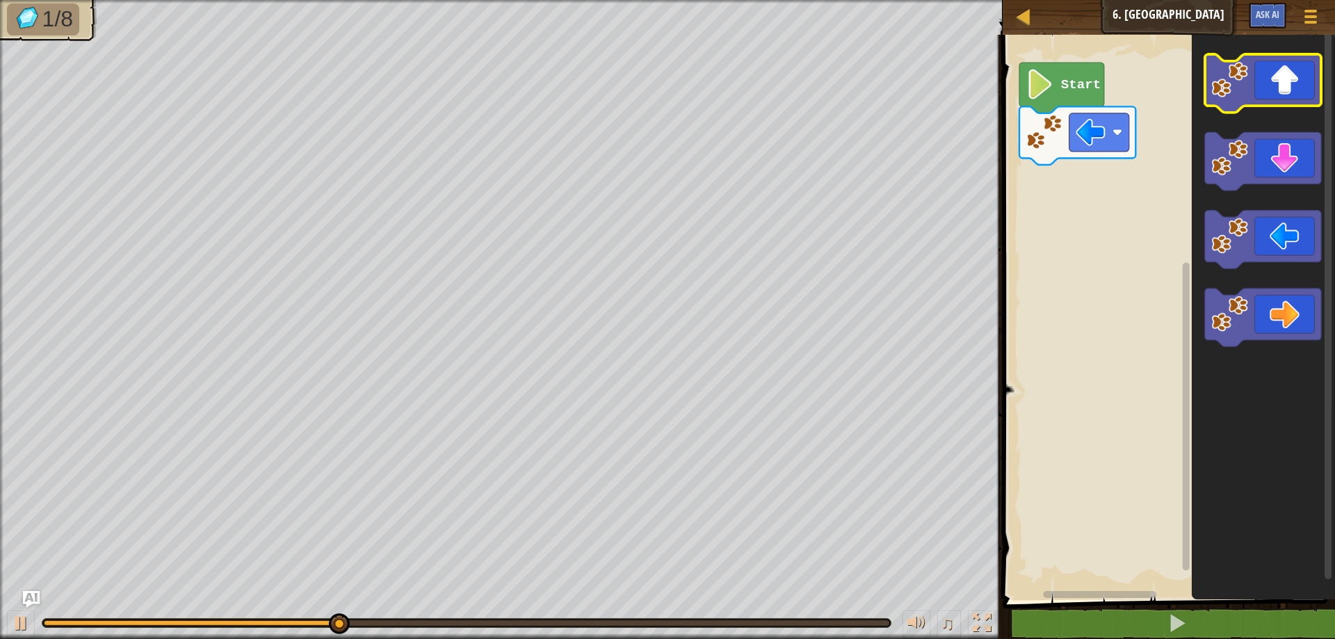
click at [1308, 76] on icon "Blockly Workspace" at bounding box center [1263, 83] width 116 height 58
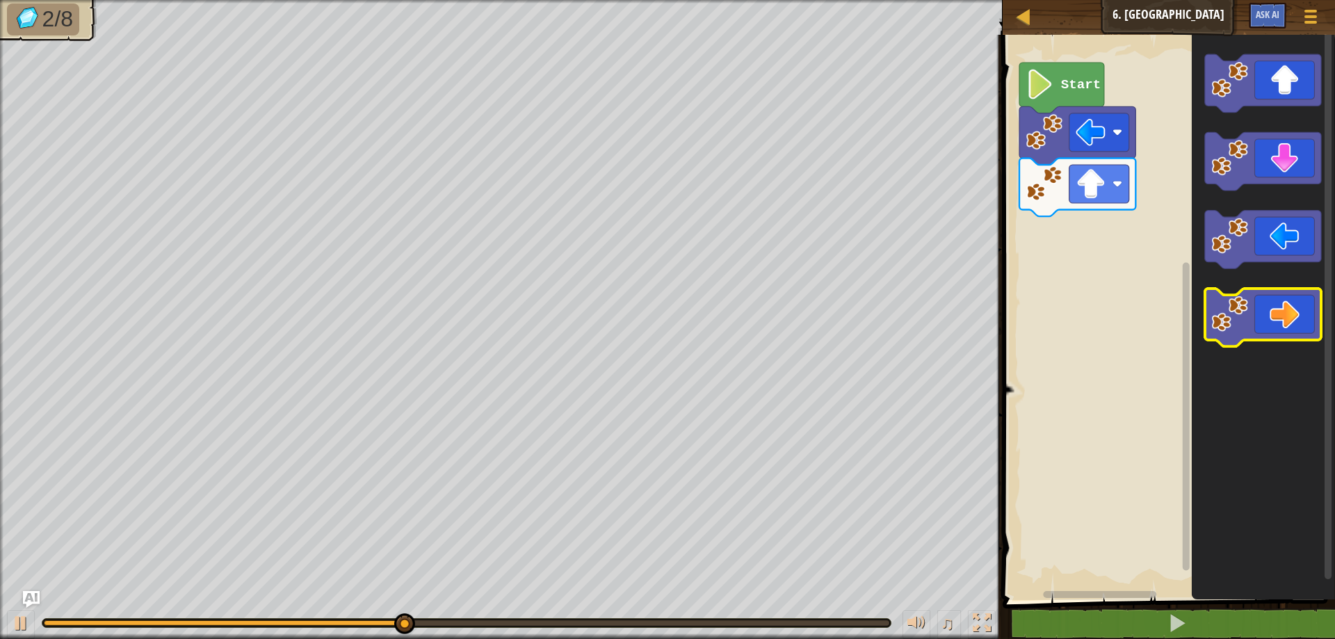
click at [1264, 331] on icon "Blockly Workspace" at bounding box center [1263, 318] width 116 height 58
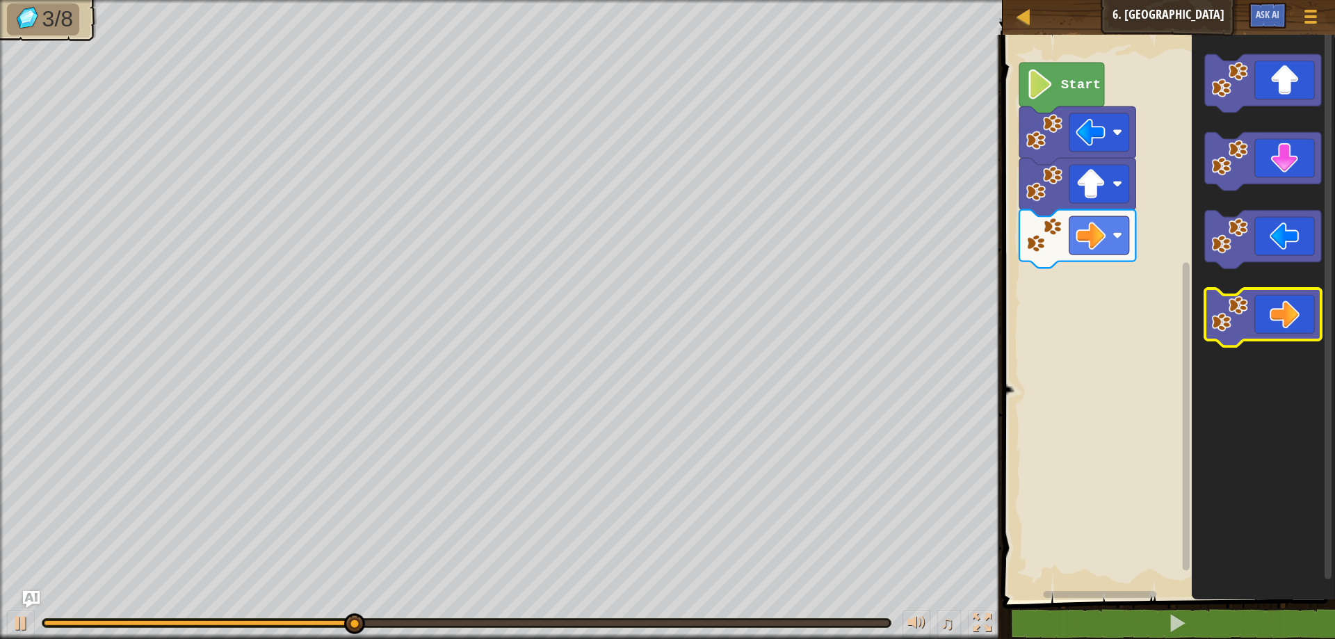
click at [1285, 314] on icon "Blockly Workspace" at bounding box center [1263, 318] width 116 height 58
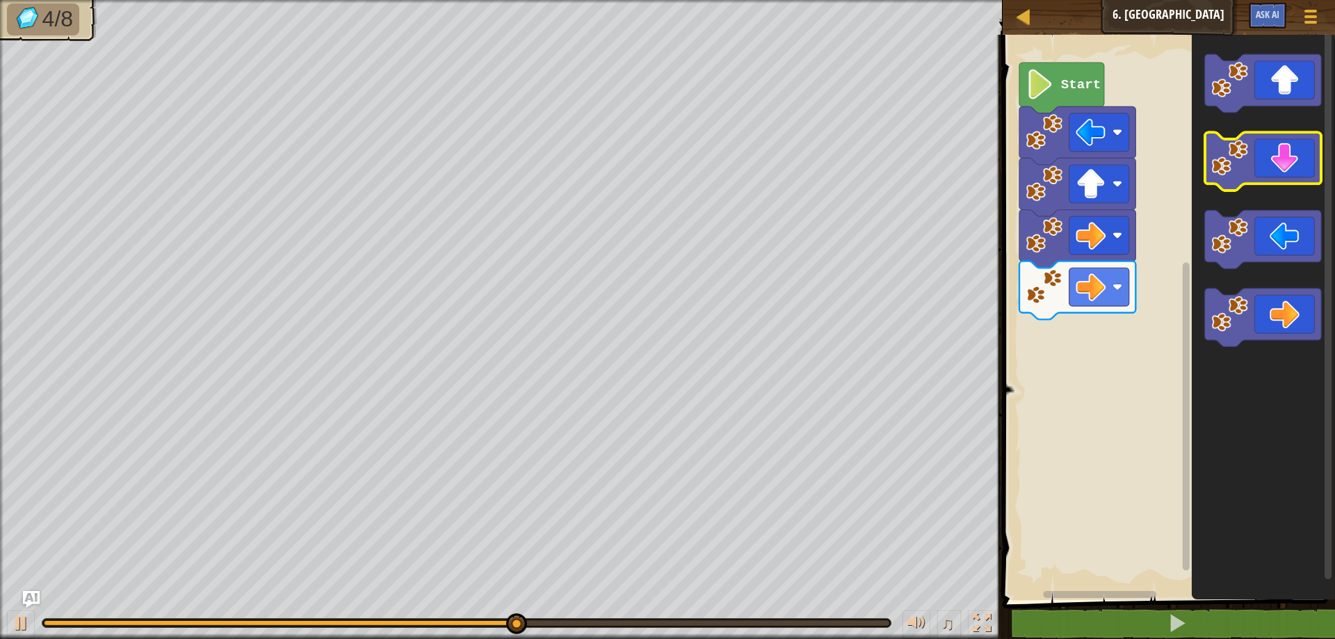
click at [1291, 154] on icon "Blockly Workspace" at bounding box center [1263, 162] width 116 height 58
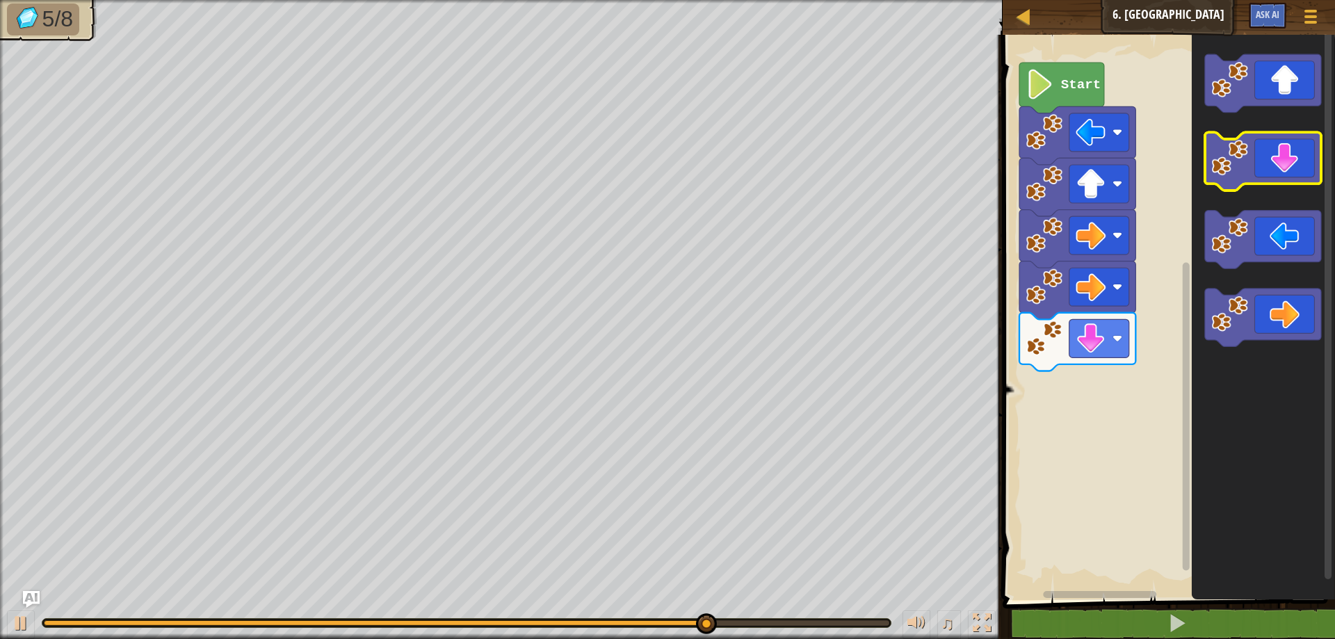
click at [1308, 159] on icon "Blockly Workspace" at bounding box center [1263, 162] width 116 height 58
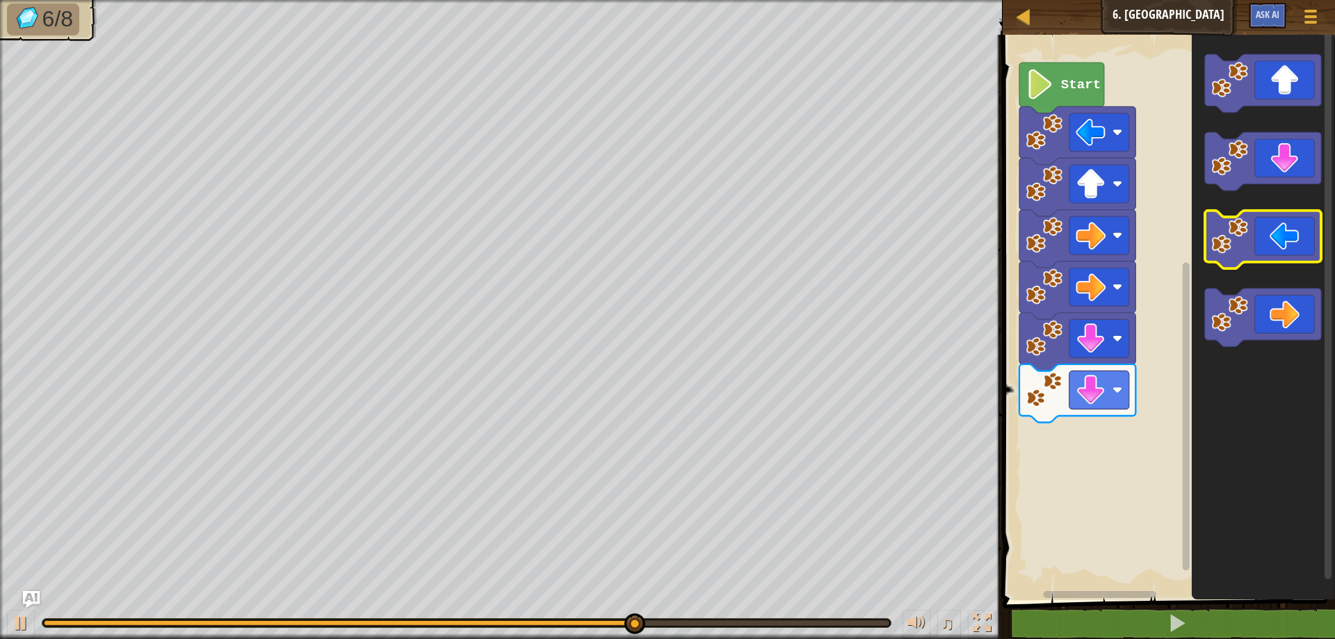
click at [1230, 247] on image "Blockly Workspace" at bounding box center [1229, 236] width 37 height 37
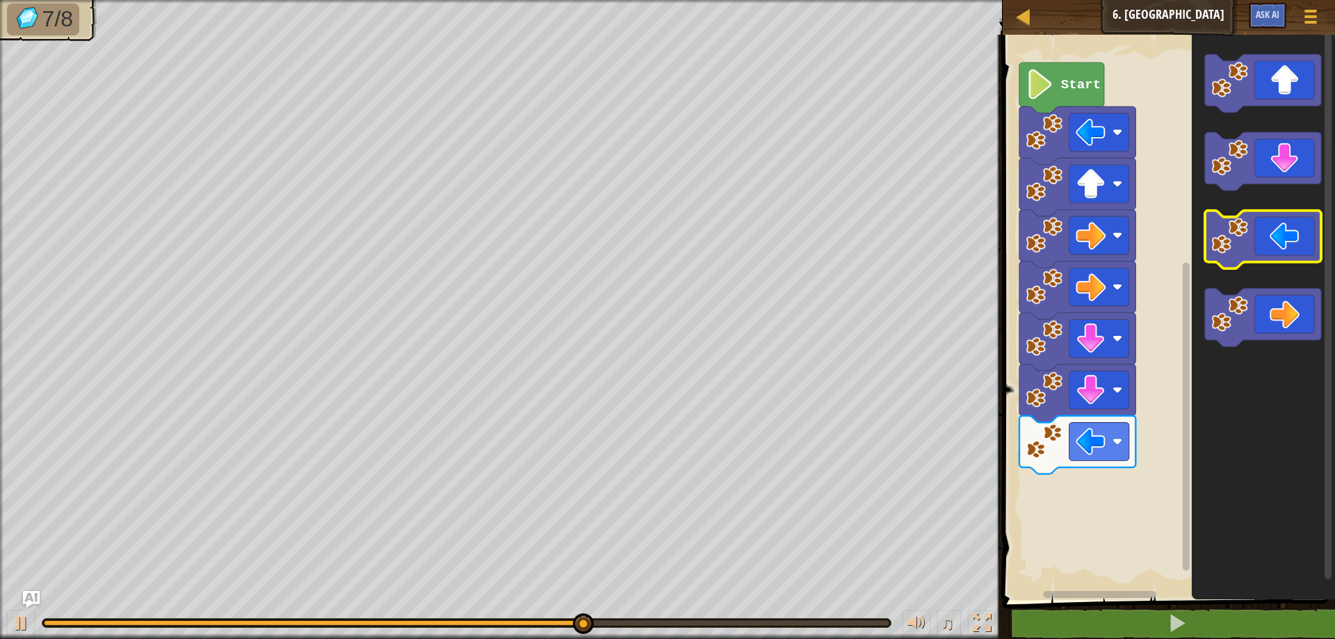
click at [1230, 247] on image "Blockly Workspace" at bounding box center [1229, 236] width 37 height 37
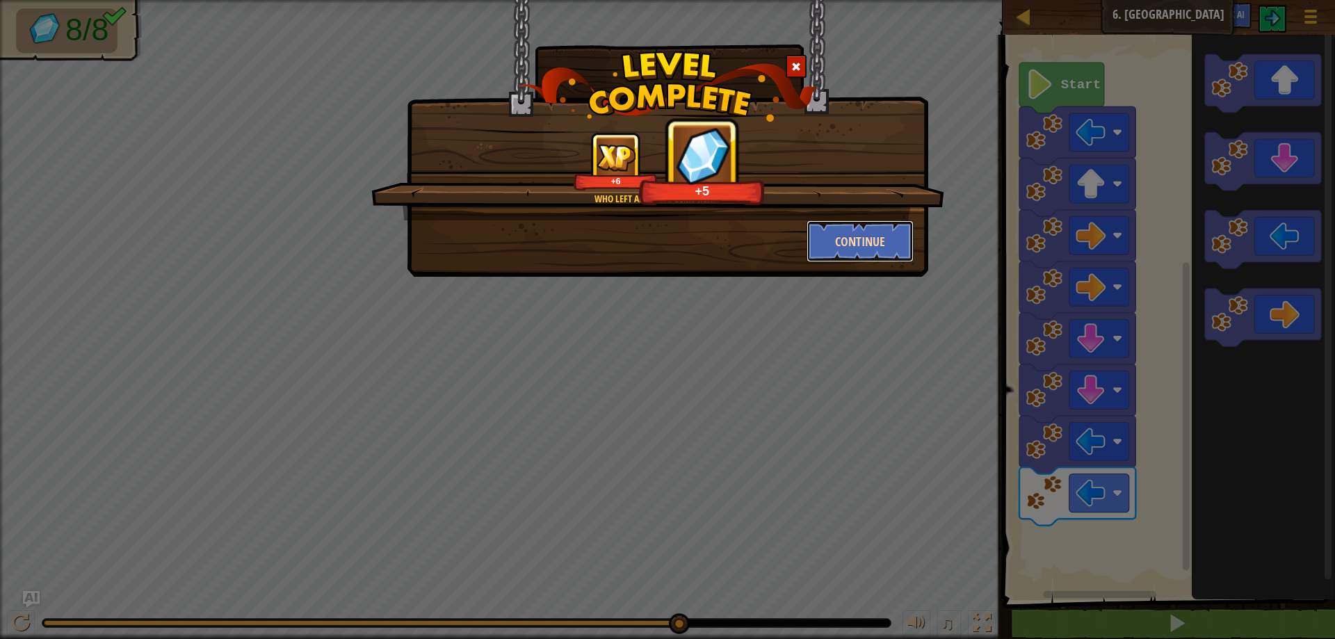
click at [830, 256] on button "Continue" at bounding box center [861, 241] width 108 height 42
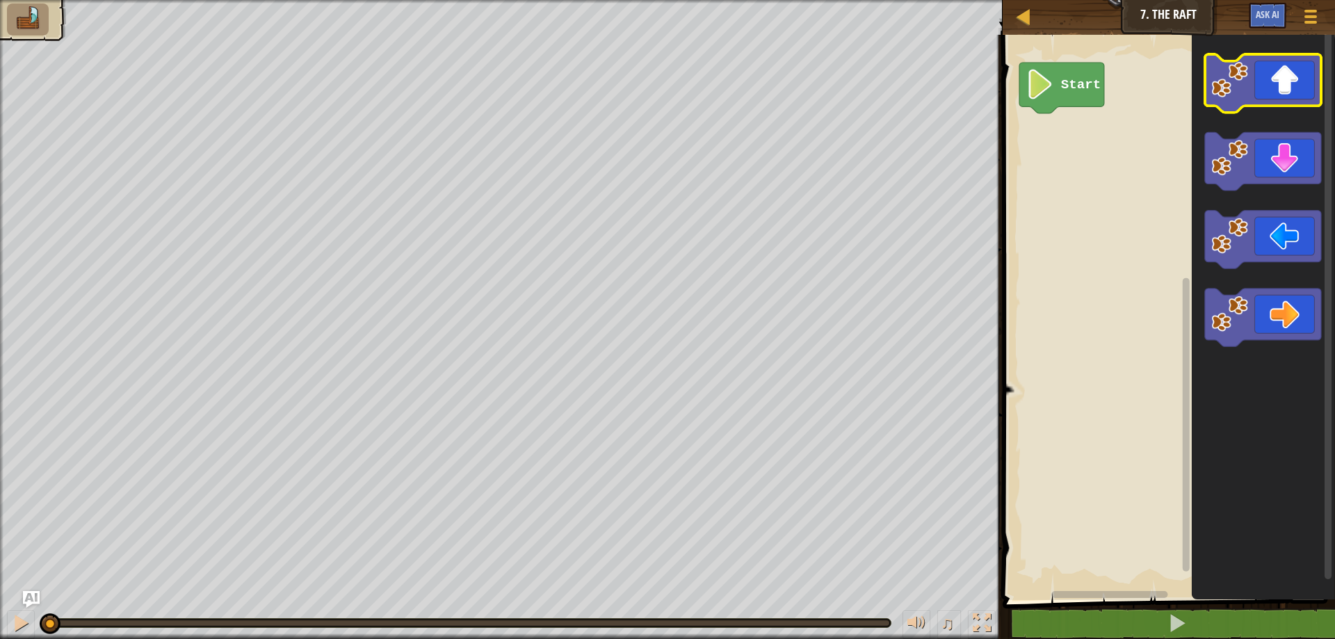
click at [1305, 80] on icon "Blockly Workspace" at bounding box center [1263, 83] width 116 height 58
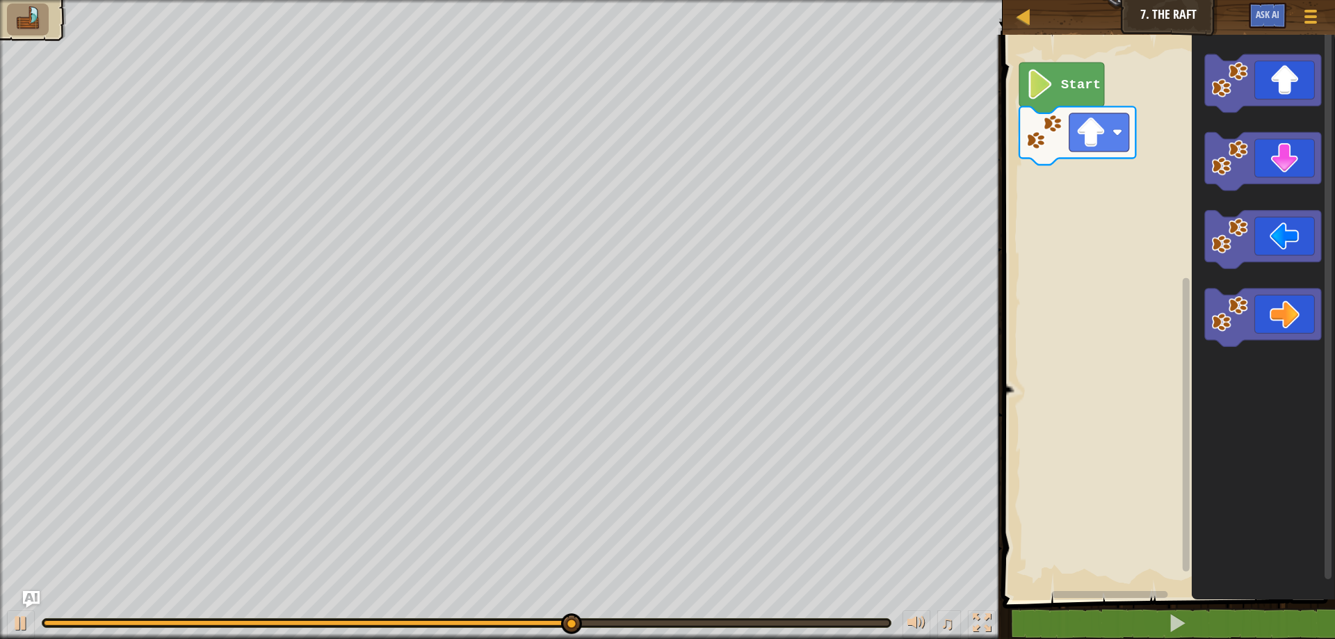
click at [1272, 316] on icon "Blockly Workspace" at bounding box center [1263, 318] width 116 height 58
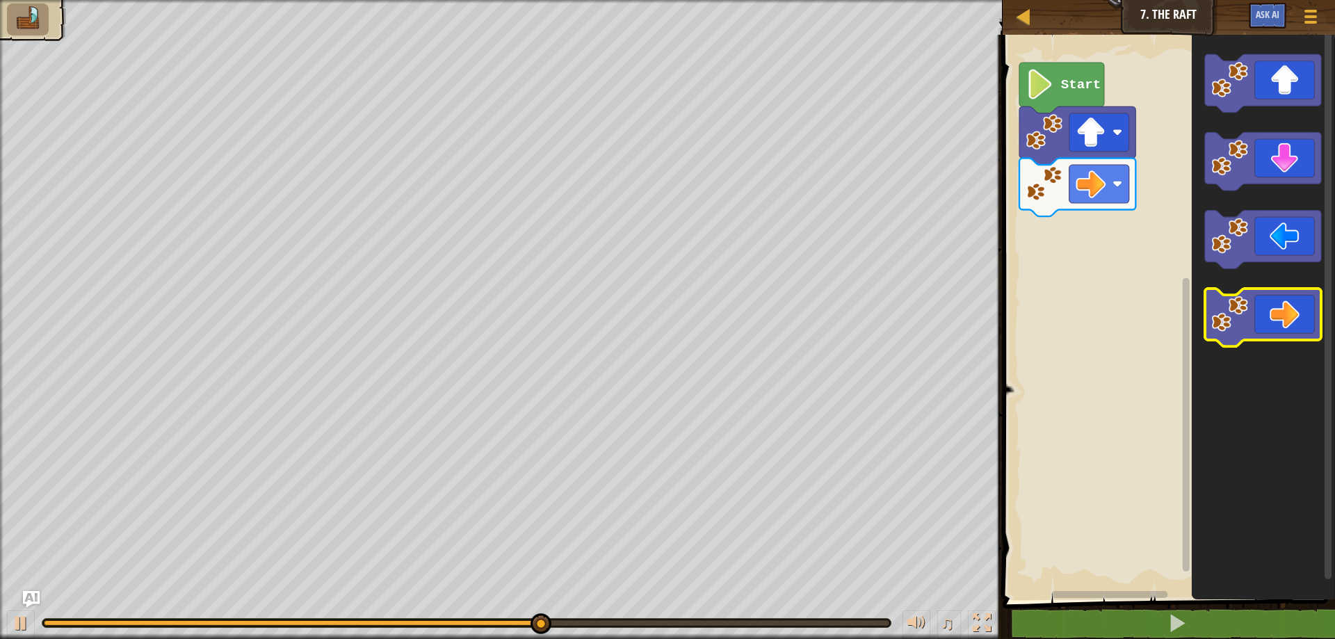
click at [1280, 319] on icon "Blockly Workspace" at bounding box center [1263, 318] width 116 height 58
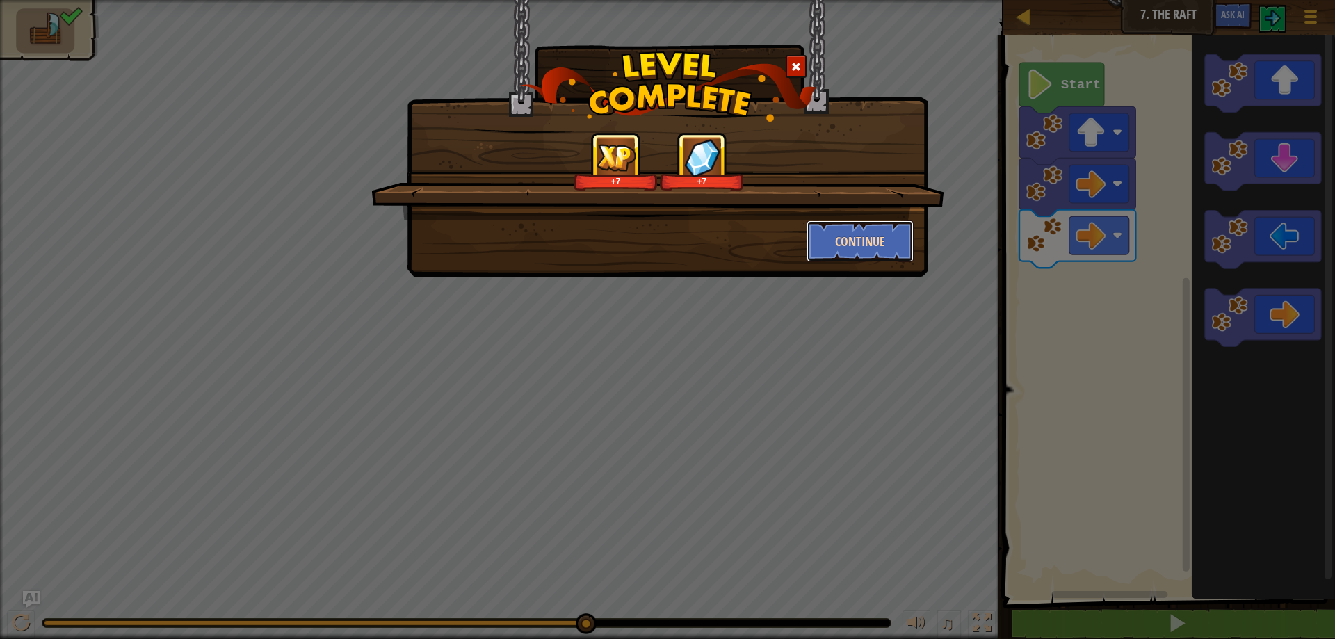
click at [847, 245] on button "Continue" at bounding box center [861, 241] width 108 height 42
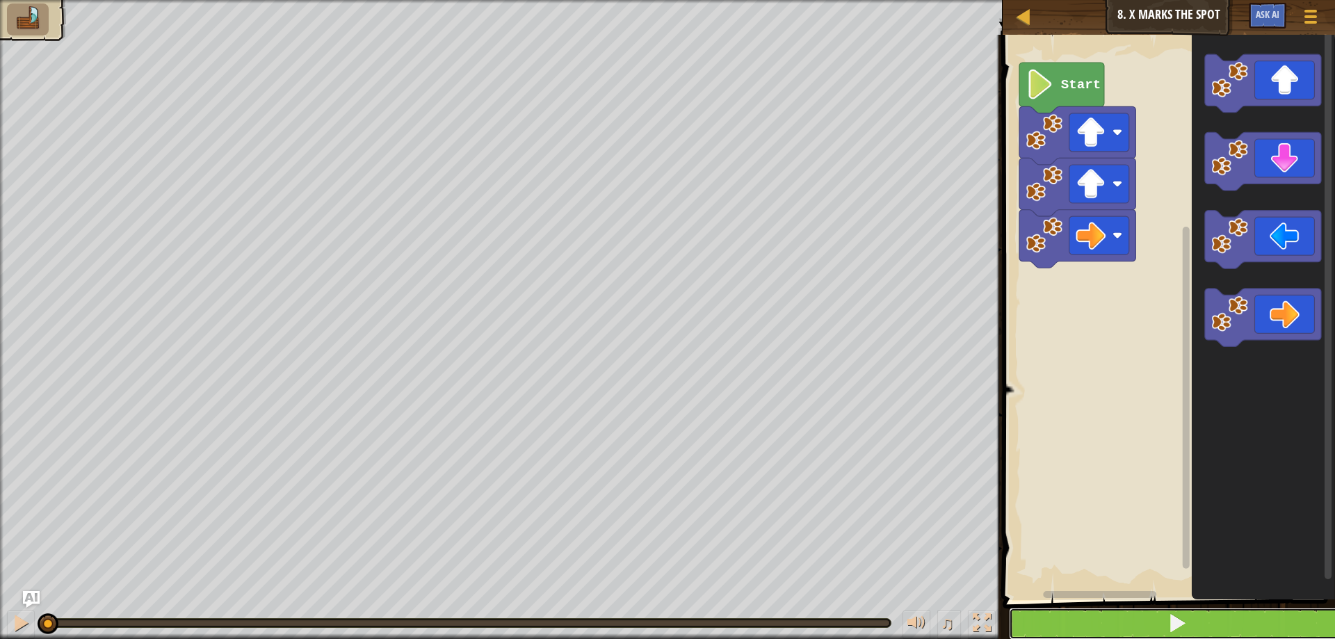
click at [1136, 618] on button at bounding box center [1177, 624] width 337 height 32
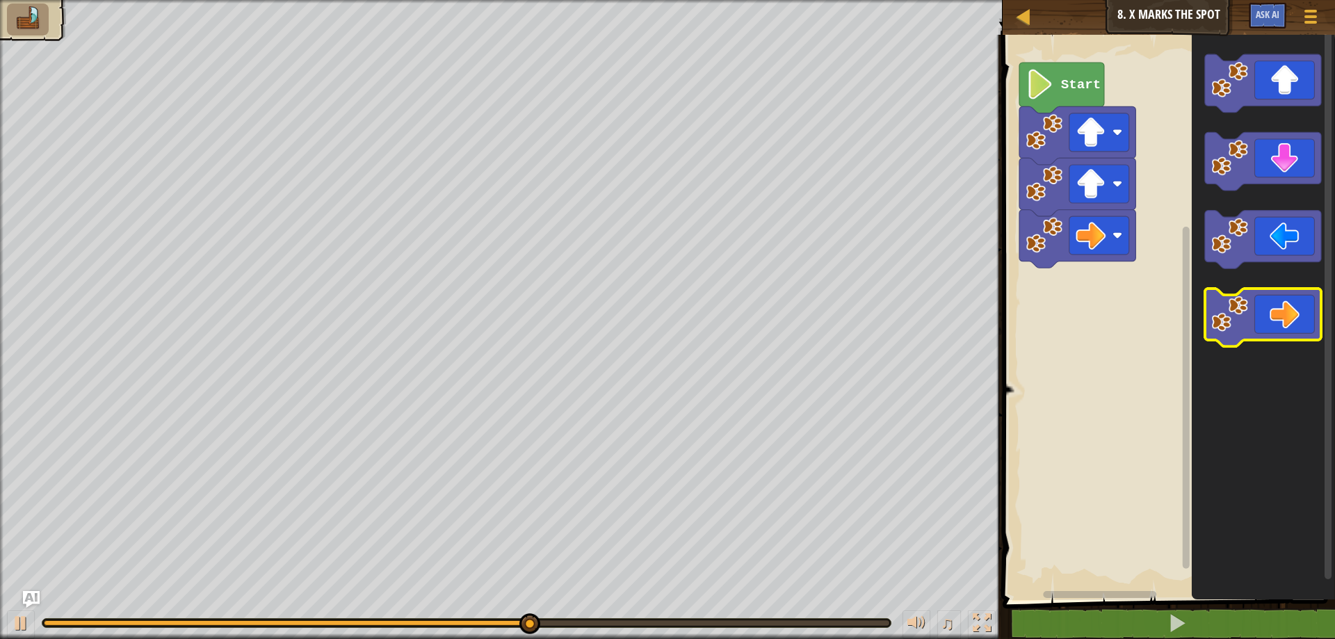
click at [1271, 323] on icon "Blockly Workspace" at bounding box center [1263, 318] width 116 height 58
click at [1299, 316] on icon "Blockly Workspace" at bounding box center [1263, 318] width 116 height 58
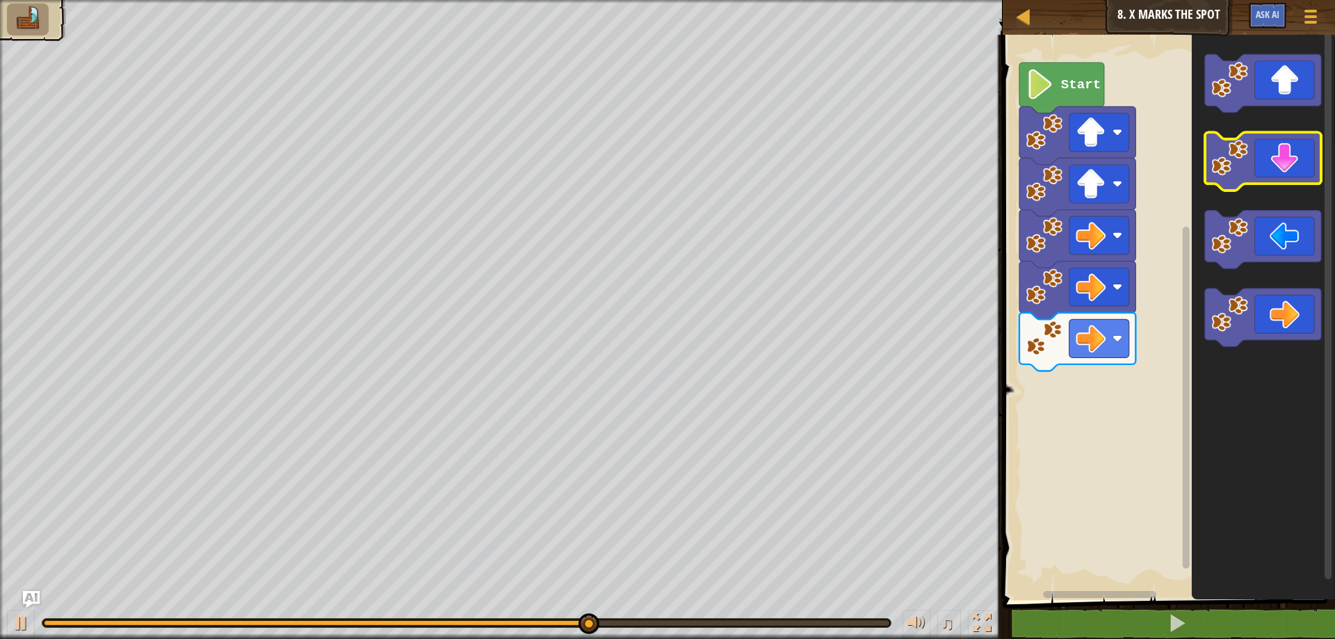
click at [1279, 149] on icon "Blockly Workspace" at bounding box center [1263, 162] width 116 height 58
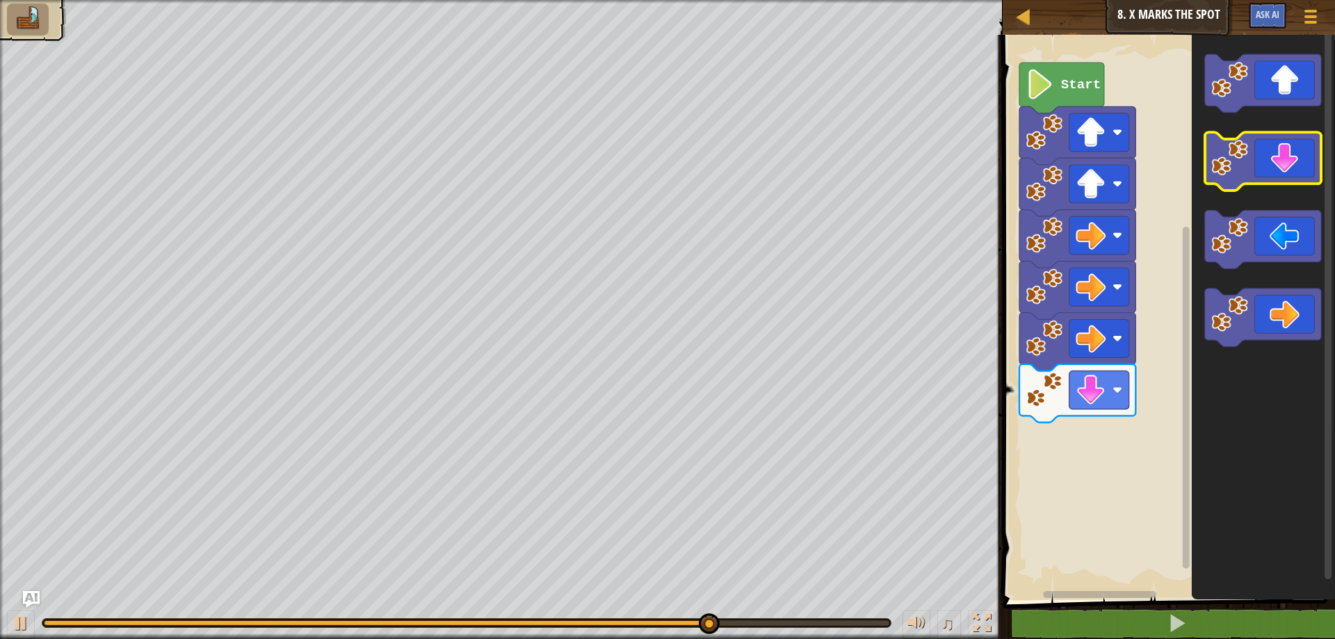
click at [1268, 175] on icon "Blockly Workspace" at bounding box center [1263, 162] width 116 height 58
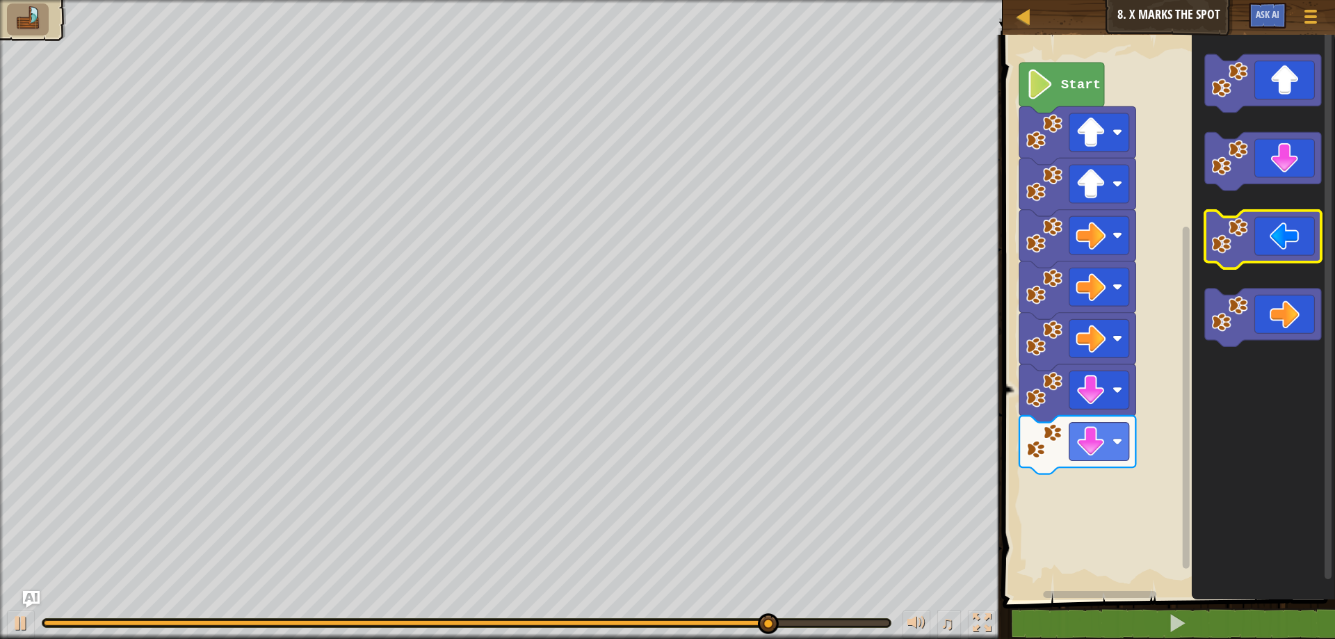
click at [1260, 241] on icon "Blockly Workspace" at bounding box center [1263, 240] width 116 height 58
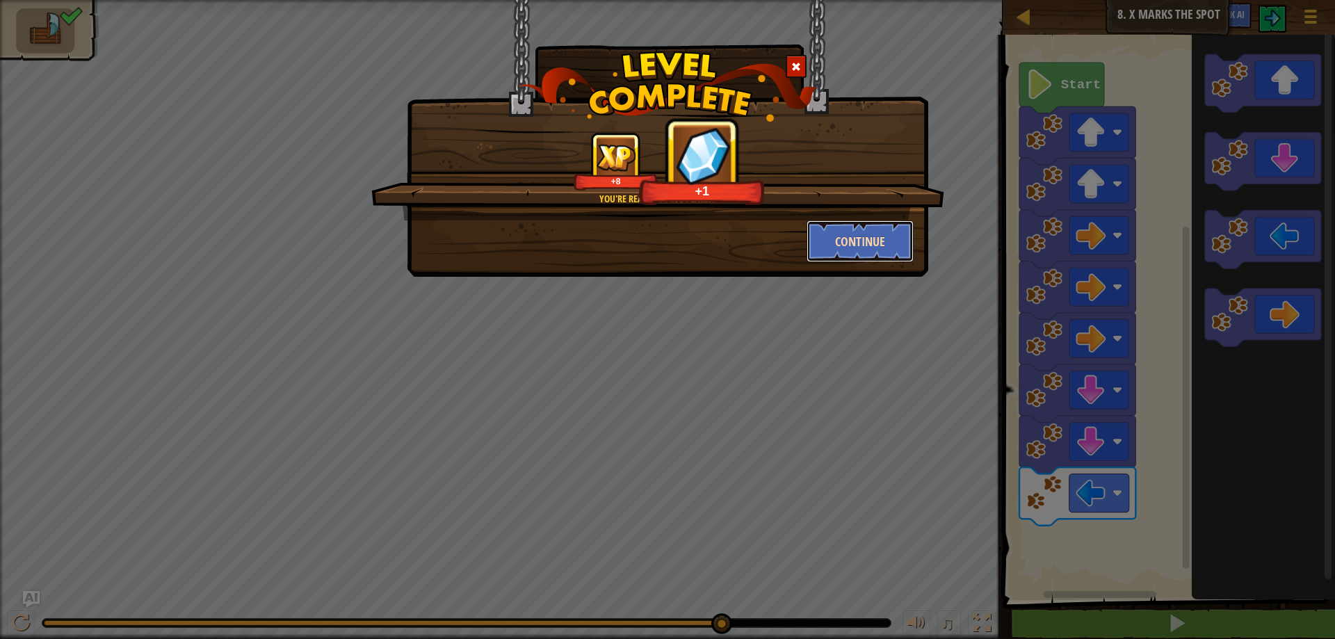
click at [865, 231] on button "Continue" at bounding box center [861, 241] width 108 height 42
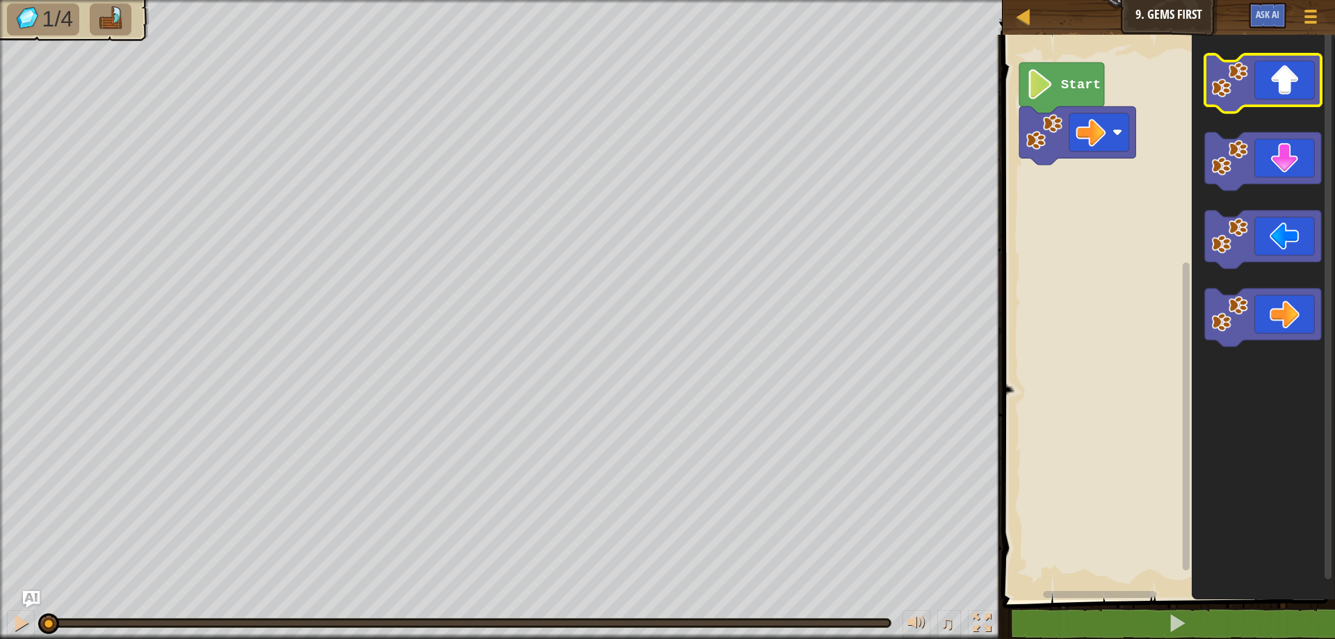
click at [1261, 92] on icon "Blockly Workspace" at bounding box center [1263, 83] width 116 height 58
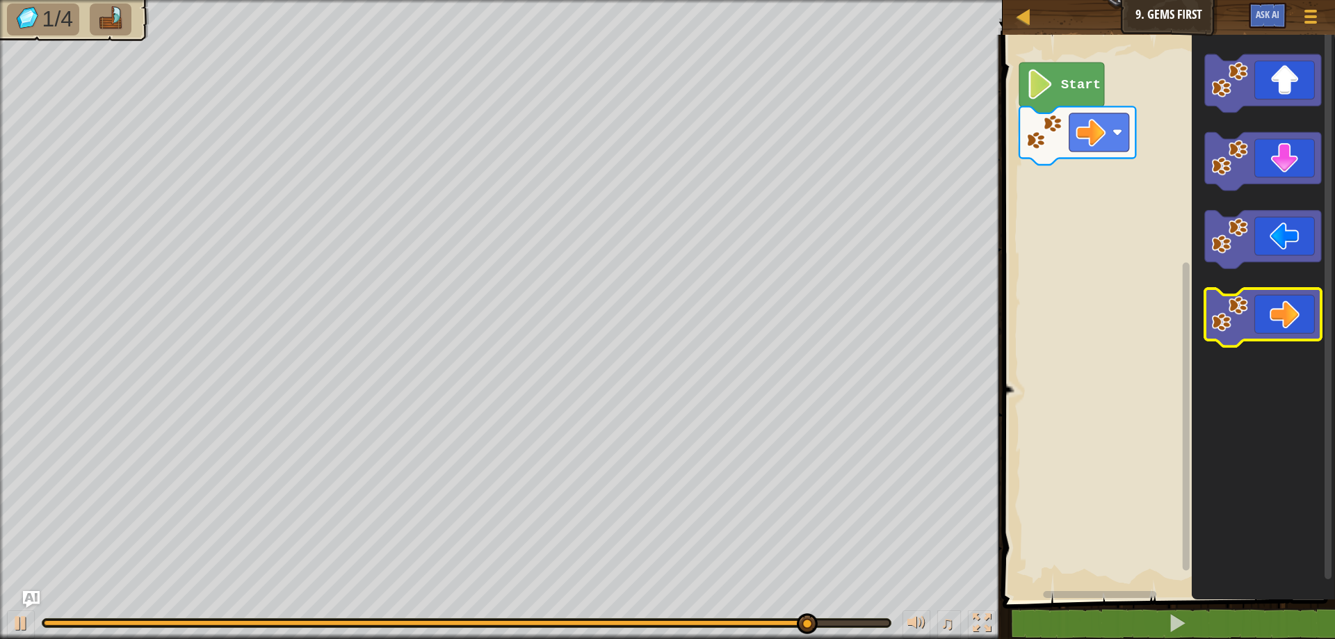
click at [1250, 313] on icon "Blockly Workspace" at bounding box center [1263, 318] width 116 height 58
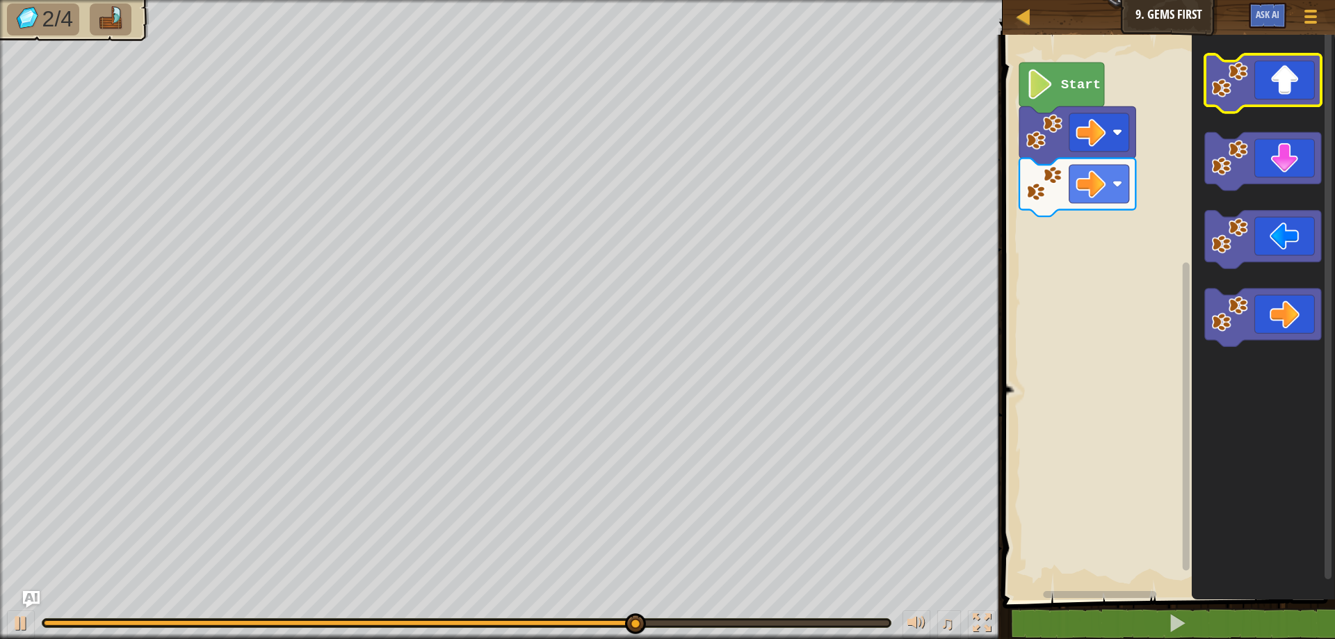
click at [1288, 96] on icon "Blockly Workspace" at bounding box center [1263, 83] width 116 height 58
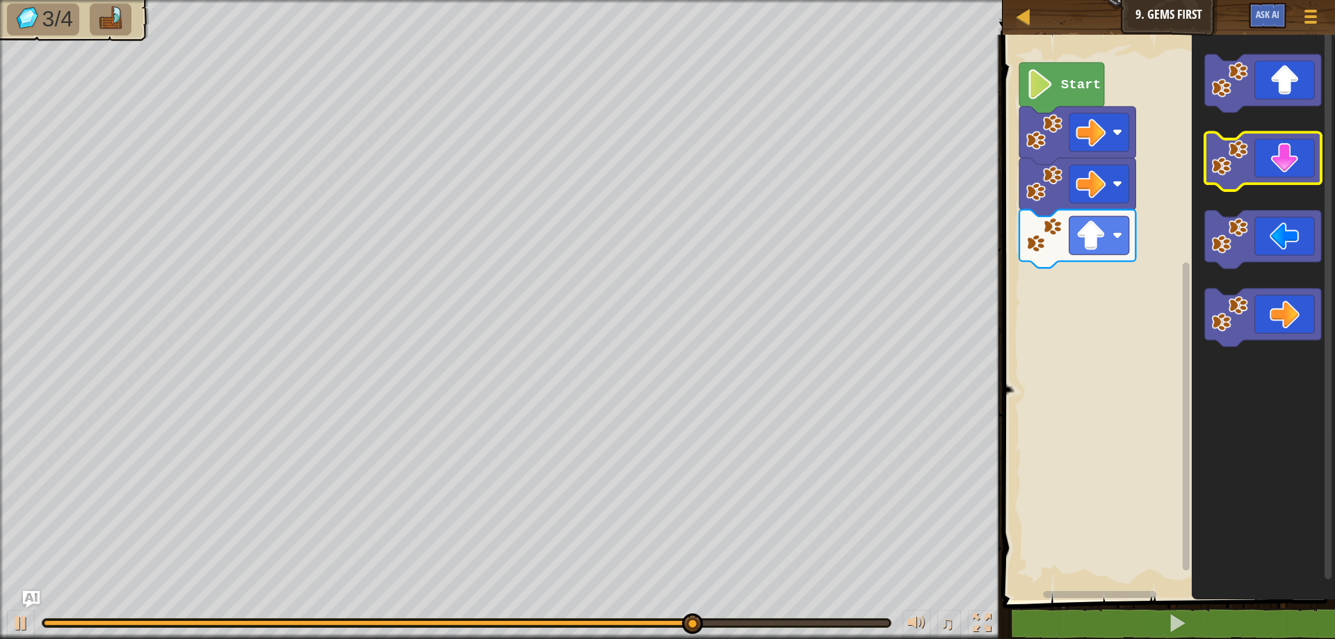
click at [1273, 168] on icon "Blockly Workspace" at bounding box center [1263, 162] width 116 height 58
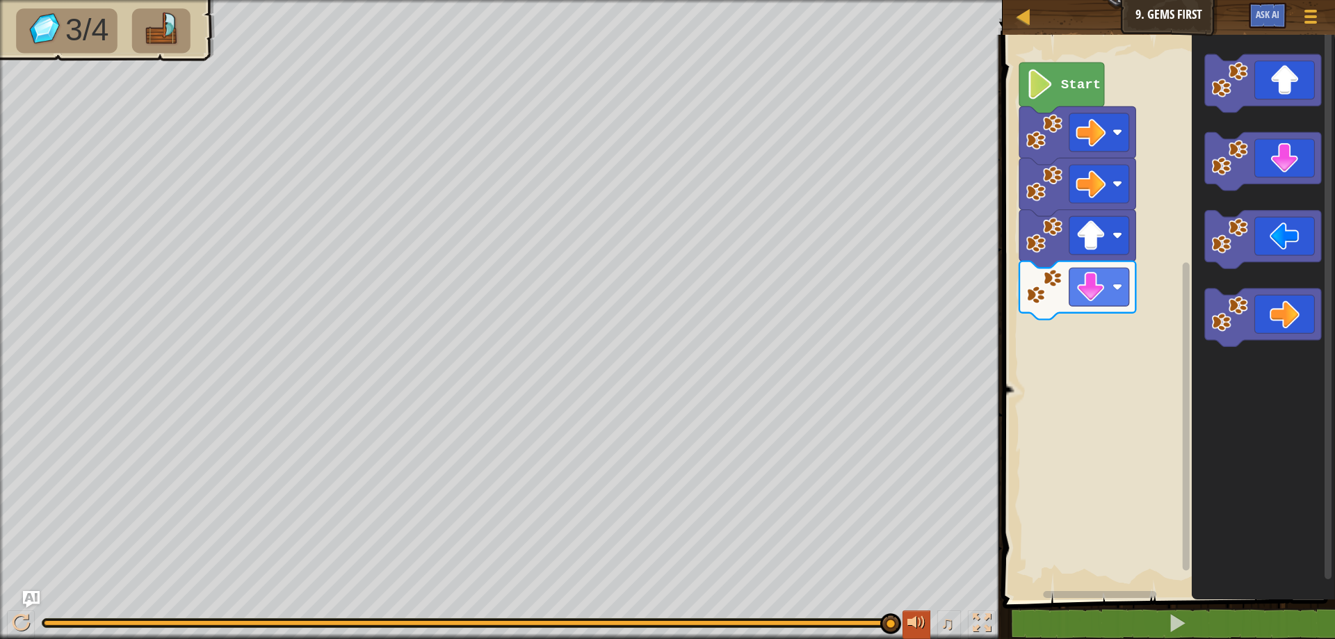
click at [909, 625] on div at bounding box center [917, 623] width 18 height 18
click at [910, 625] on div at bounding box center [917, 623] width 18 height 18
click at [923, 634] on button at bounding box center [917, 625] width 28 height 29
click at [1258, 157] on icon "Blockly Workspace" at bounding box center [1263, 162] width 116 height 58
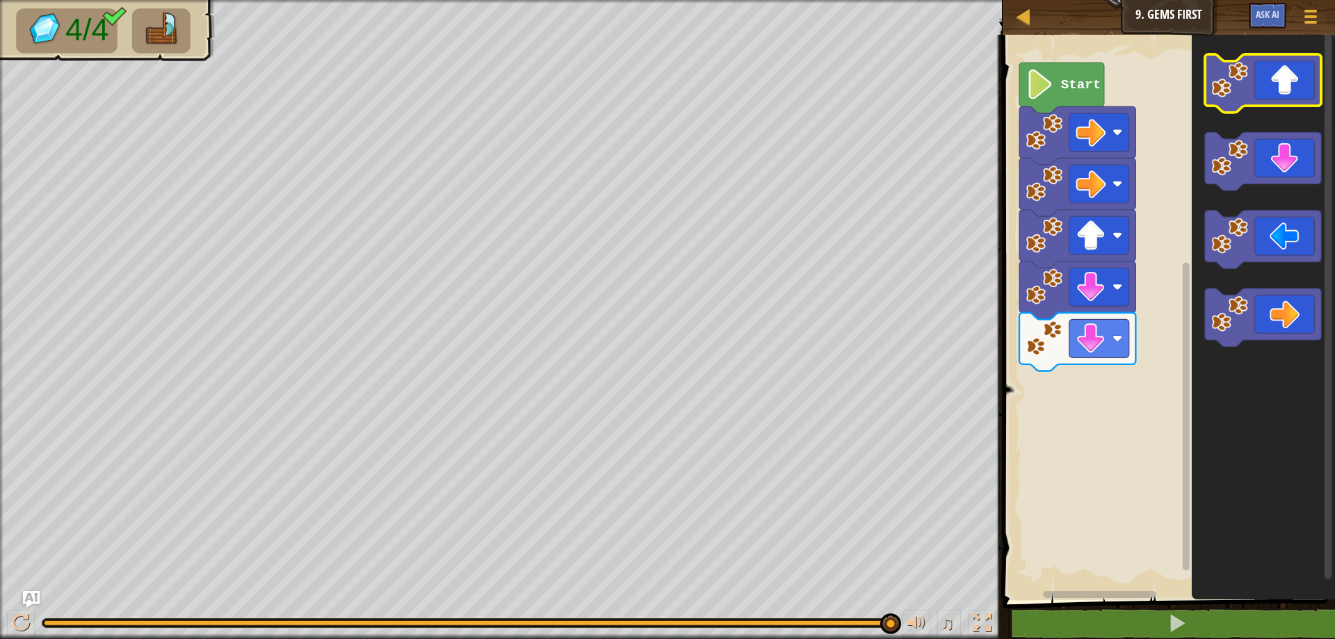
click at [1284, 88] on icon "Blockly Workspace" at bounding box center [1263, 83] width 116 height 58
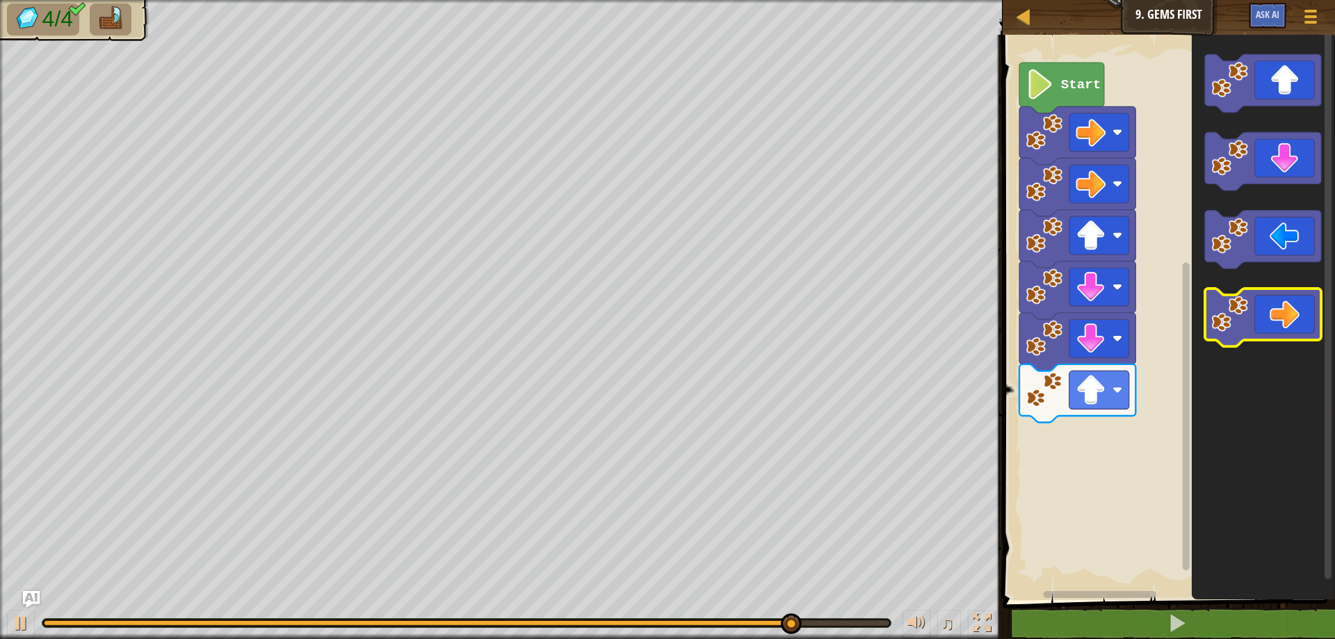
click at [1296, 316] on icon "Blockly Workspace" at bounding box center [1263, 318] width 116 height 58
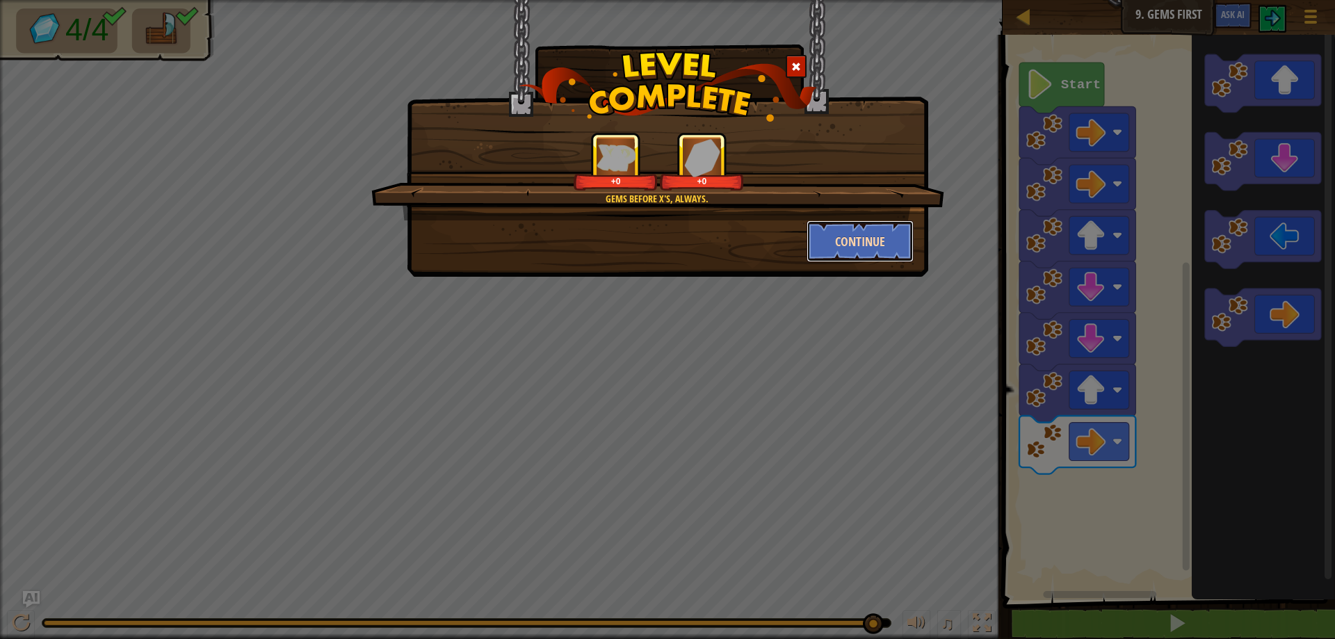
click at [878, 228] on button "Continue" at bounding box center [861, 241] width 108 height 42
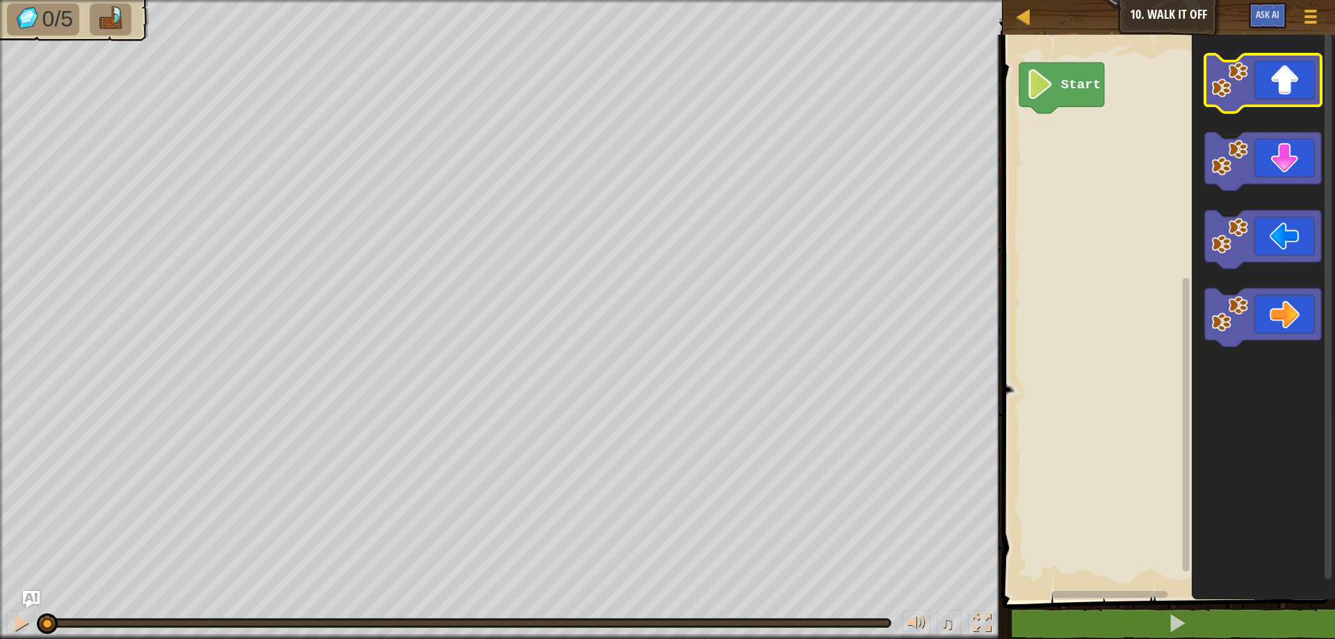
click at [1289, 89] on icon "Blockly Workspace" at bounding box center [1263, 83] width 116 height 58
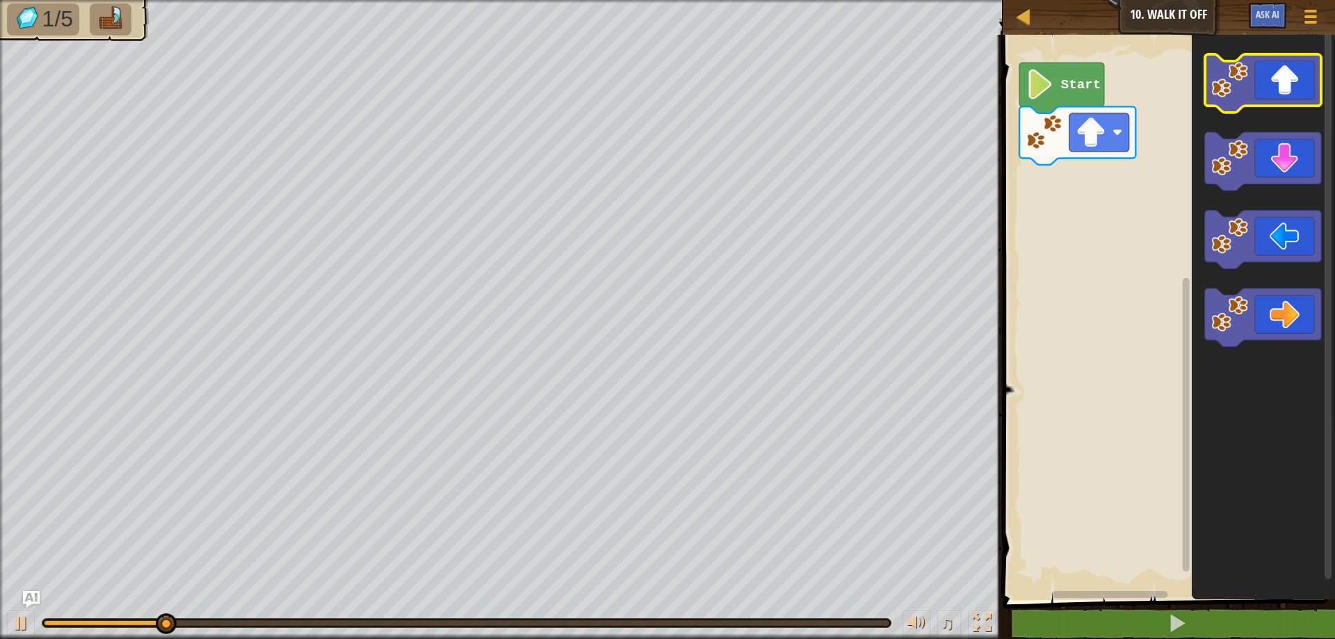
click at [1289, 89] on icon "Blockly Workspace" at bounding box center [1263, 83] width 116 height 58
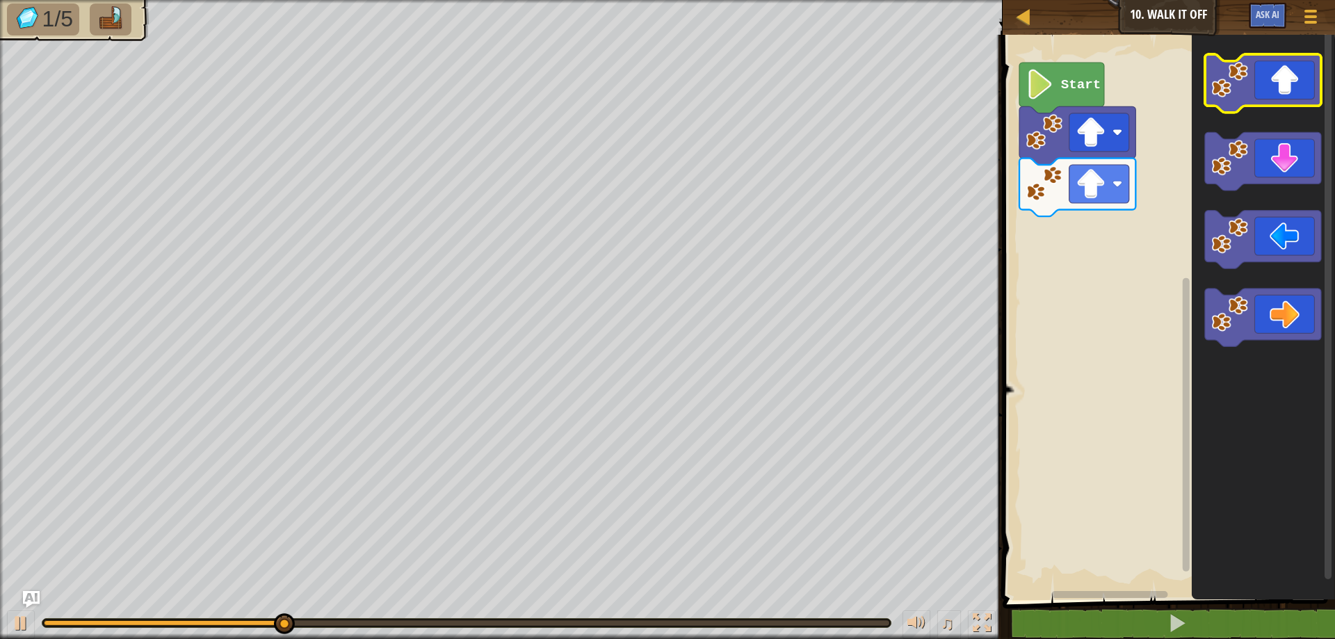
click at [1289, 89] on icon "Blockly Workspace" at bounding box center [1263, 83] width 116 height 58
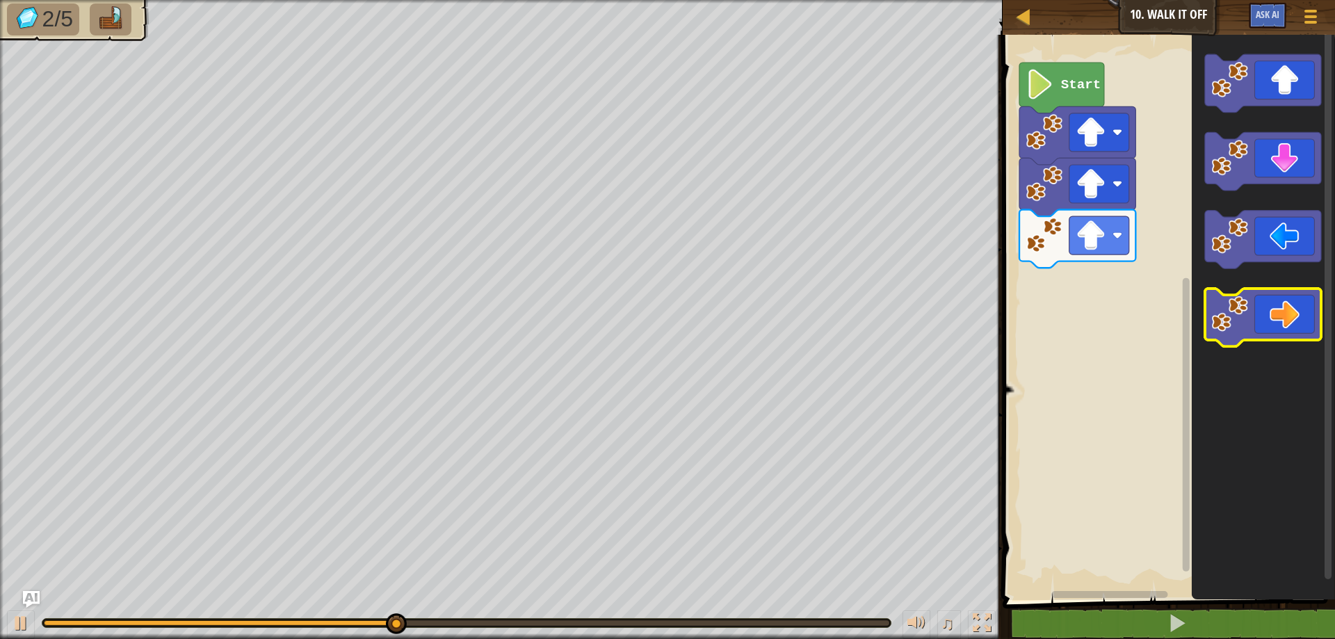
click at [1296, 307] on icon "Blockly Workspace" at bounding box center [1263, 318] width 116 height 58
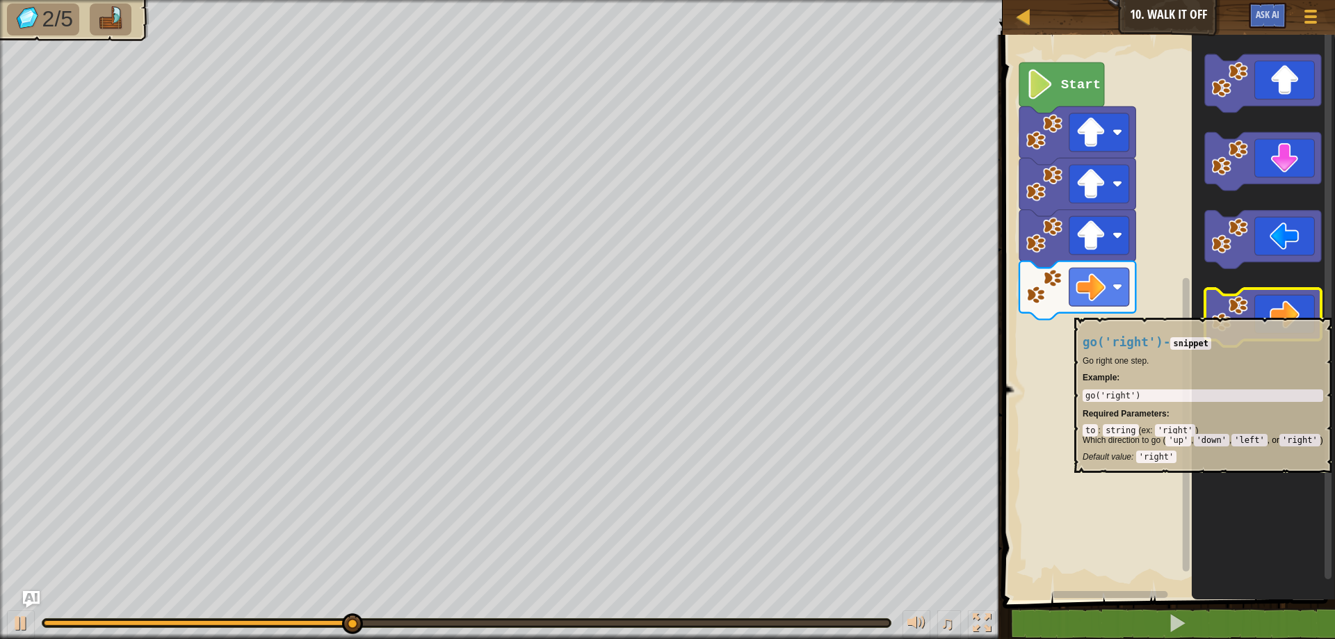
click at [1296, 311] on icon "Blockly Workspace" at bounding box center [1263, 318] width 116 height 58
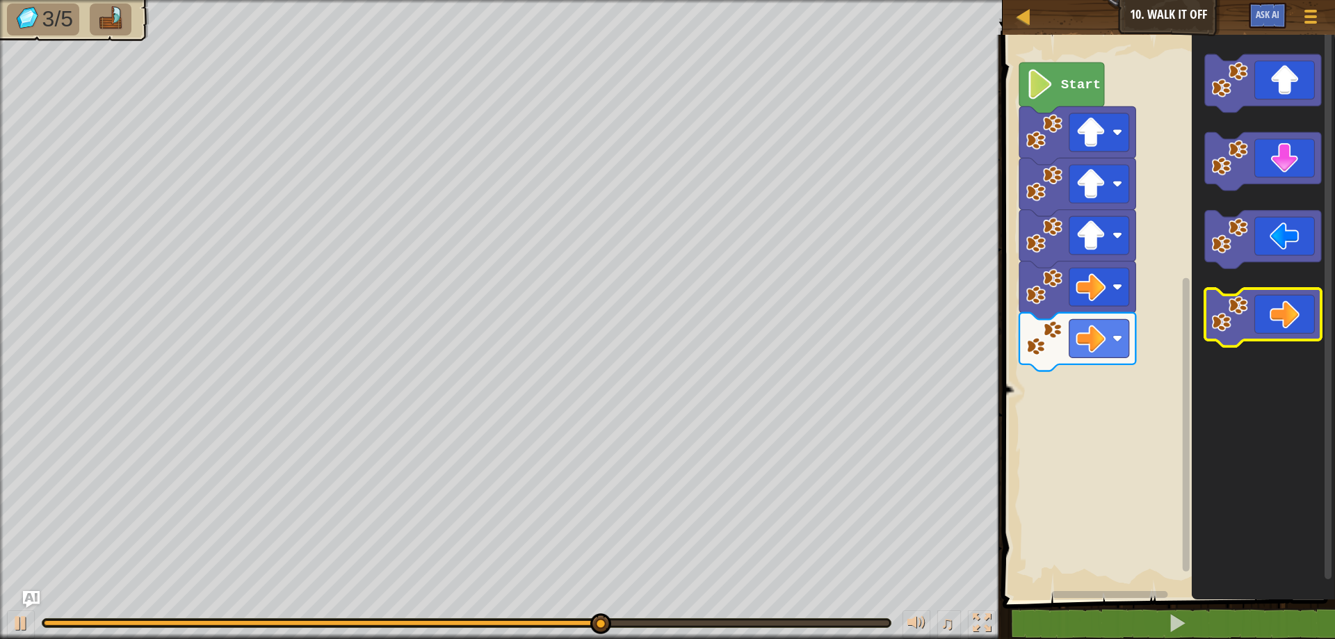
click at [1296, 311] on icon "Blockly Workspace" at bounding box center [1263, 318] width 116 height 58
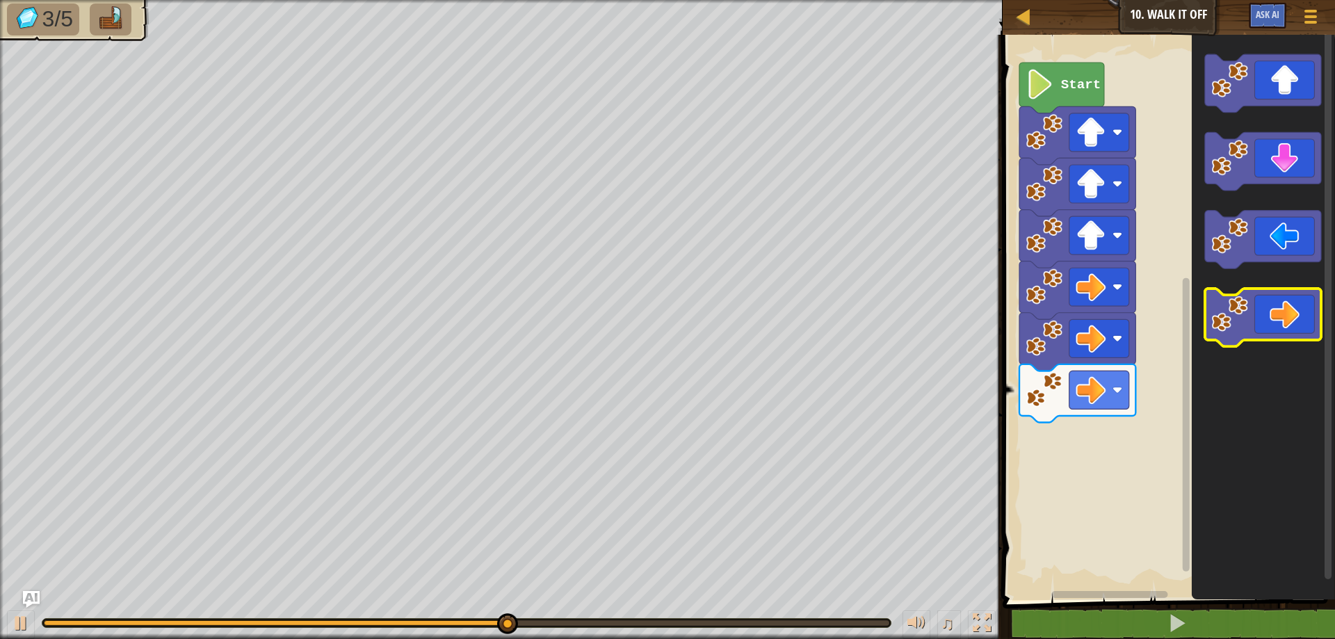
click at [1296, 311] on icon "Blockly Workspace" at bounding box center [1263, 318] width 116 height 58
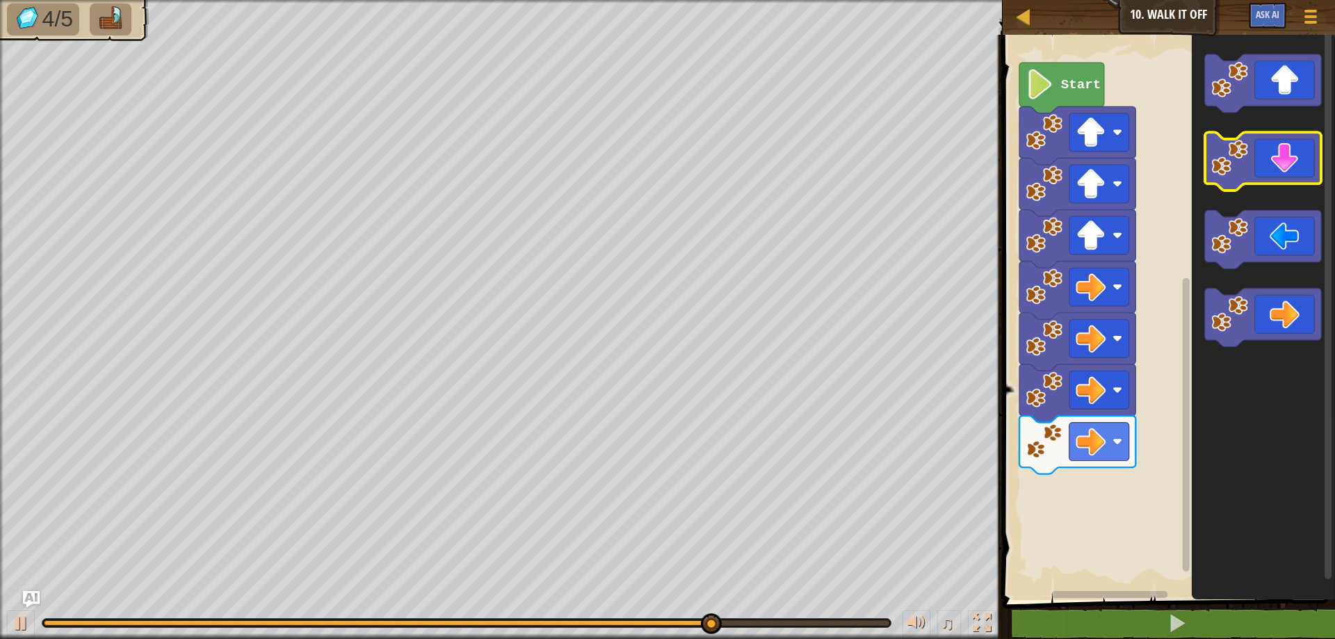
click at [1284, 163] on icon "Blockly Workspace" at bounding box center [1263, 162] width 116 height 58
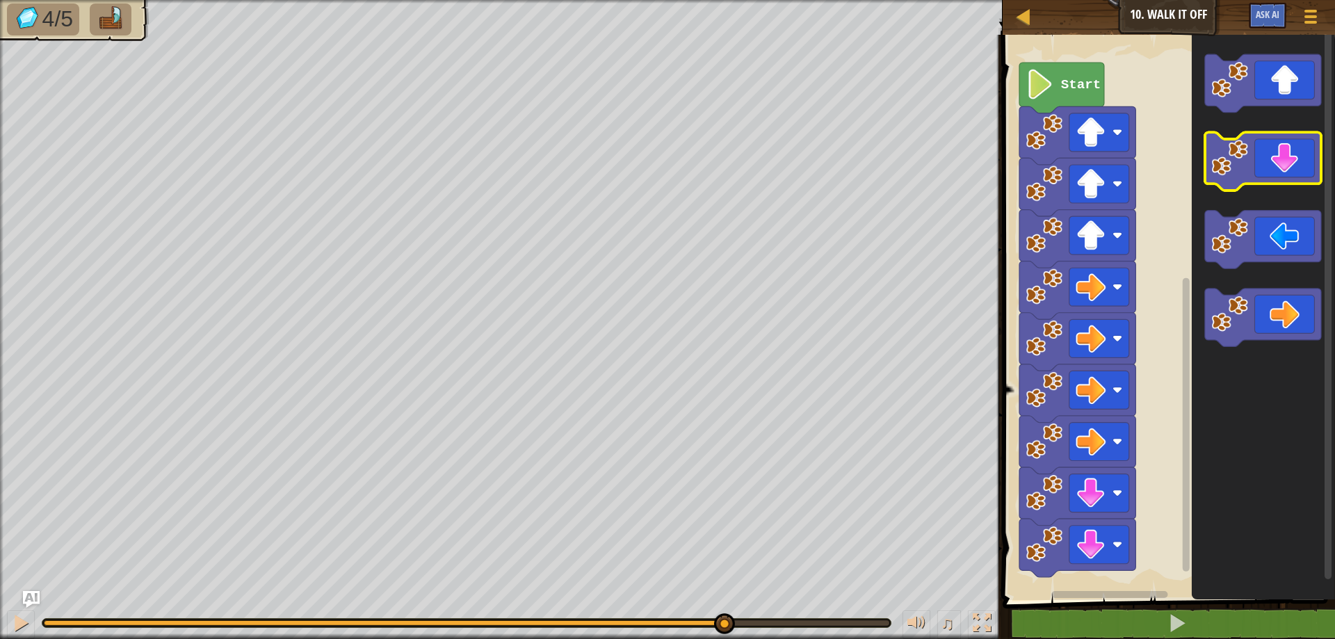
click at [1284, 163] on icon "Blockly Workspace" at bounding box center [1263, 162] width 116 height 58
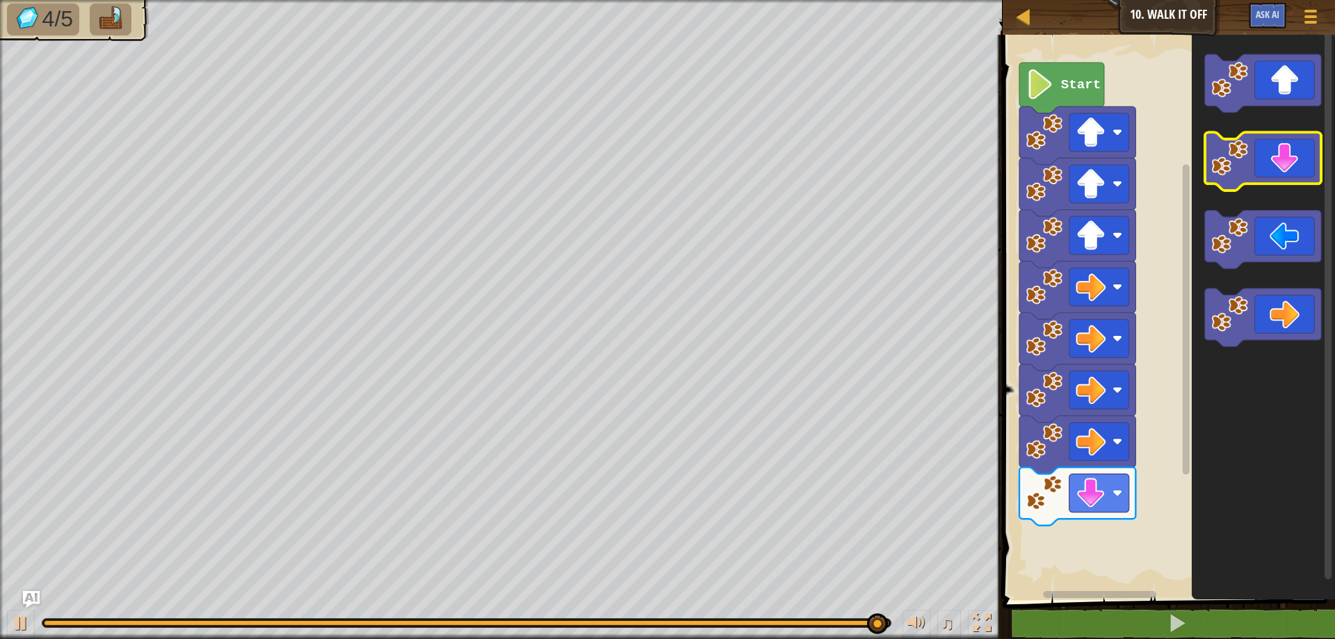
click at [1268, 171] on icon "Blockly Workspace" at bounding box center [1263, 162] width 116 height 58
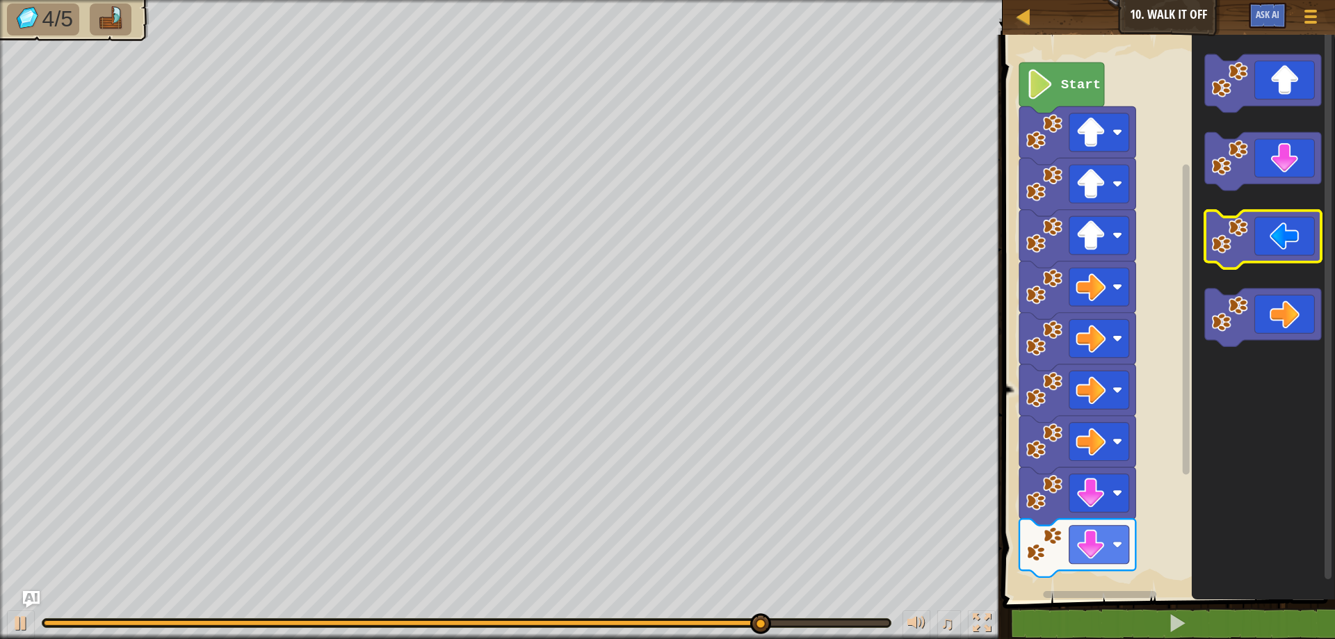
click at [1278, 233] on icon "Blockly Workspace" at bounding box center [1263, 240] width 116 height 58
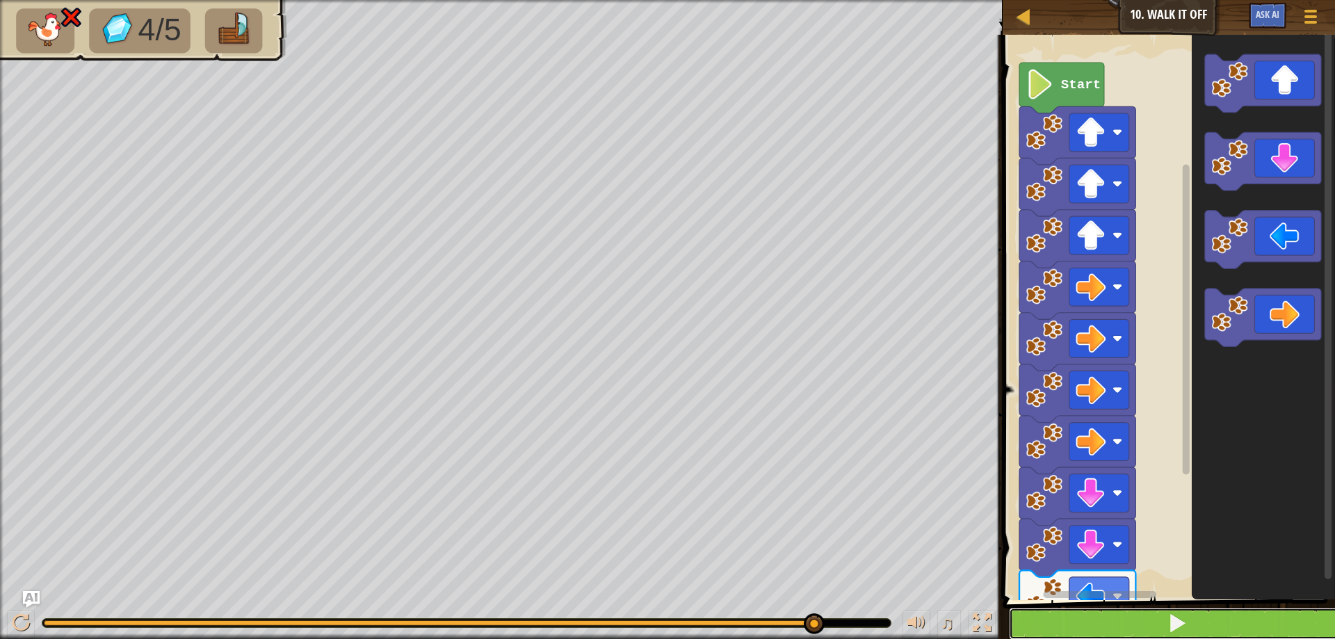
click at [1141, 626] on button at bounding box center [1177, 624] width 337 height 32
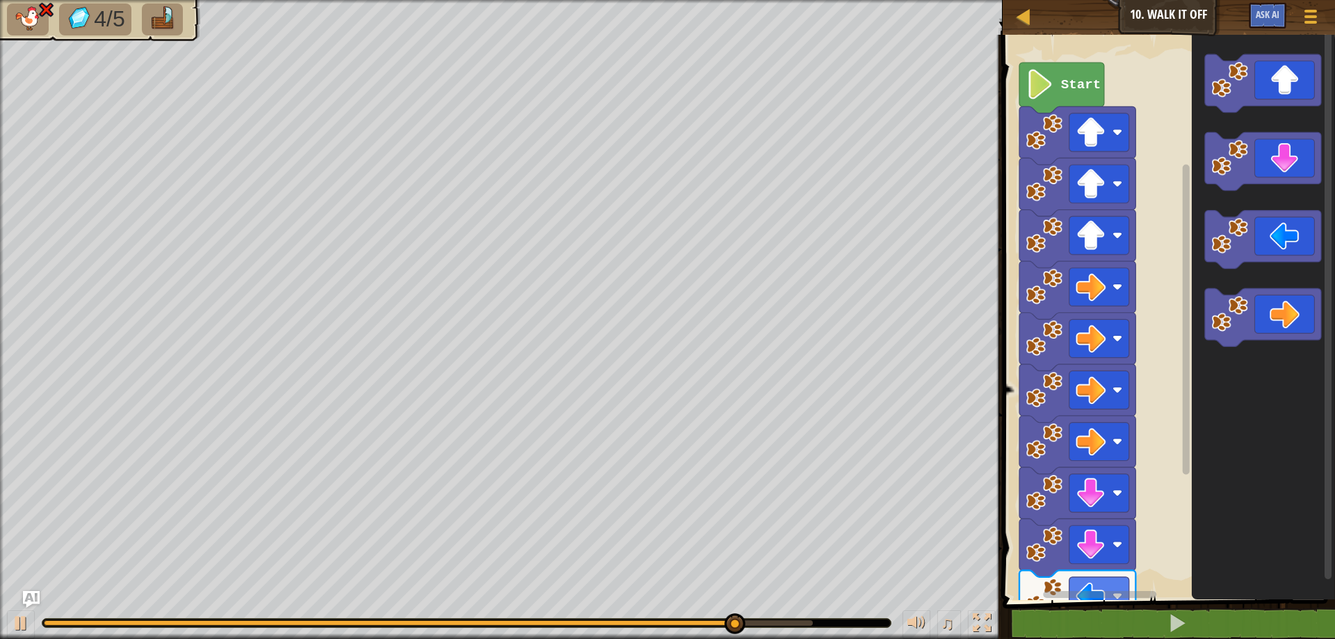
click at [1048, 572] on div "Start" at bounding box center [1167, 314] width 337 height 572
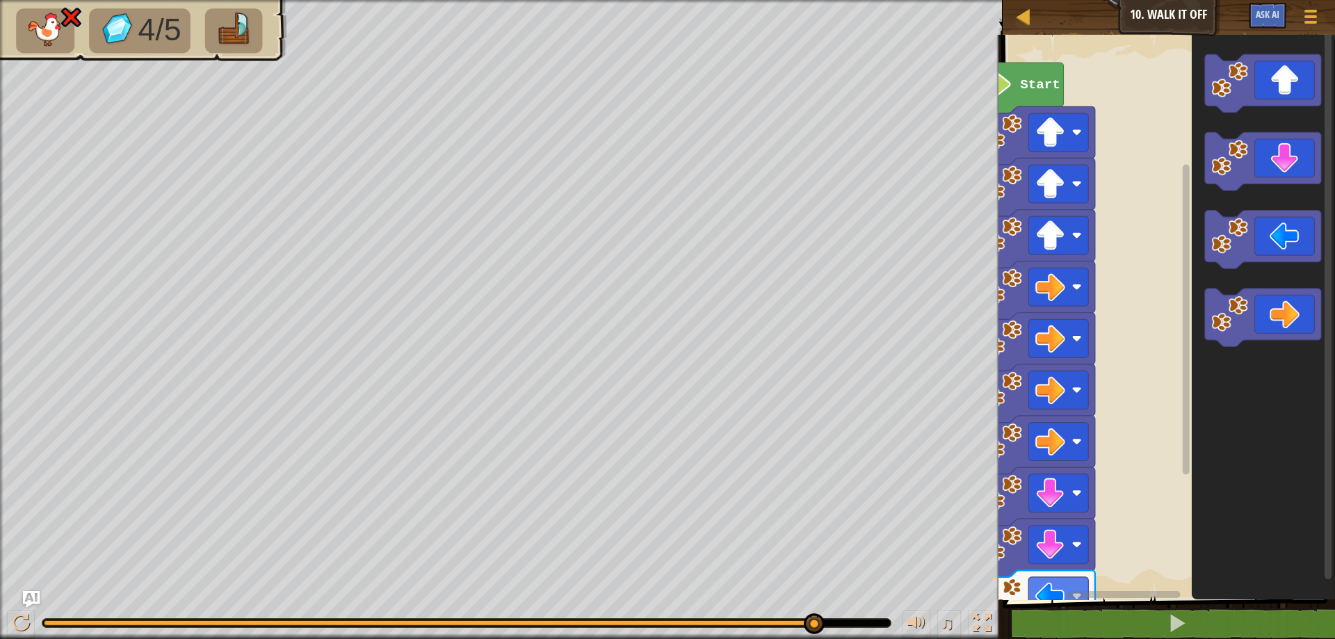
click at [1120, 550] on div "Start" at bounding box center [1167, 314] width 337 height 572
click at [1108, 570] on div "Start" at bounding box center [1167, 314] width 337 height 572
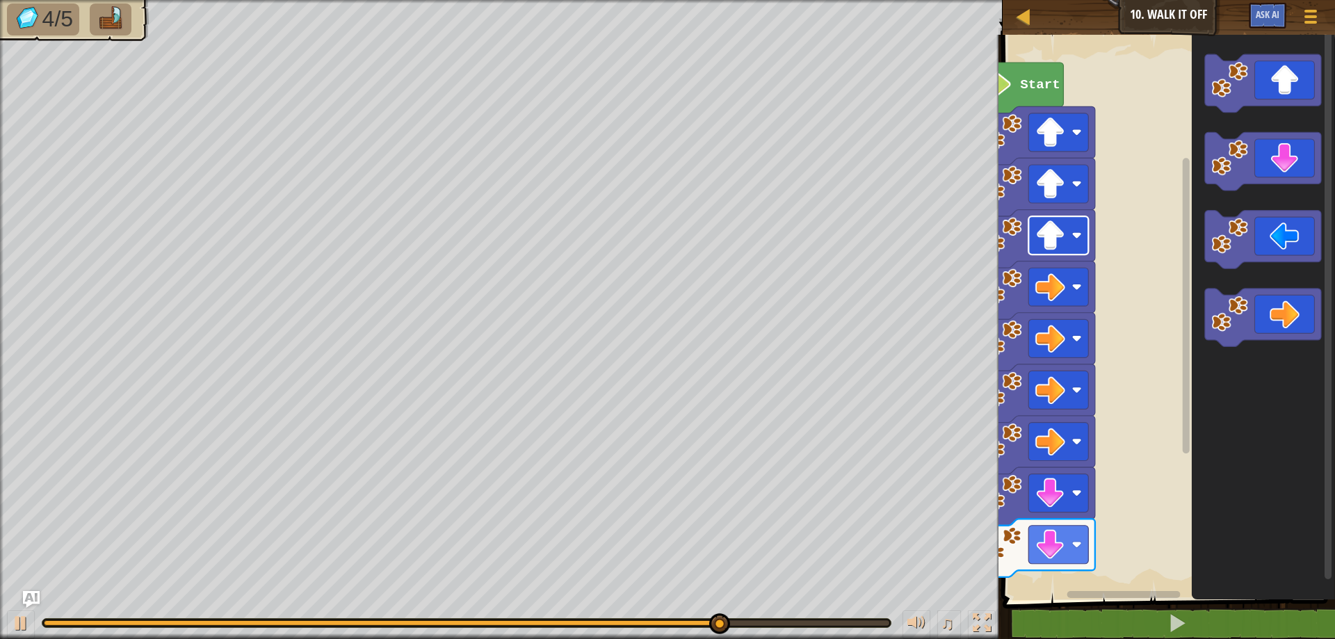
click at [1034, 255] on div "Map Junior 10. Walk It Off Game Menu Ask AI 1 ההההההההההההההההההההההההההההההההה…" at bounding box center [667, 319] width 1335 height 639
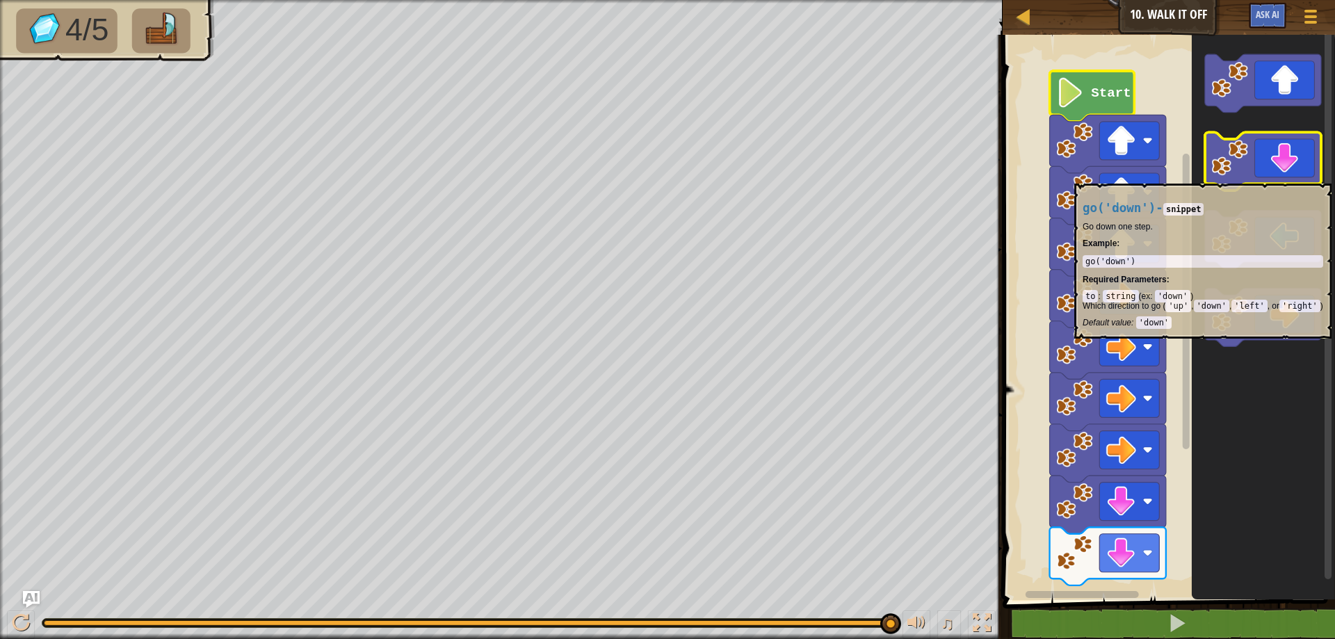
click at [1280, 177] on icon "Blockly Workspace" at bounding box center [1263, 162] width 116 height 58
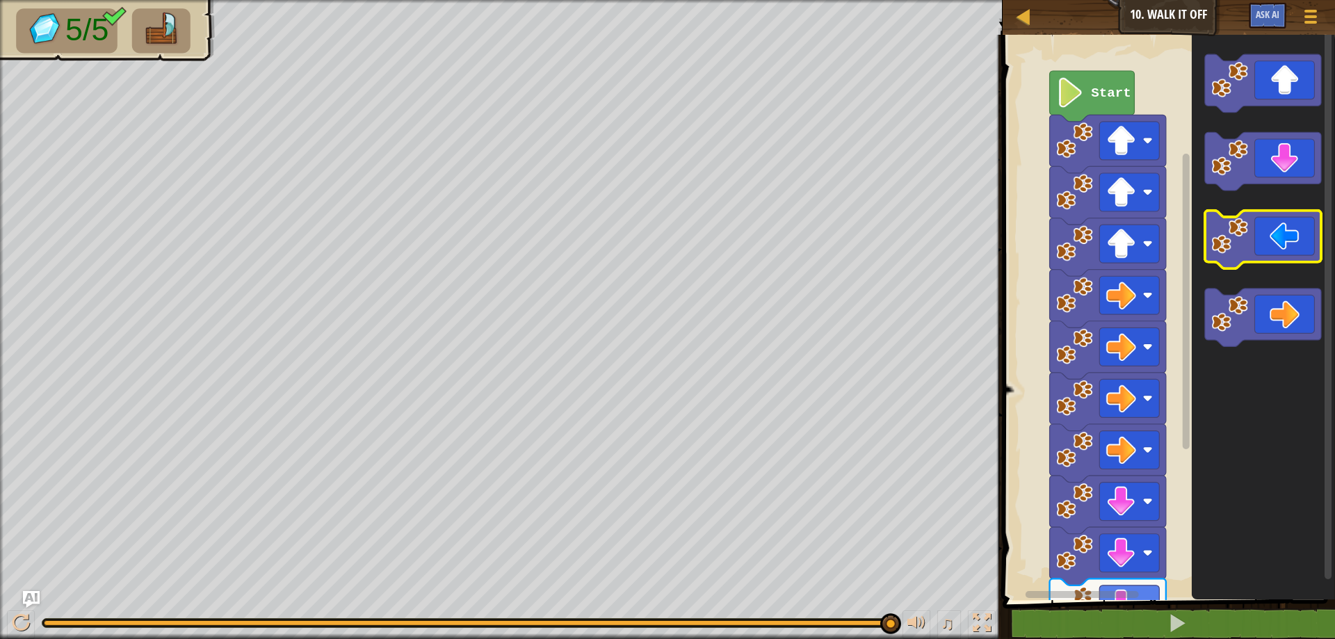
click at [1278, 229] on icon "Blockly Workspace" at bounding box center [1263, 240] width 116 height 58
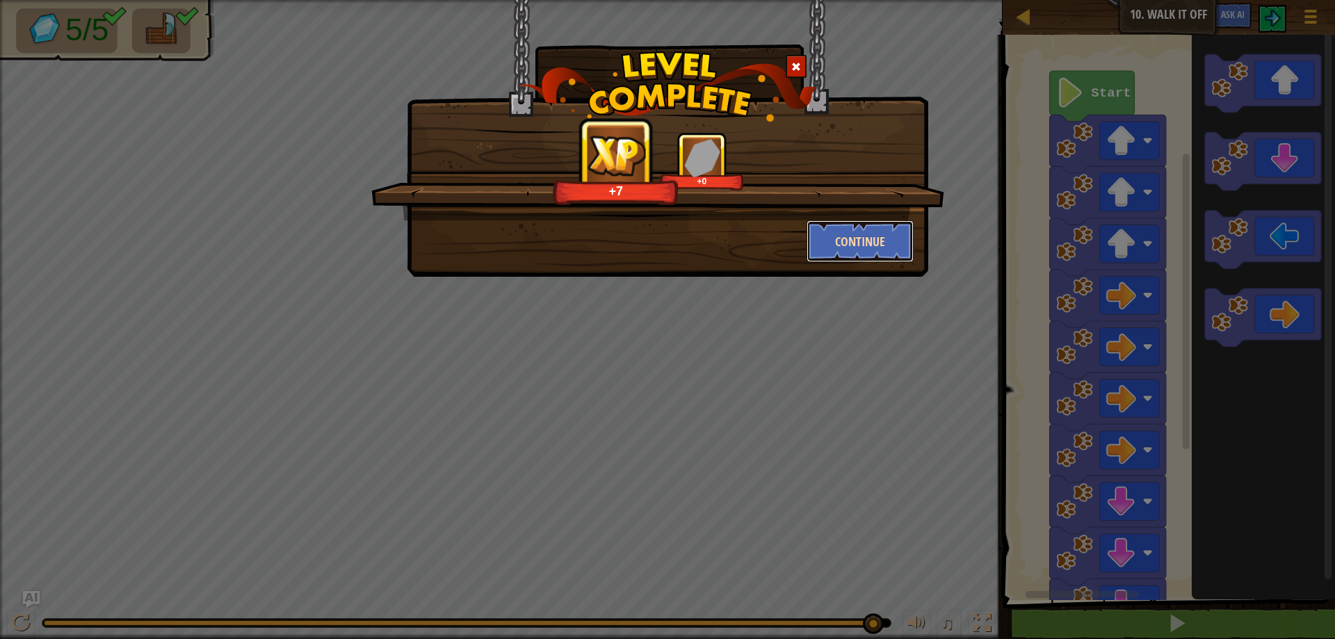
click at [828, 240] on button "Continue" at bounding box center [861, 241] width 108 height 42
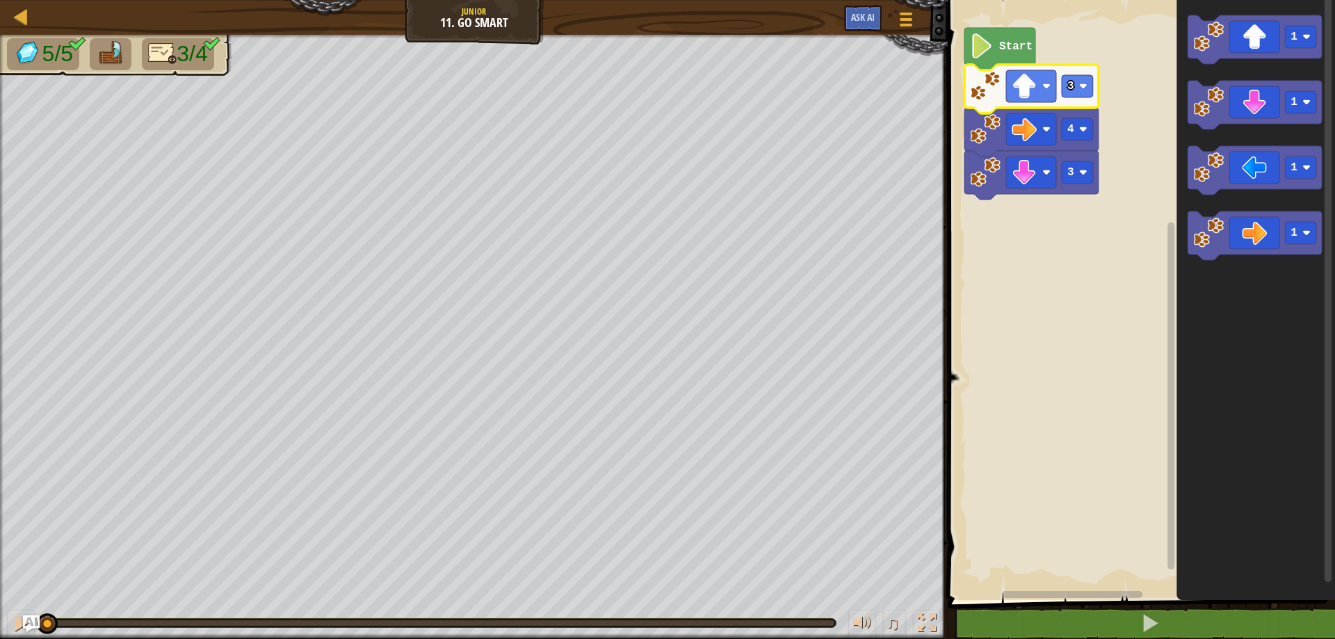
click at [1054, 82] on rect "Blockly Workspace" at bounding box center [1031, 86] width 50 height 32
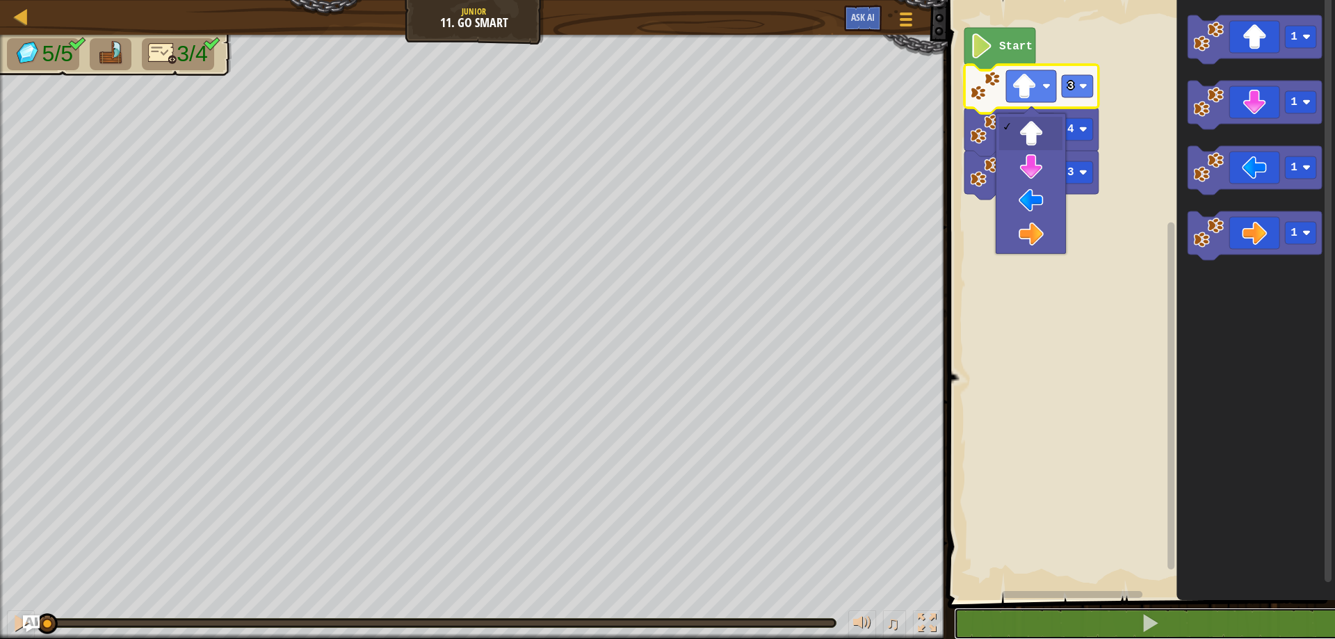
drag, startPoint x: 1016, startPoint y: 613, endPoint x: 1031, endPoint y: 587, distance: 29.9
click at [1017, 611] on button at bounding box center [1150, 624] width 392 height 32
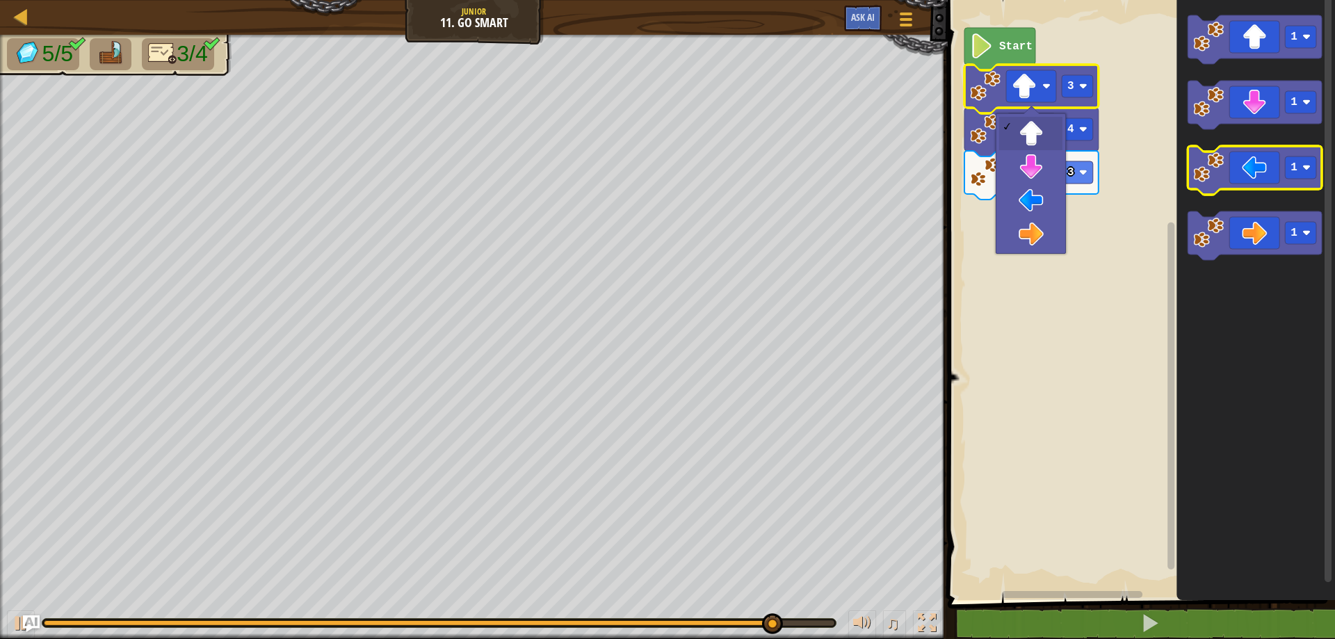
click at [1276, 164] on icon "Blockly Workspace" at bounding box center [1255, 170] width 134 height 49
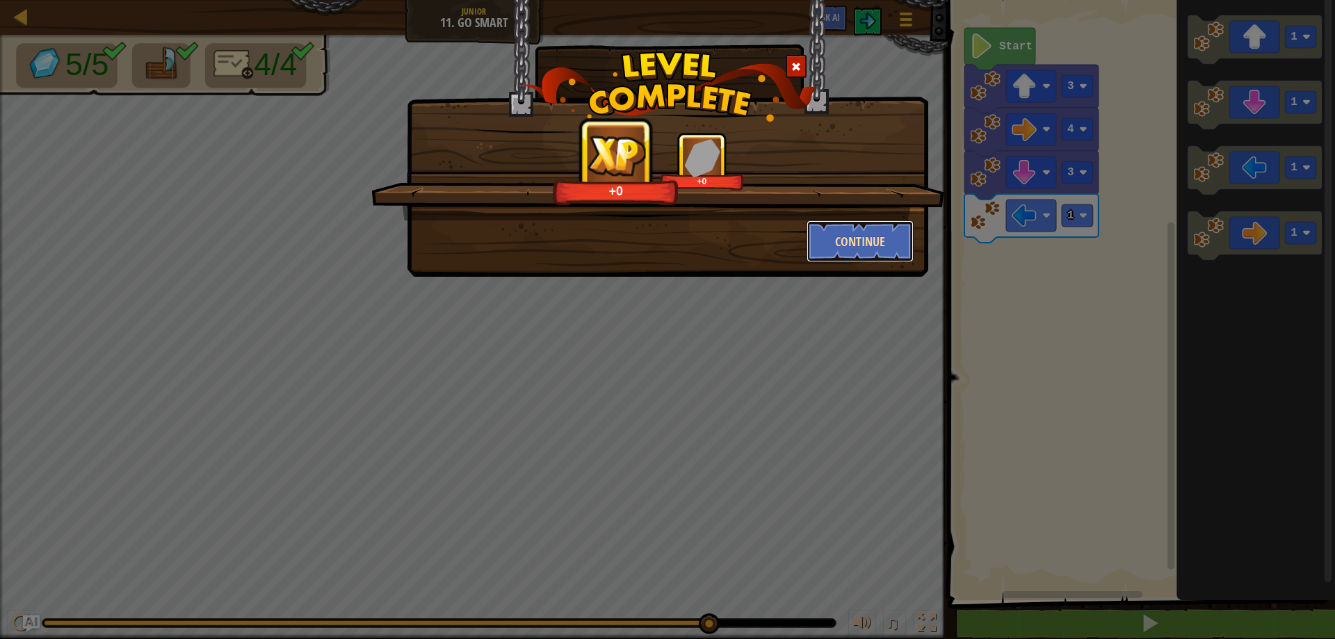
click at [834, 238] on button "Continue" at bounding box center [861, 241] width 108 height 42
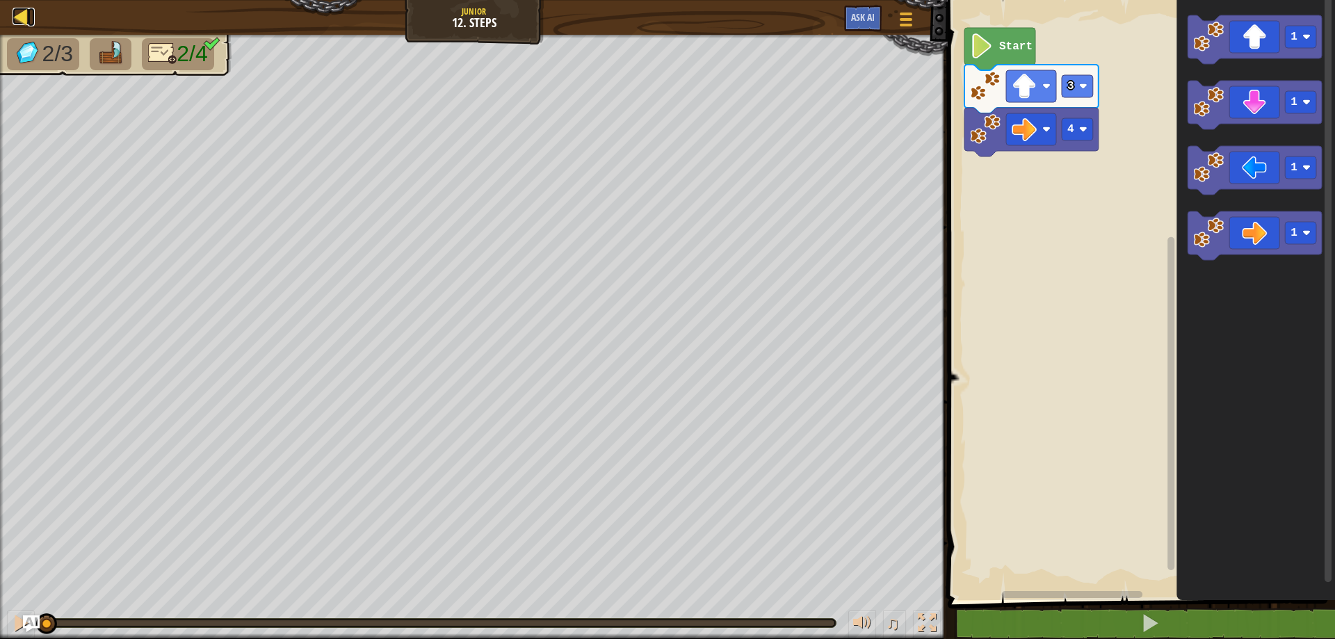
click at [20, 13] on div at bounding box center [21, 16] width 17 height 17
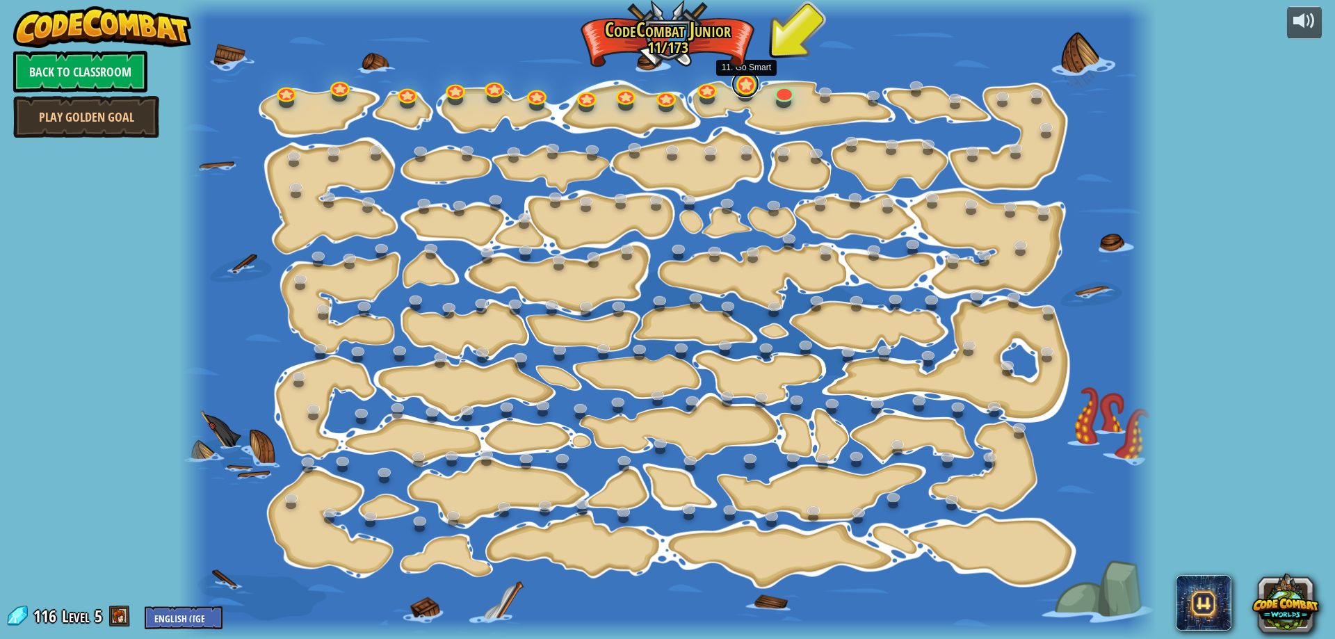
click at [743, 77] on link at bounding box center [746, 84] width 28 height 28
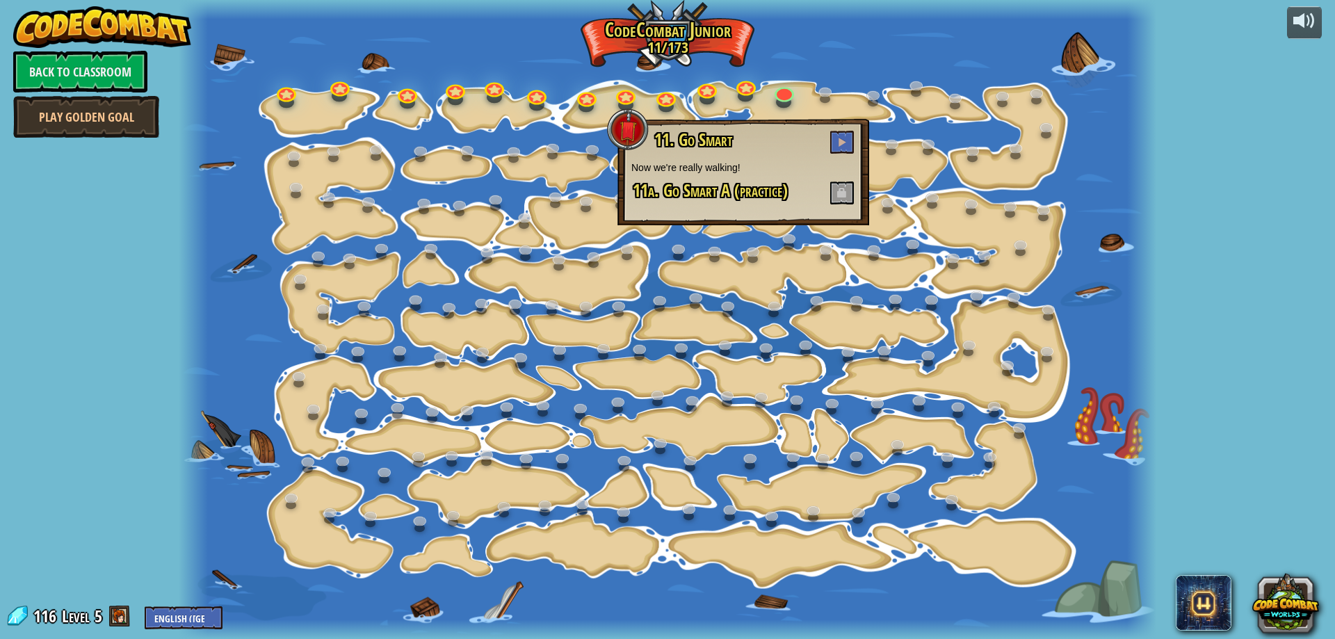
click at [828, 143] on h3 "11. Go Smart" at bounding box center [754, 142] width 202 height 23
click at [845, 140] on span at bounding box center [842, 142] width 10 height 10
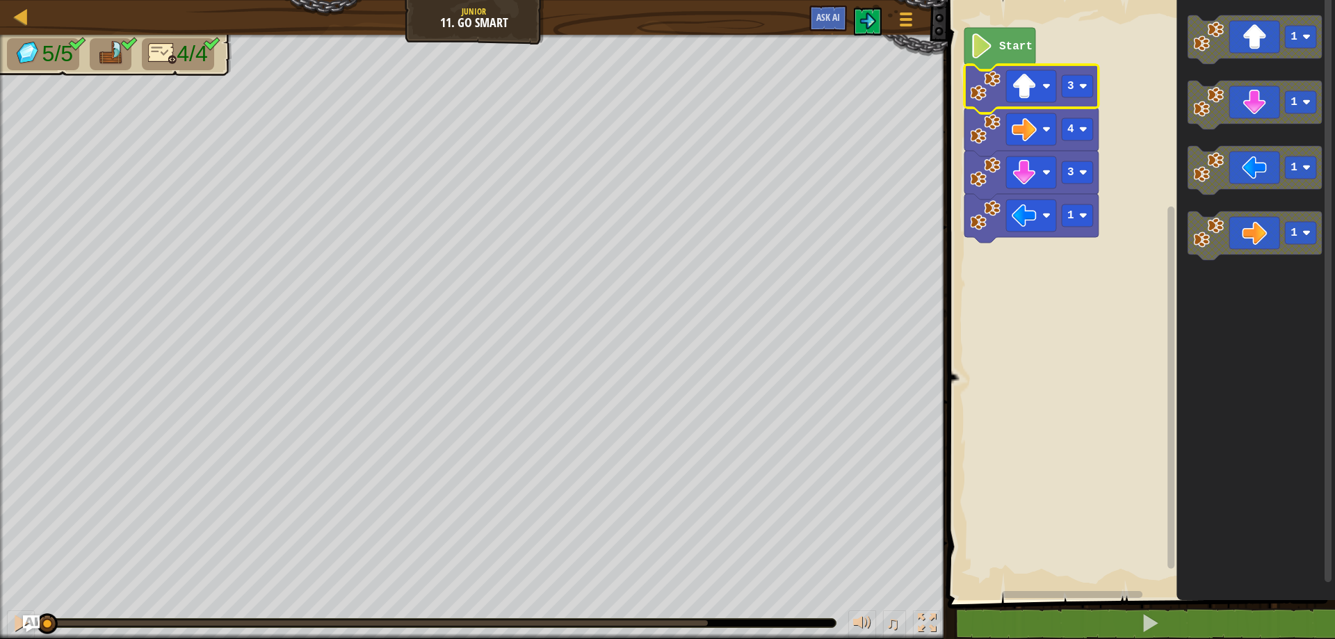
click at [1053, 563] on rect "Blockly Workspace" at bounding box center [1140, 296] width 392 height 607
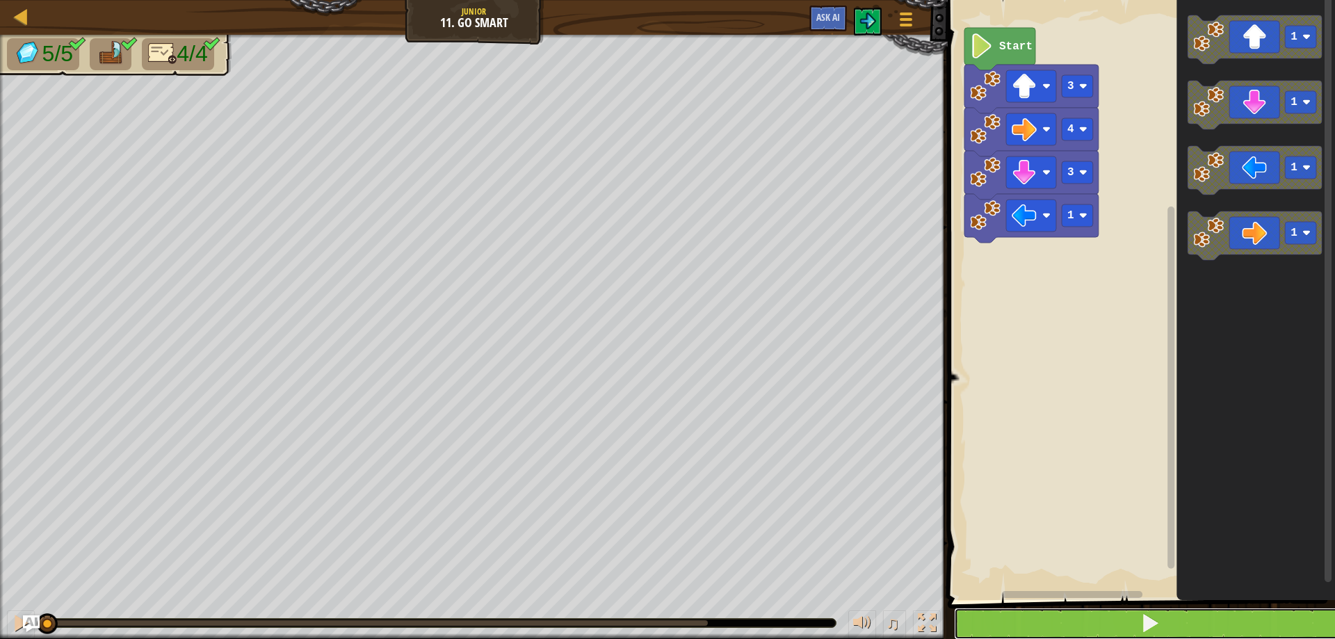
click at [1097, 629] on button at bounding box center [1150, 624] width 392 height 32
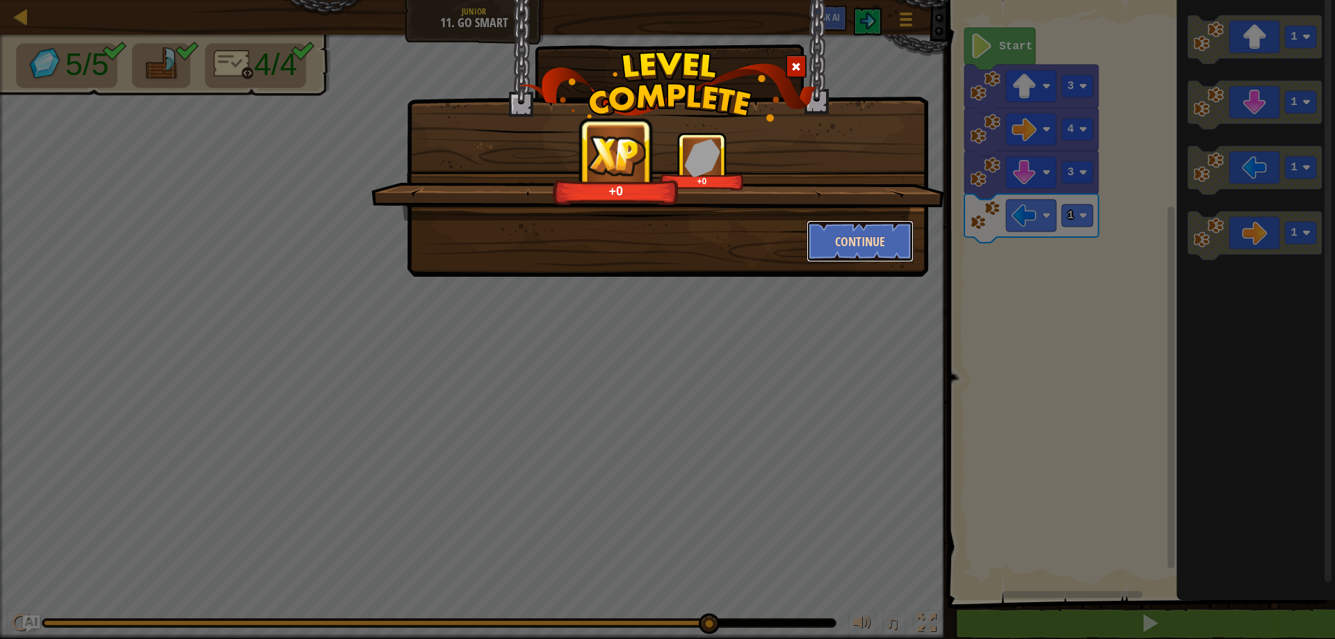
click at [859, 231] on button "Continue" at bounding box center [861, 241] width 108 height 42
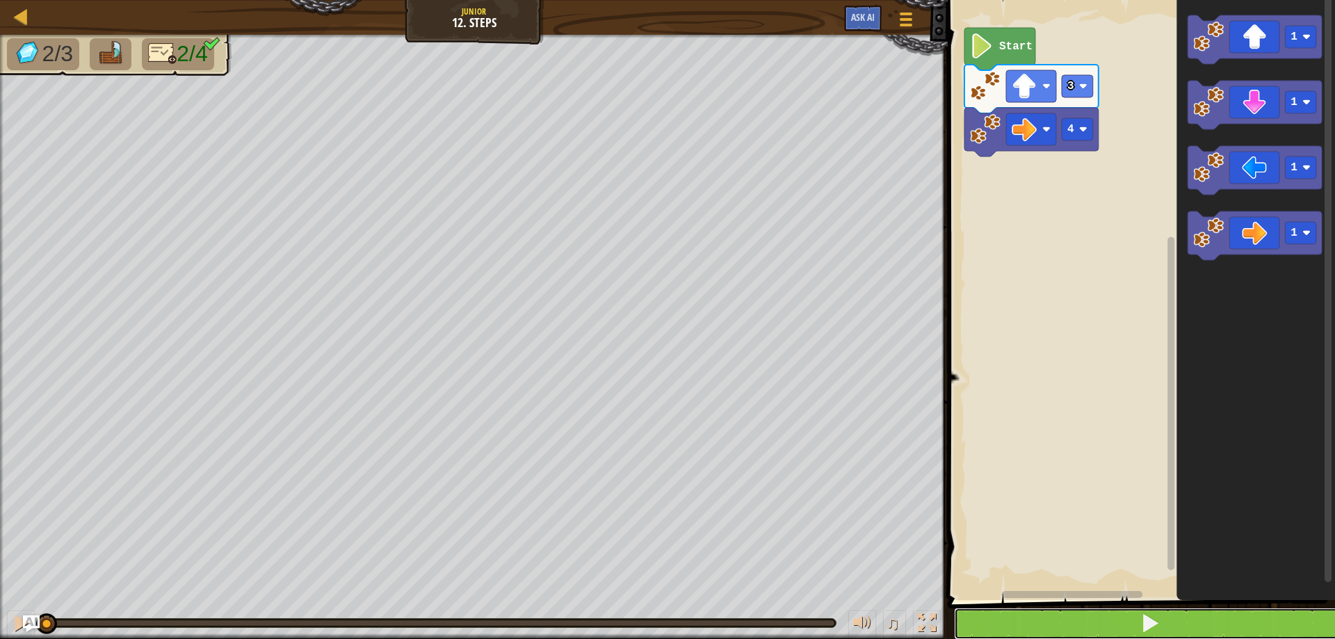
click at [1090, 620] on button at bounding box center [1150, 624] width 392 height 32
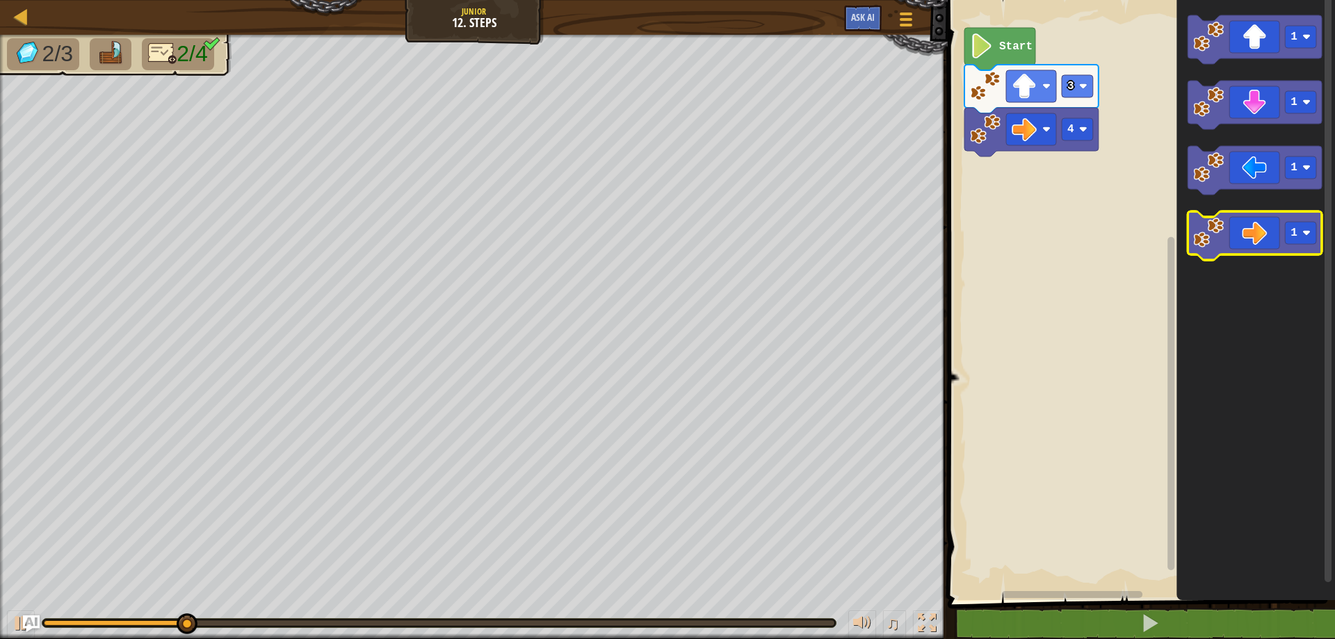
click at [1270, 228] on icon "Blockly Workspace" at bounding box center [1255, 235] width 134 height 49
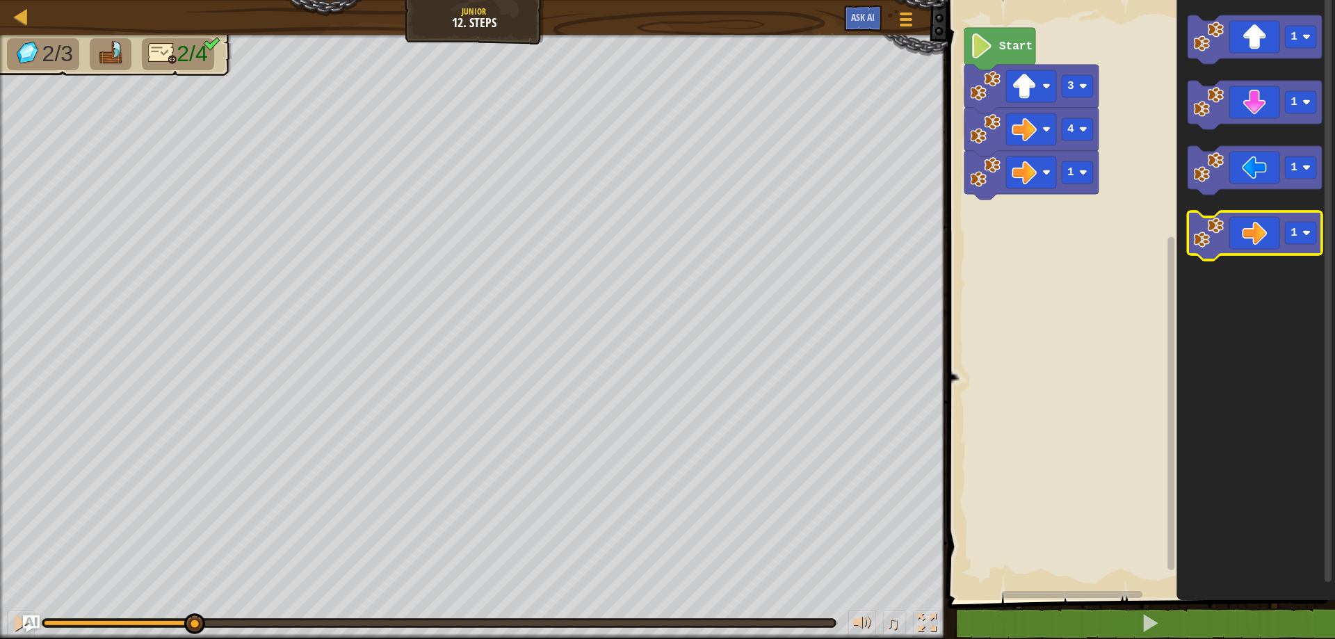
click at [1270, 228] on icon "Blockly Workspace" at bounding box center [1255, 235] width 134 height 49
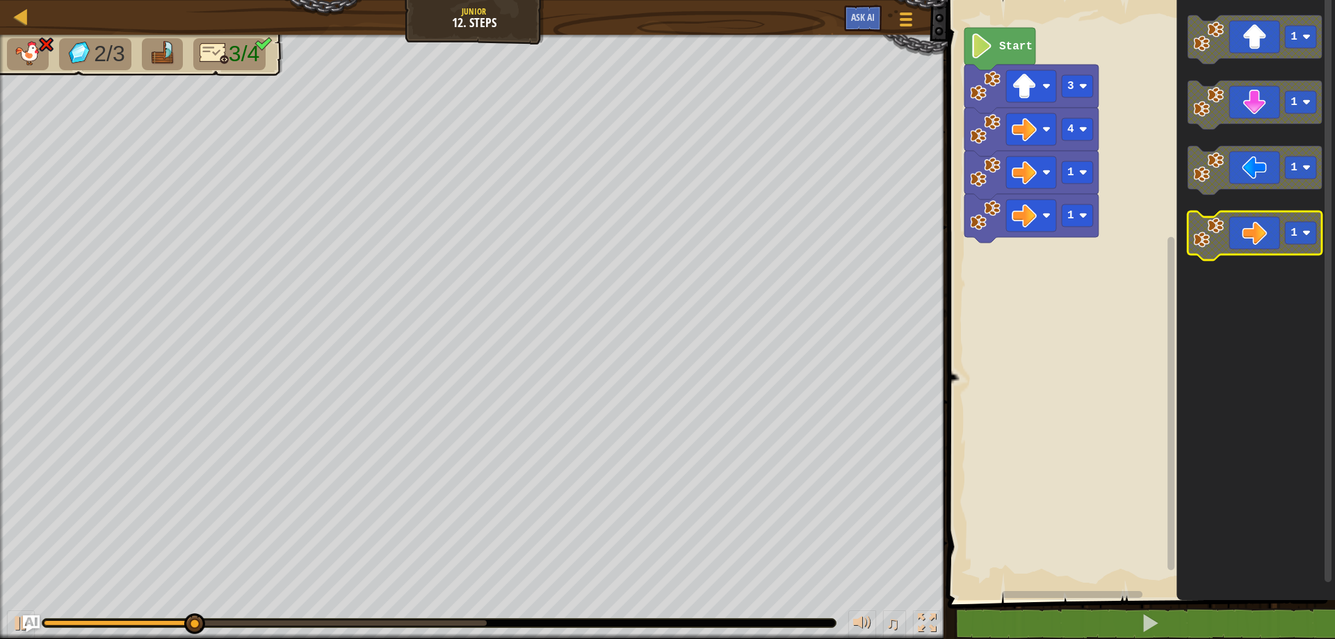
click at [1270, 228] on icon "Blockly Workspace" at bounding box center [1255, 235] width 134 height 49
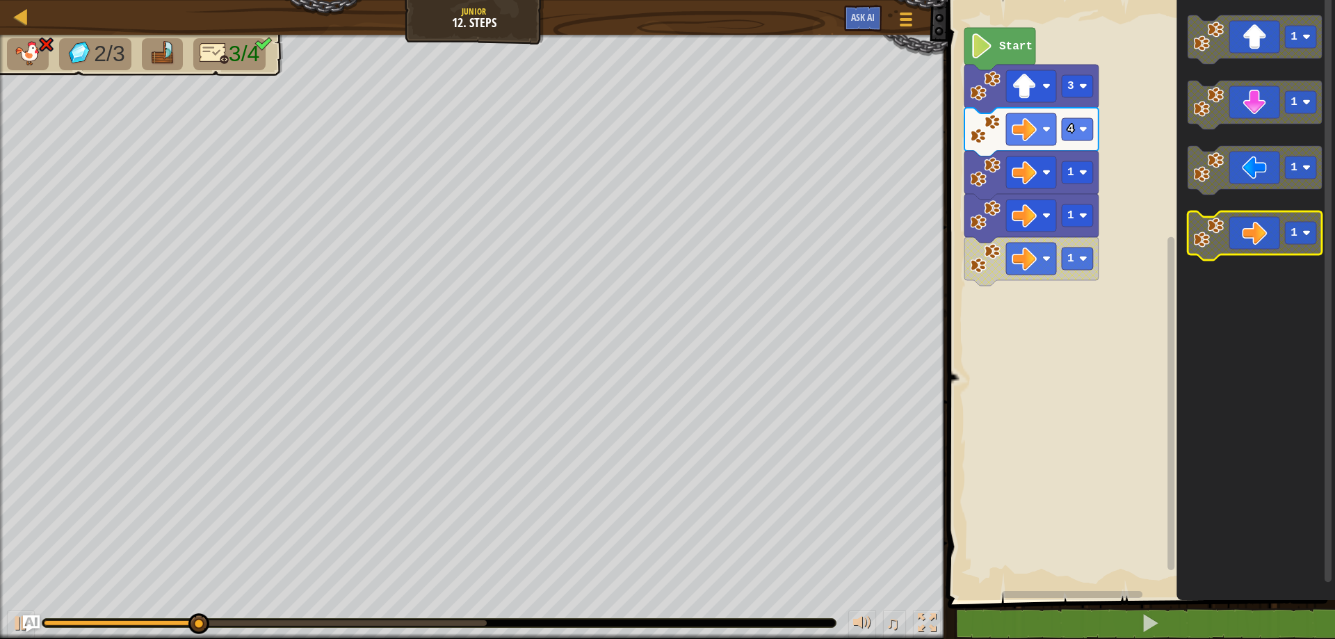
click at [1270, 228] on icon "Blockly Workspace" at bounding box center [1255, 235] width 134 height 49
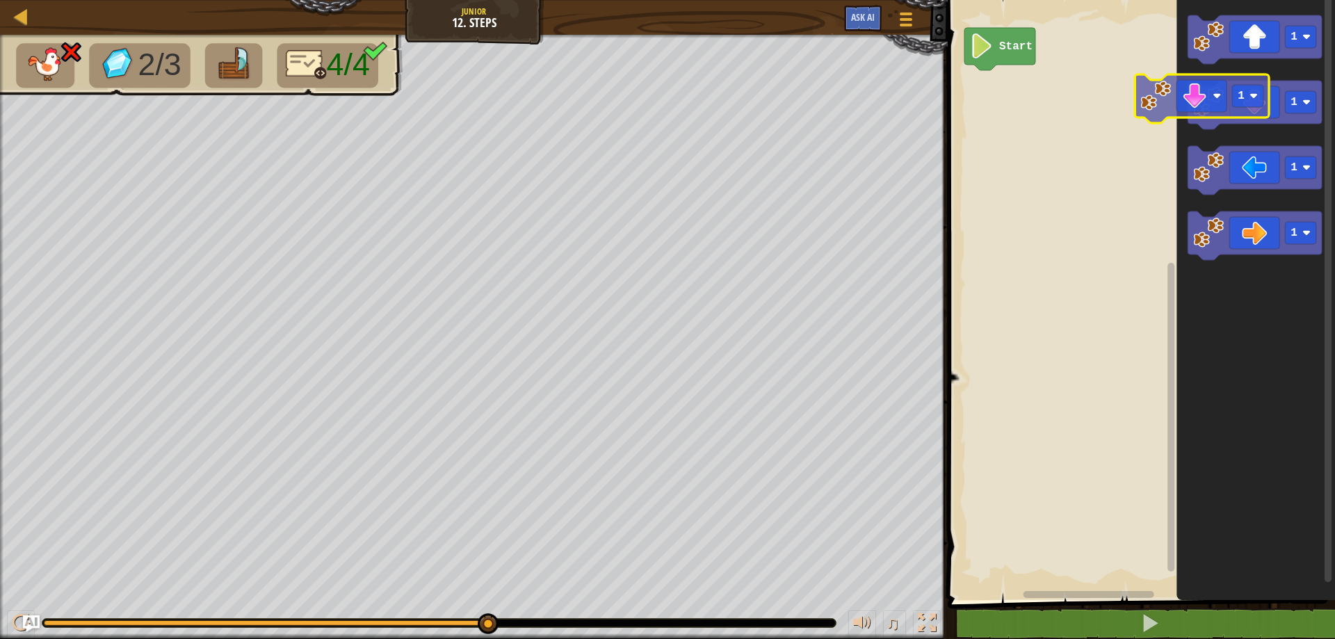
click at [1060, 92] on div "Start 1 1 1 1 1" at bounding box center [1140, 296] width 392 height 607
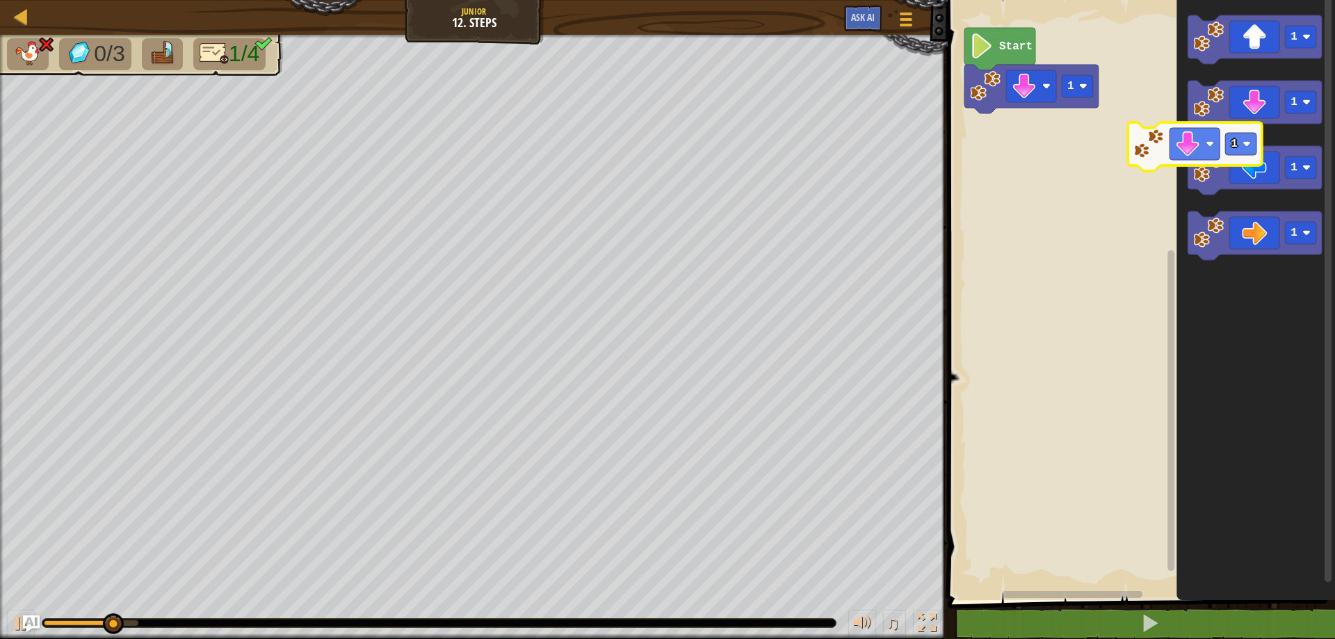
click at [1049, 124] on div "1 Start 1 1 1 1 1" at bounding box center [1140, 296] width 392 height 607
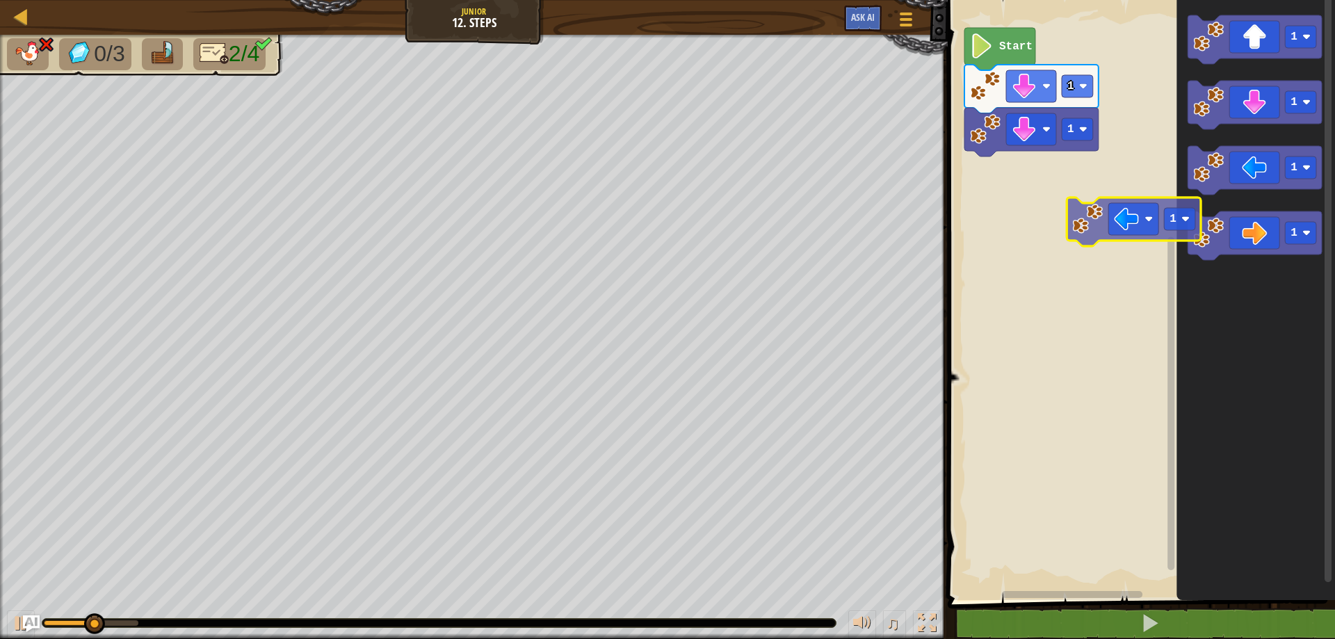
click at [1110, 215] on div "1 1 Start 1 1 1 1 1" at bounding box center [1140, 296] width 392 height 607
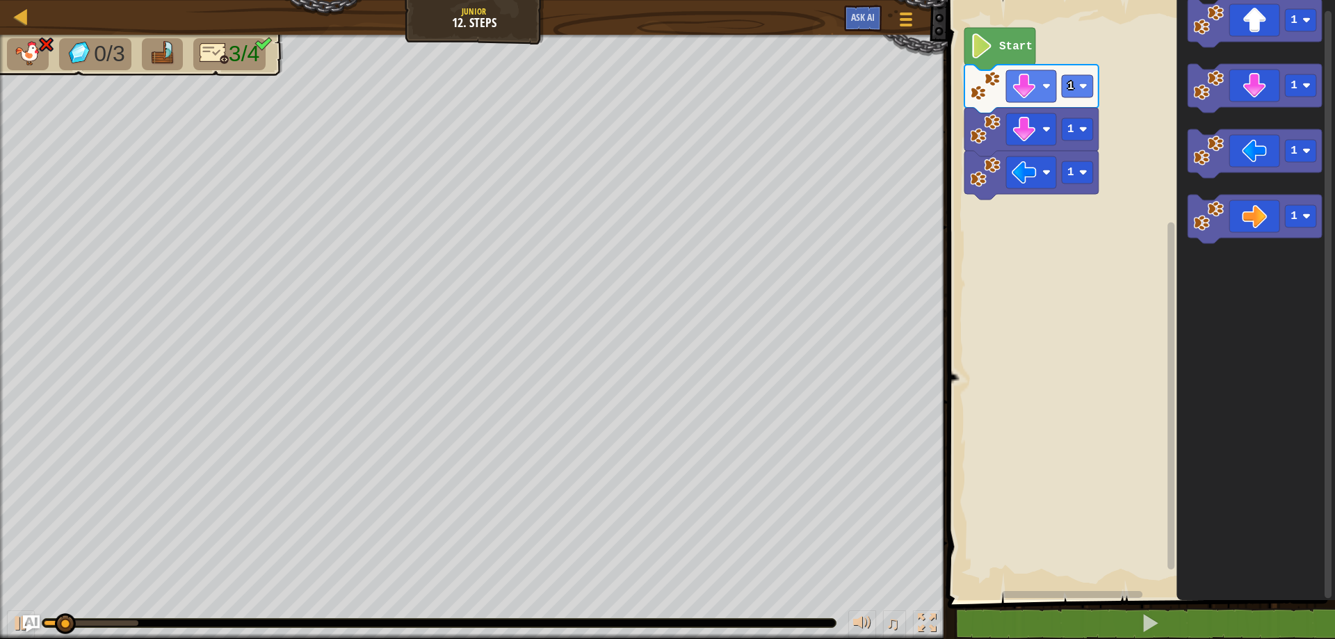
click at [964, 201] on div "1 1 1 Start 1 1 1 1" at bounding box center [1140, 296] width 392 height 607
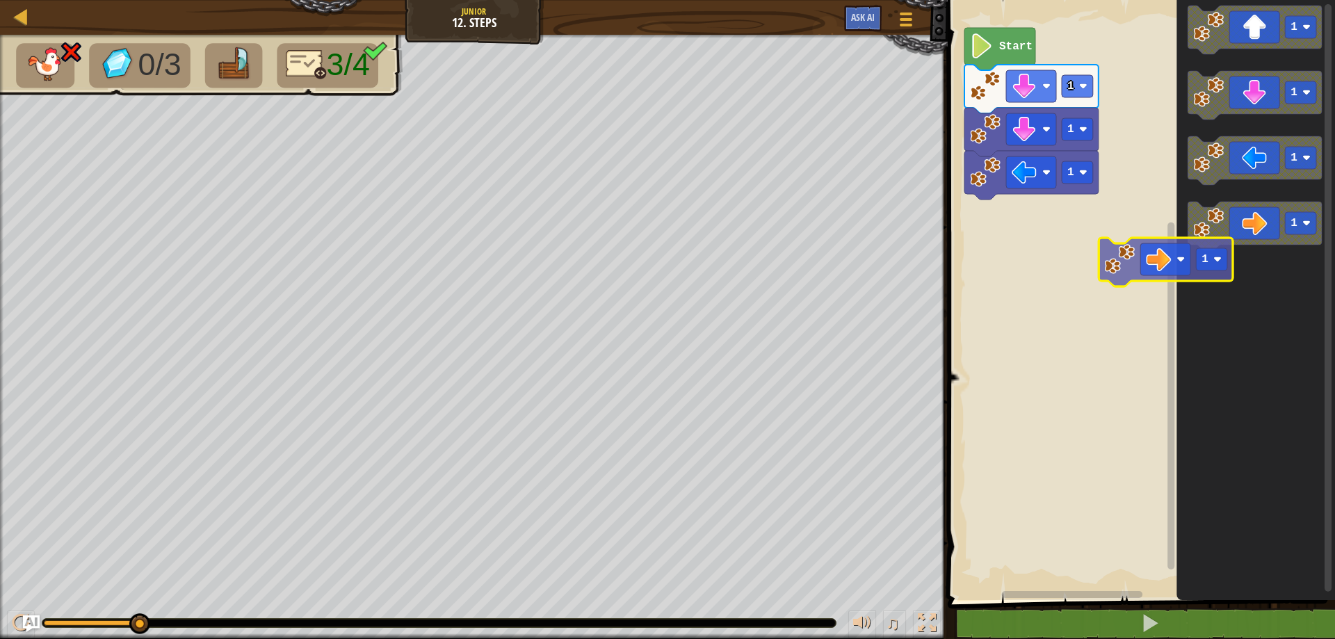
click at [1003, 245] on div "1 1 1 Start 1 1 1 1 1" at bounding box center [1140, 296] width 392 height 607
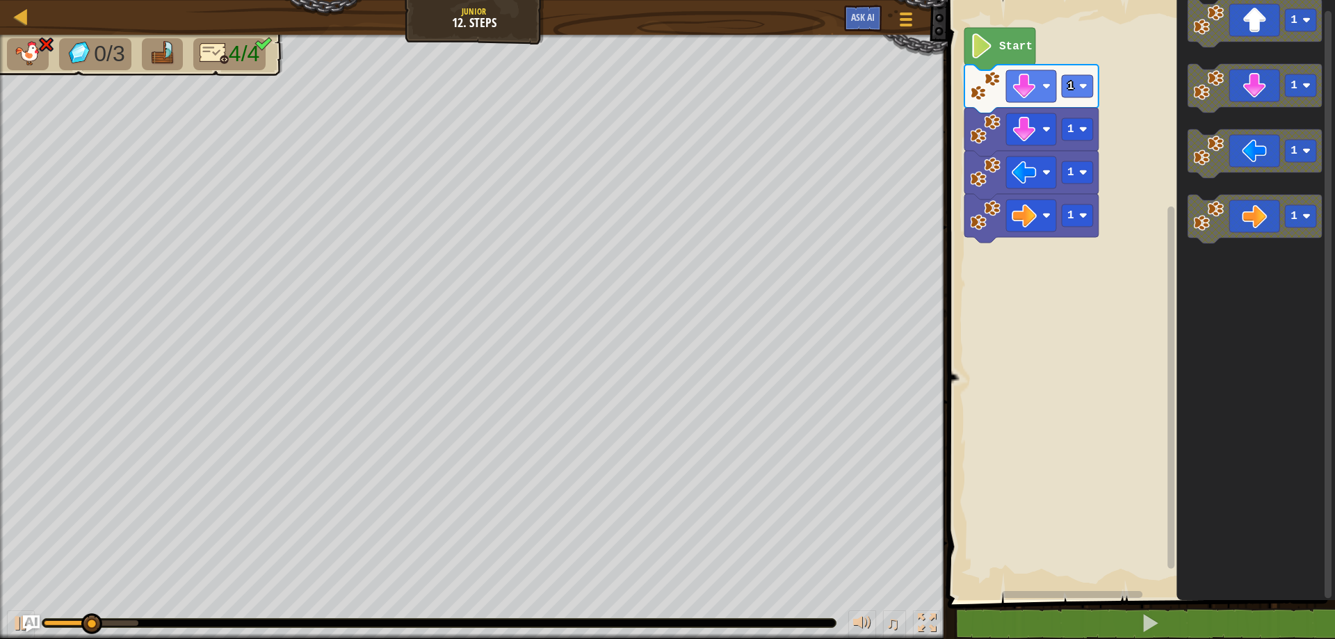
click at [893, 192] on div "Map Junior 12. Steps Game Menu Ask AI 1 ההההההההההההההההההההההההההההההההההההההה…" at bounding box center [667, 319] width 1335 height 639
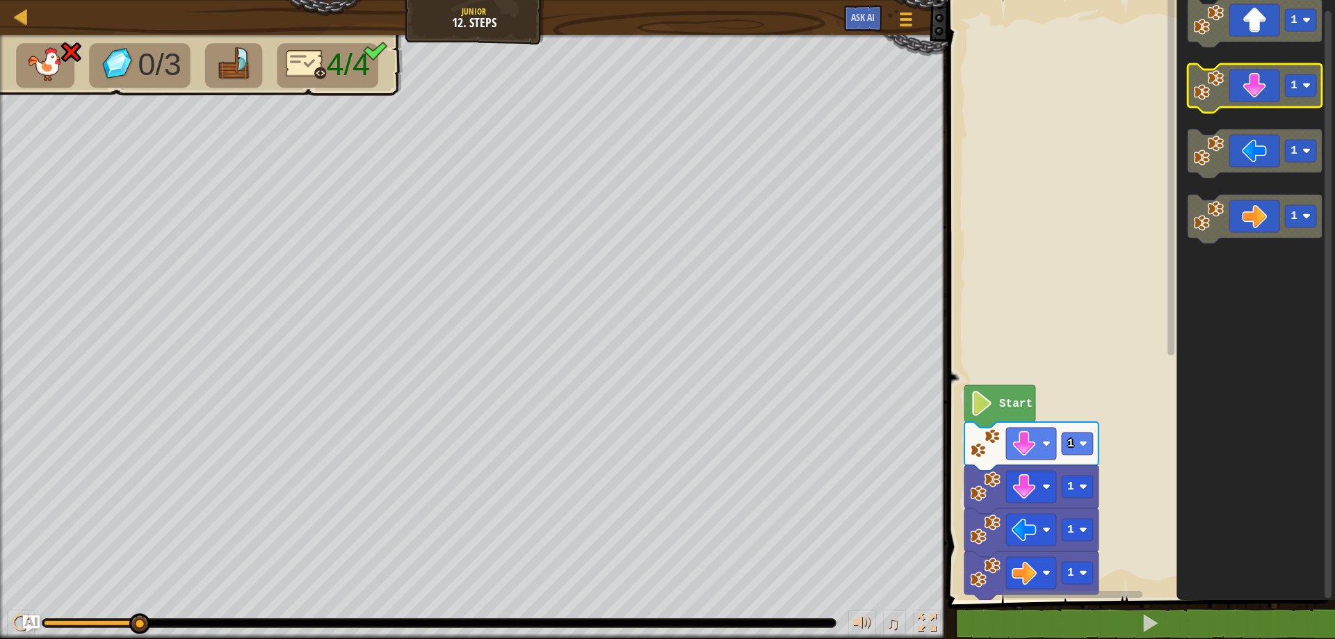
click at [1250, 108] on div "1 1 1 1 Start 1 1 1 1" at bounding box center [1140, 296] width 392 height 607
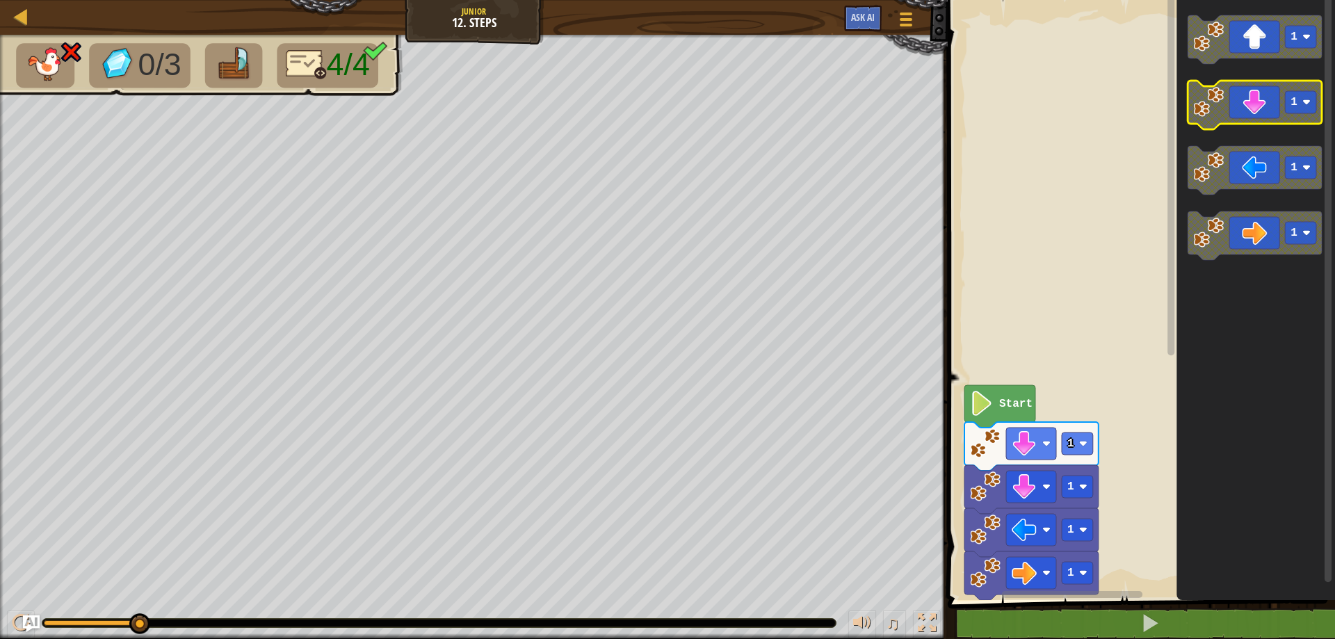
click at [1266, 81] on g "1 1 1 1" at bounding box center [1255, 137] width 134 height 245
click at [24, 24] on div at bounding box center [21, 16] width 17 height 17
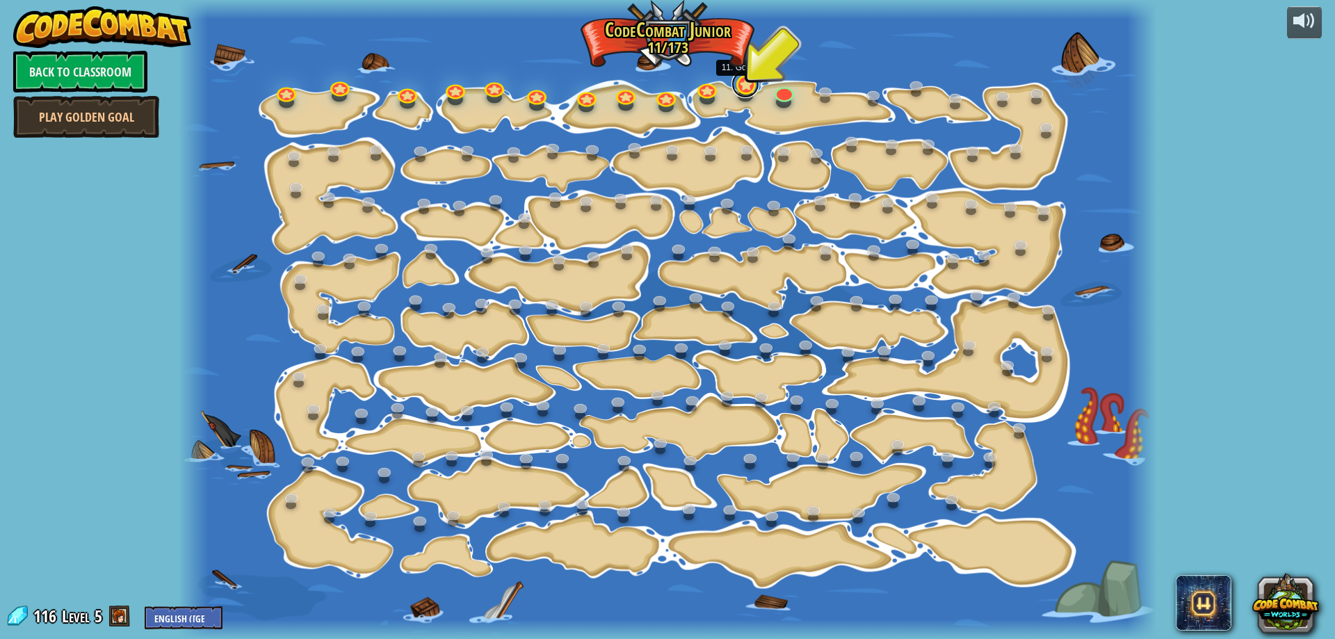
click at [739, 85] on link at bounding box center [746, 84] width 28 height 28
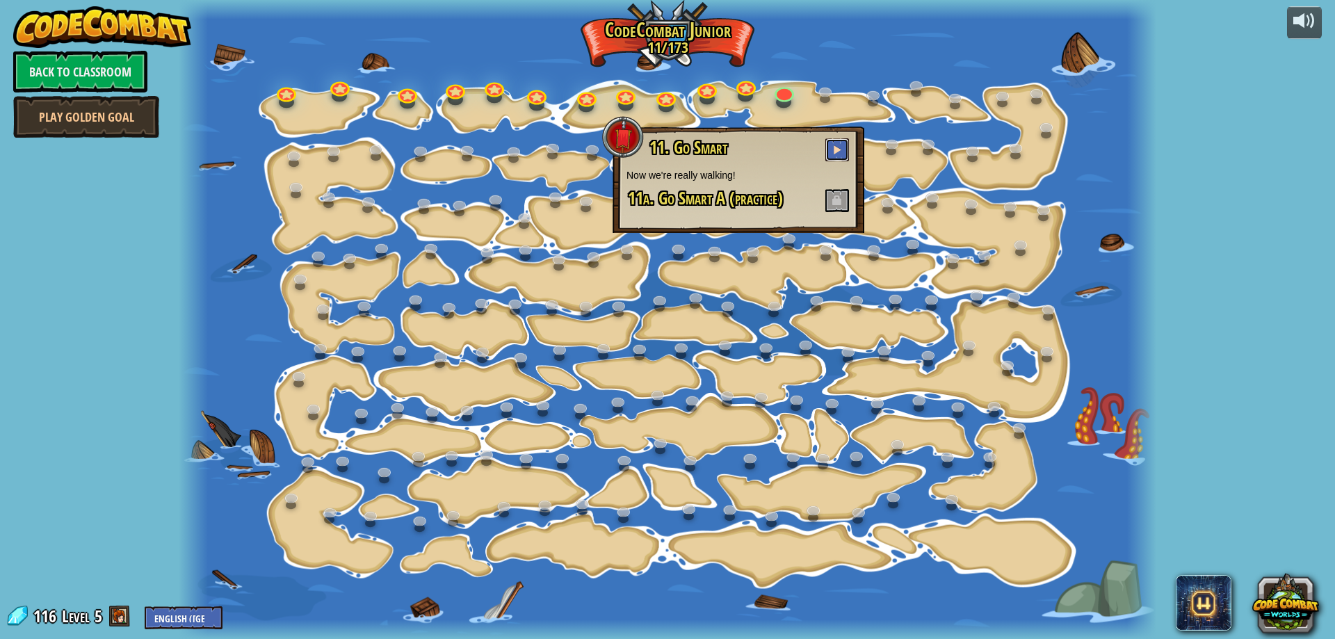
click at [832, 144] on button at bounding box center [837, 149] width 24 height 23
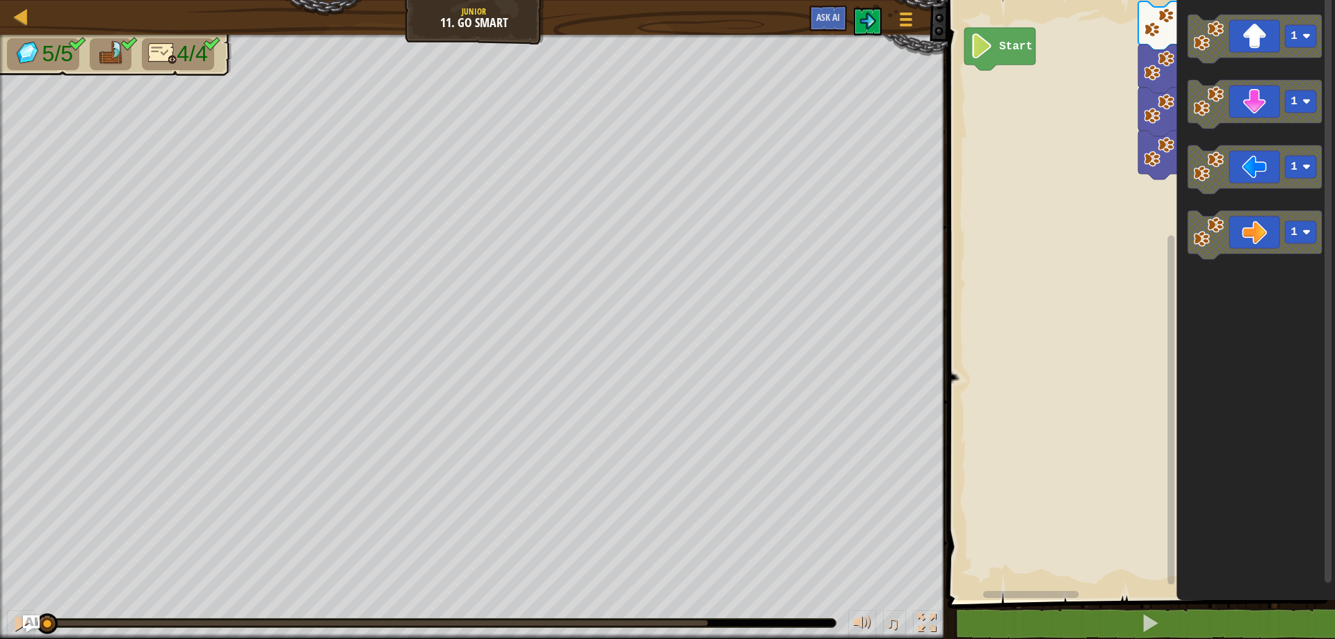
click at [1138, 129] on div "Start 1 3 4 3 1 1 1 1" at bounding box center [1140, 296] width 392 height 607
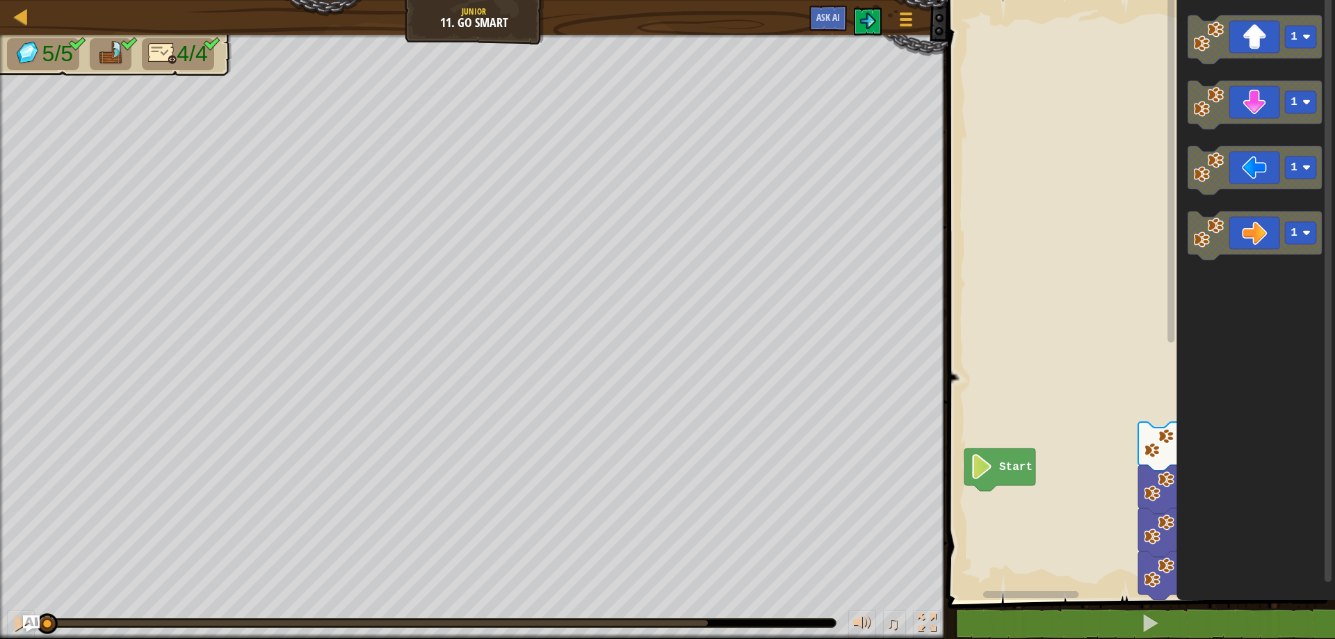
click at [1105, 218] on div "Start 1 3 4 3 1 1 1 1" at bounding box center [1140, 296] width 392 height 607
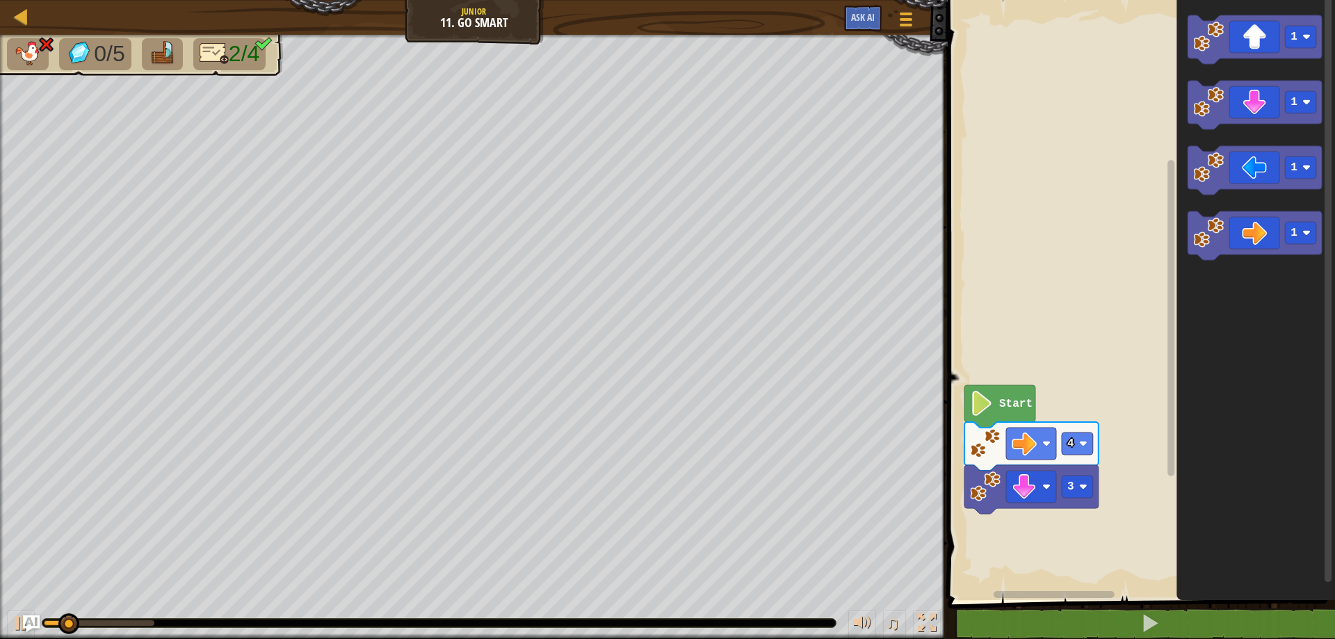
click at [1006, 419] on rect "Blockly Workspace" at bounding box center [1140, 296] width 392 height 607
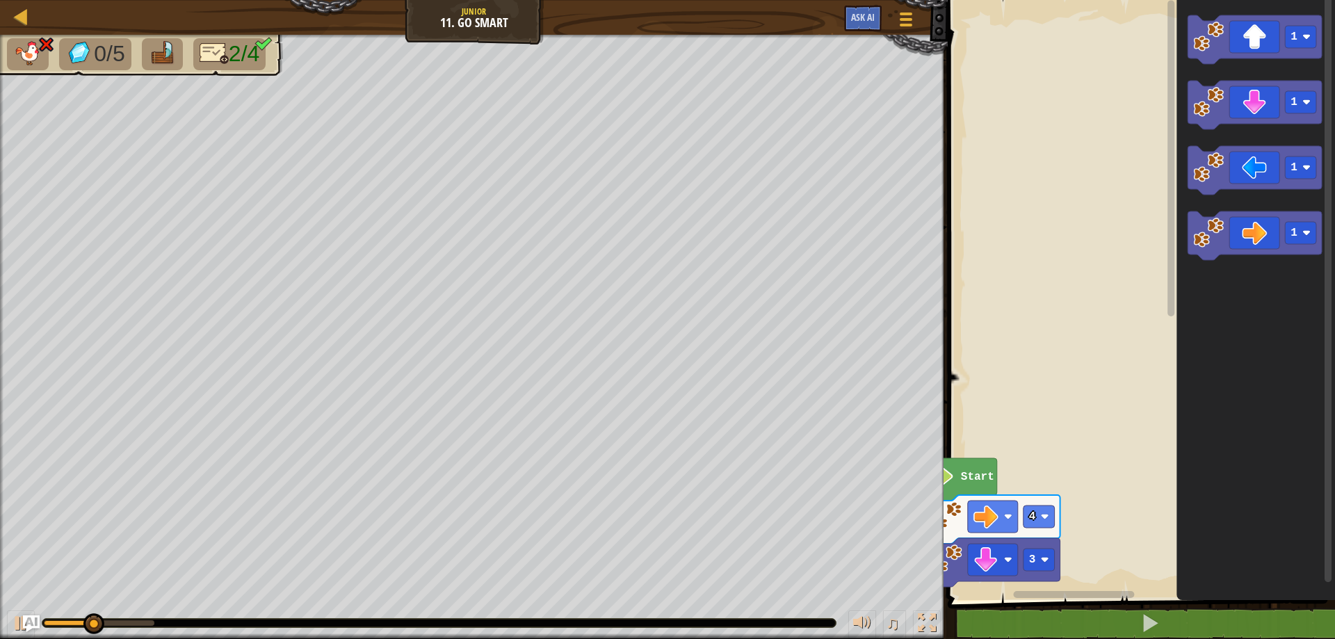
click at [1104, 0] on html "Map Junior 11. Go Smart Game Menu Ask AI 1 הההההההההההההההההההההההההההההההההההה…" at bounding box center [667, 0] width 1335 height 0
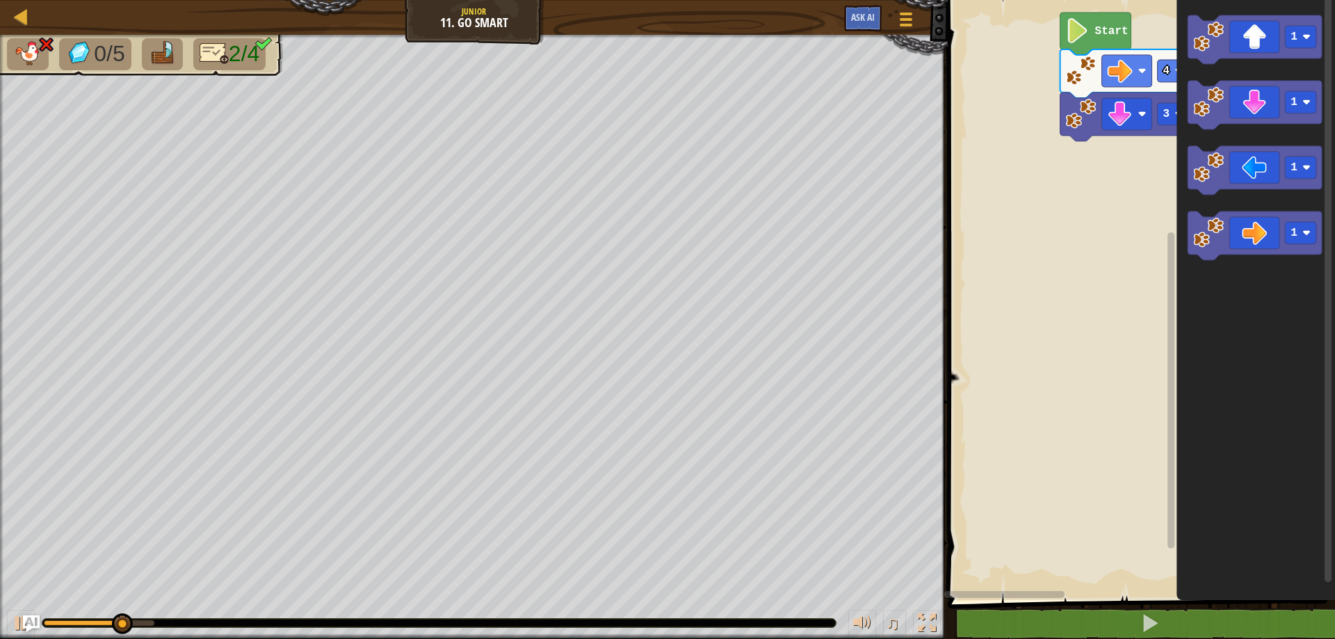
click at [1164, 0] on html "Map Junior 11. Go Smart Game Menu Ask AI 1 הההההההההההההההההההההההההההההההההההה…" at bounding box center [667, 0] width 1335 height 0
click at [26, 10] on div at bounding box center [21, 16] width 17 height 17
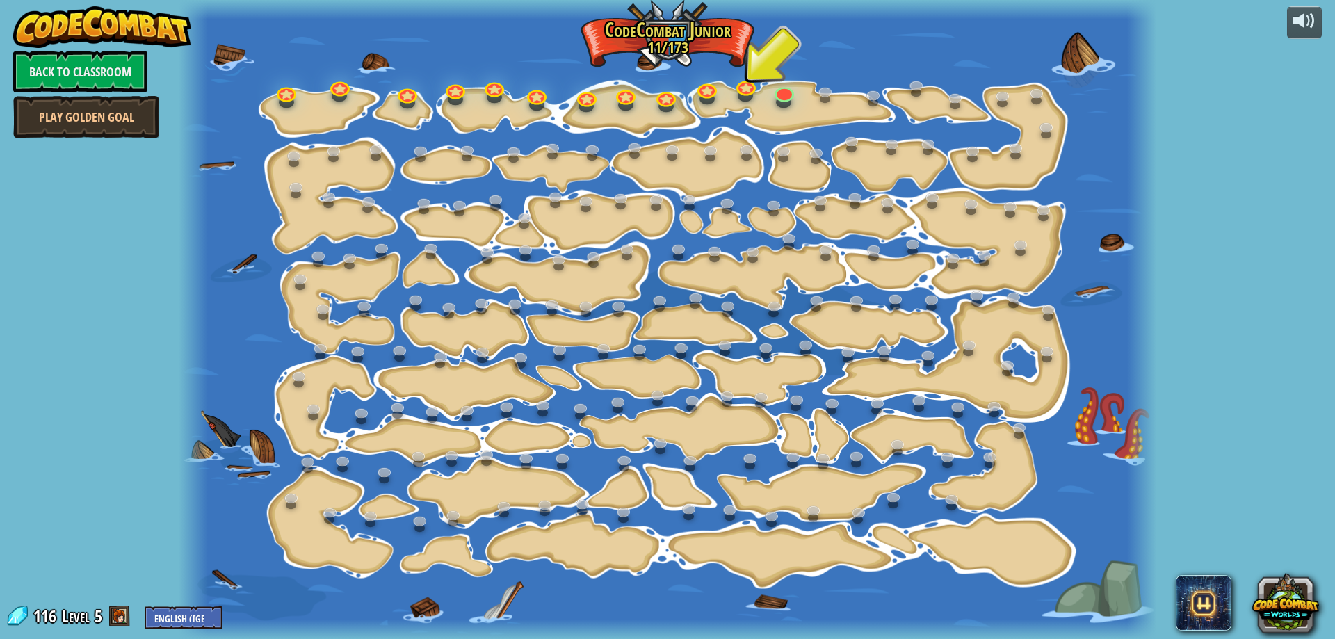
click at [736, 77] on div at bounding box center [668, 319] width 978 height 639
click at [746, 83] on link at bounding box center [746, 84] width 28 height 28
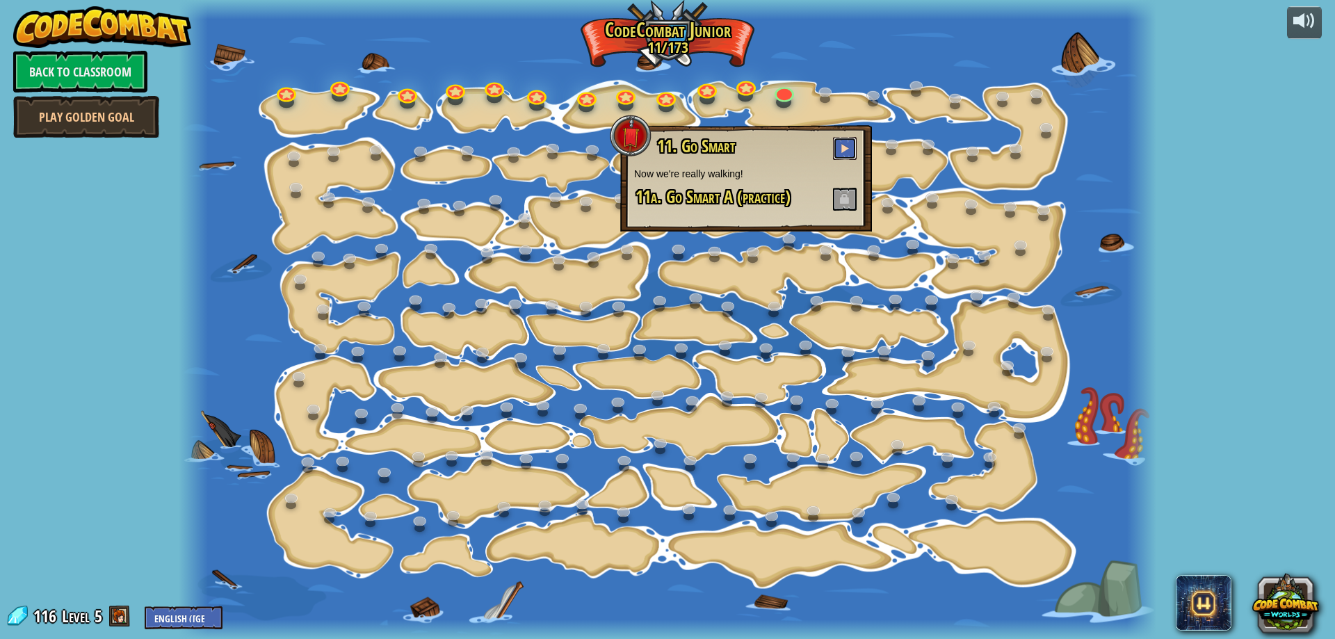
click at [849, 148] on span at bounding box center [845, 148] width 10 height 10
